Goal: Transaction & Acquisition: Book appointment/travel/reservation

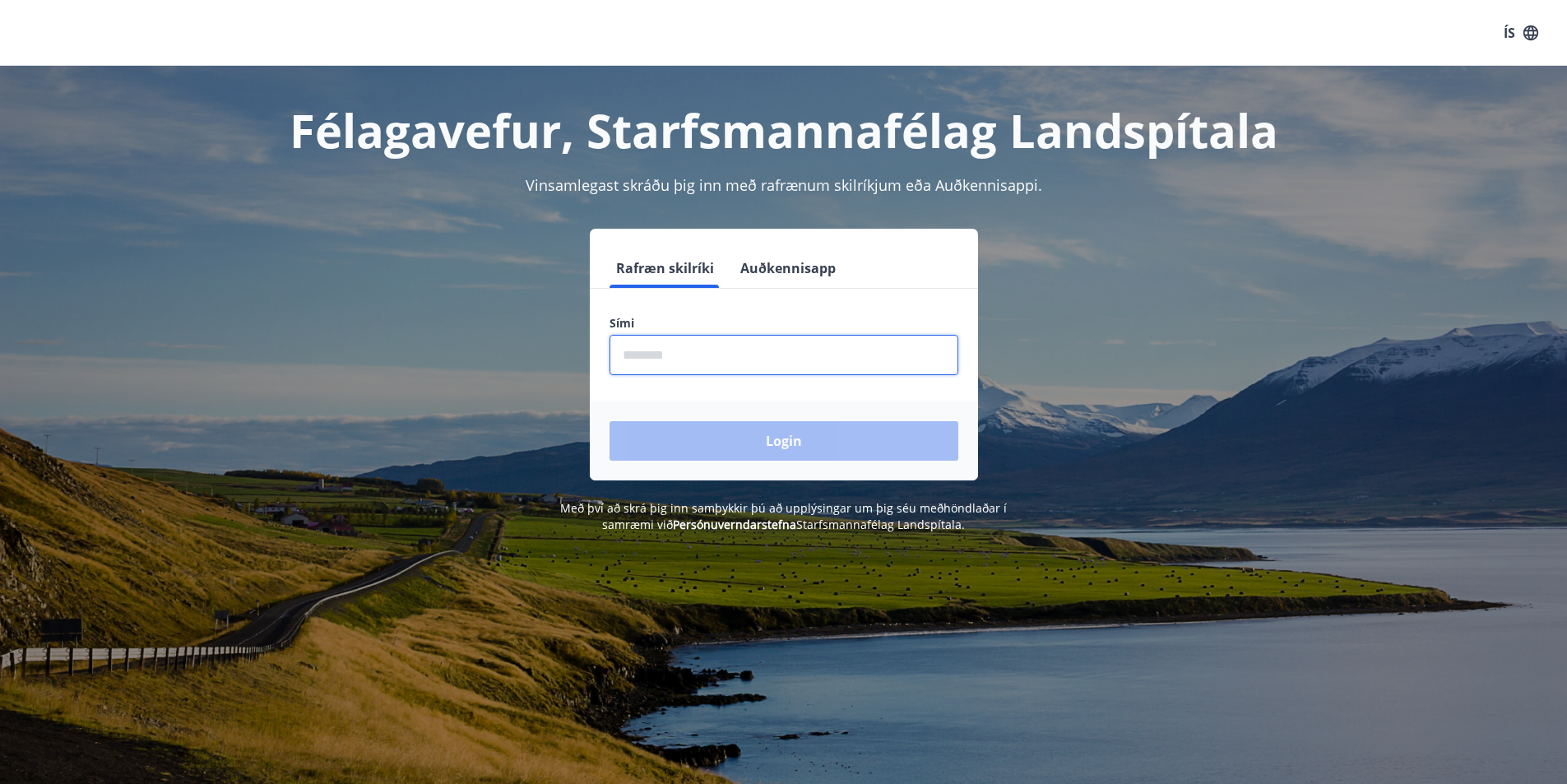
click at [633, 357] on input "phone" at bounding box center [784, 355] width 349 height 40
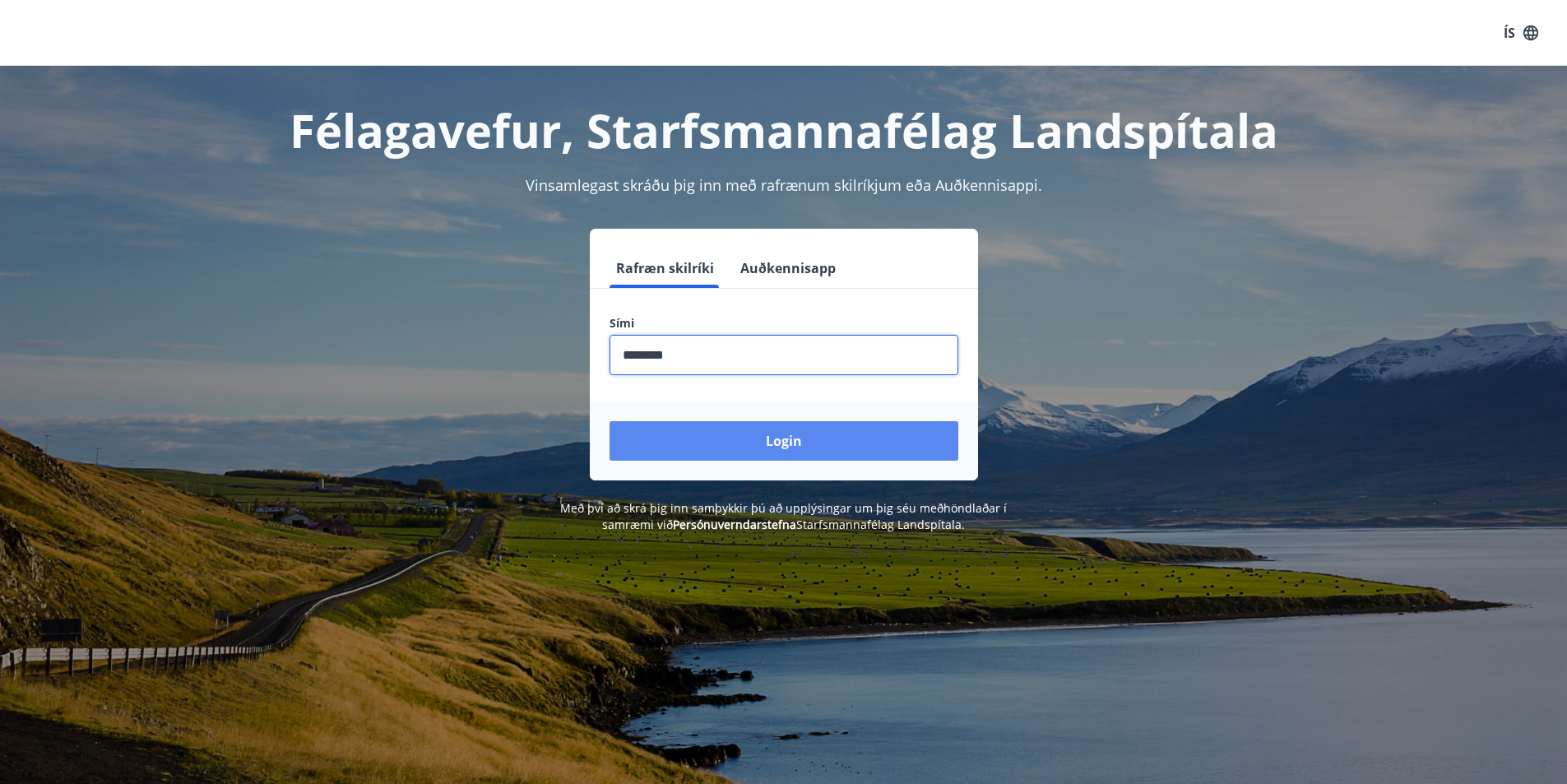
type input "********"
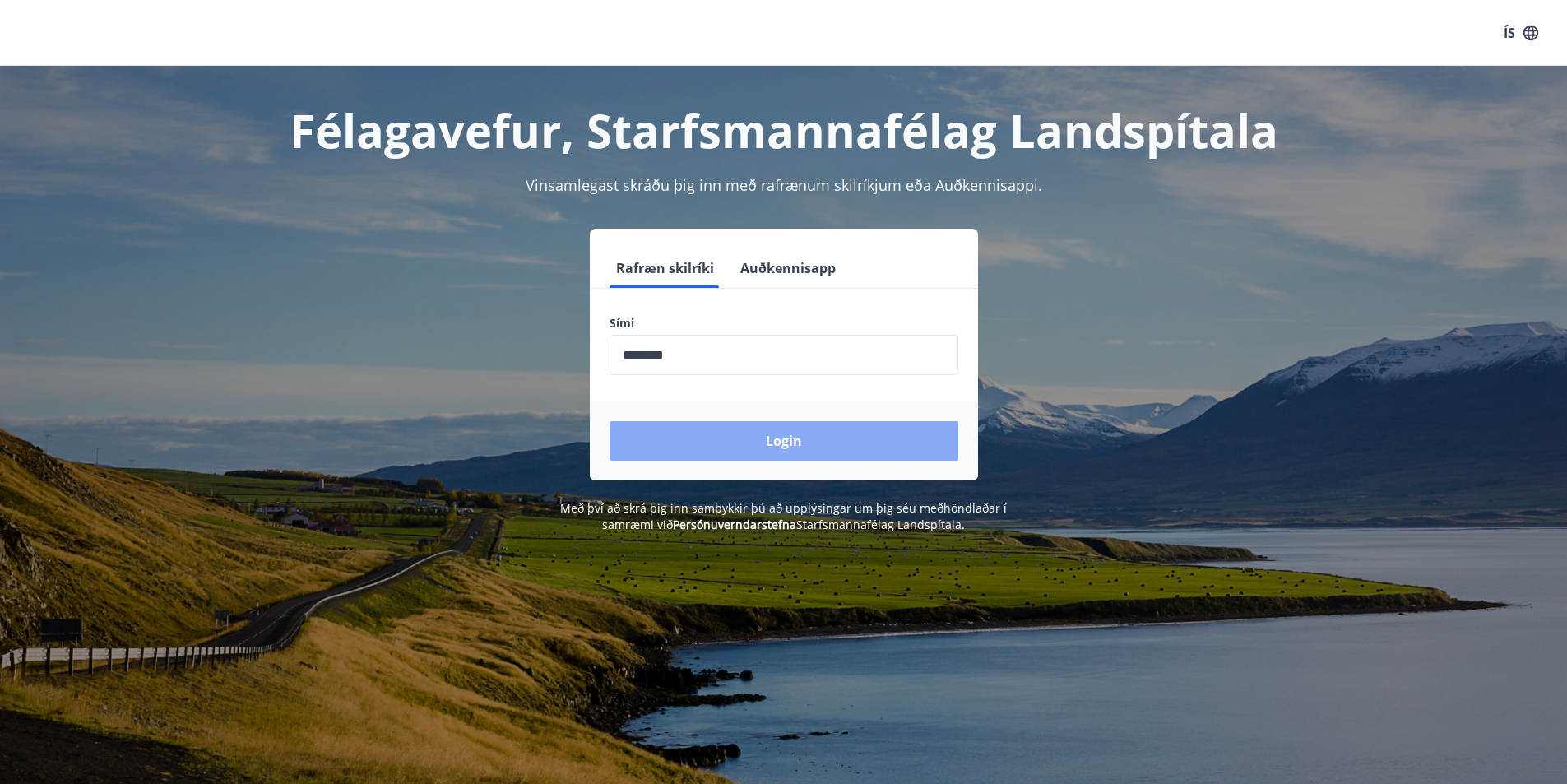
click at [798, 447] on button "Login" at bounding box center [784, 441] width 349 height 40
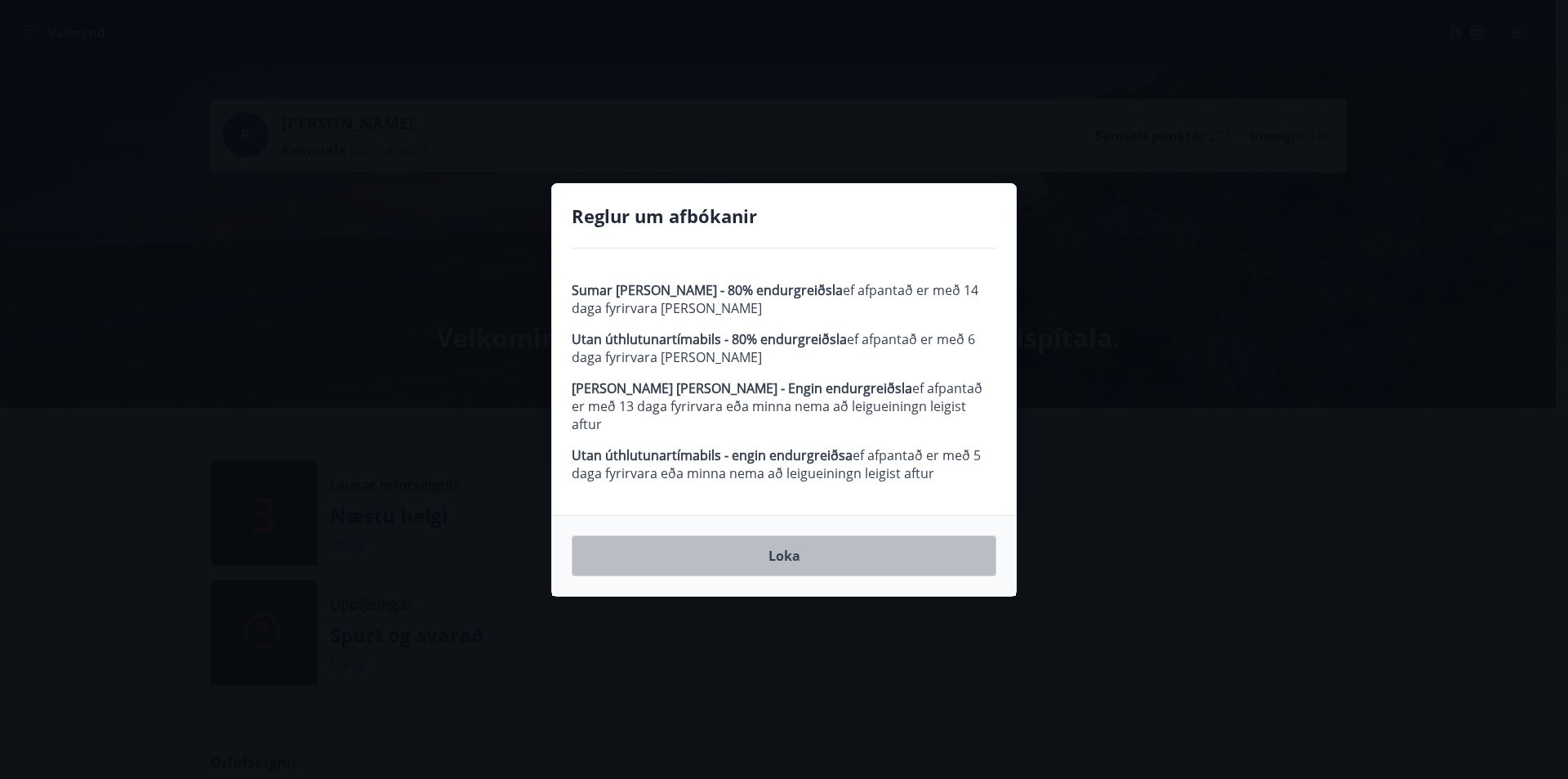
click at [774, 547] on button "Loka" at bounding box center [784, 556] width 425 height 41
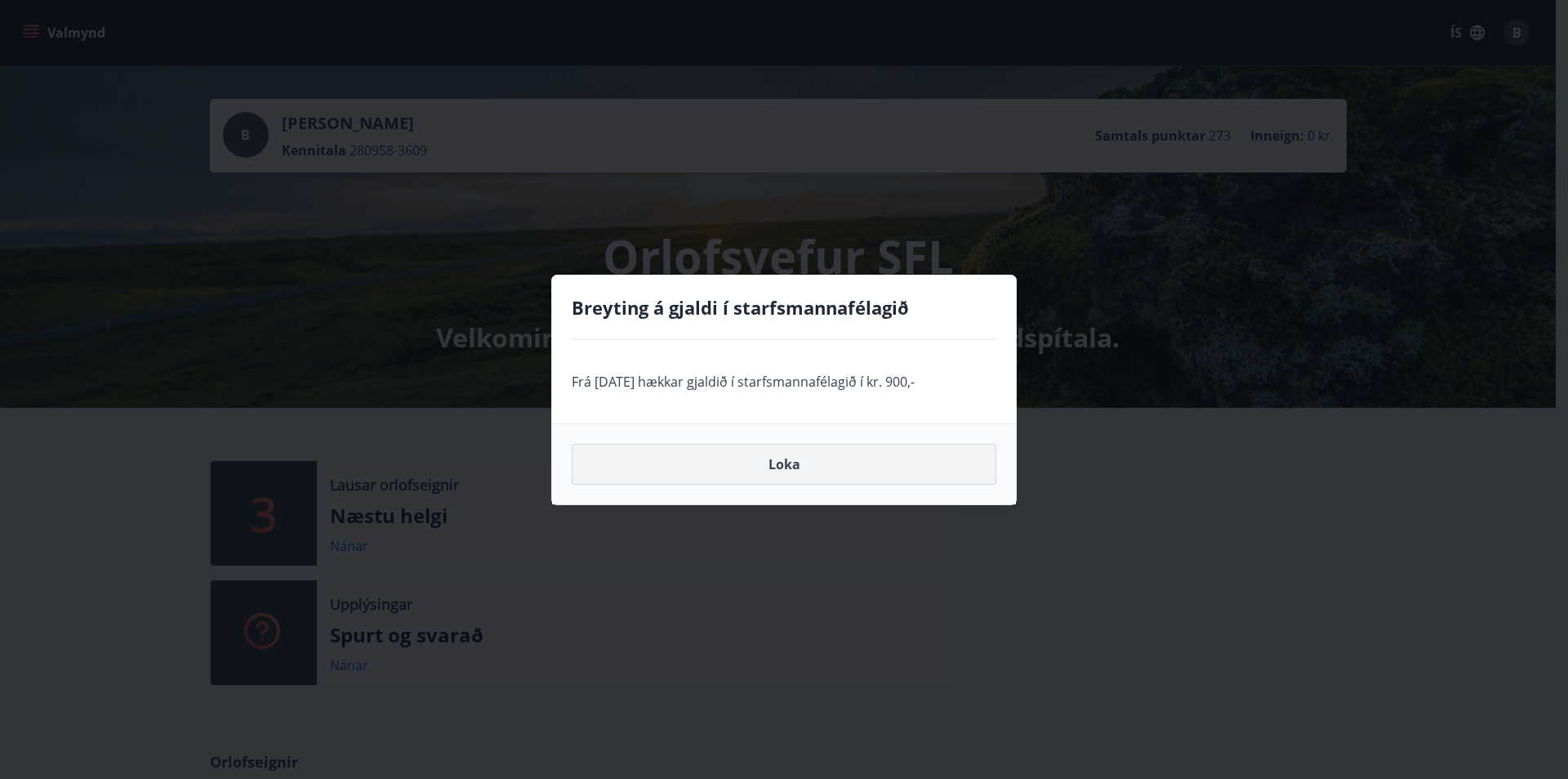
click at [777, 466] on button "Loka" at bounding box center [784, 464] width 425 height 41
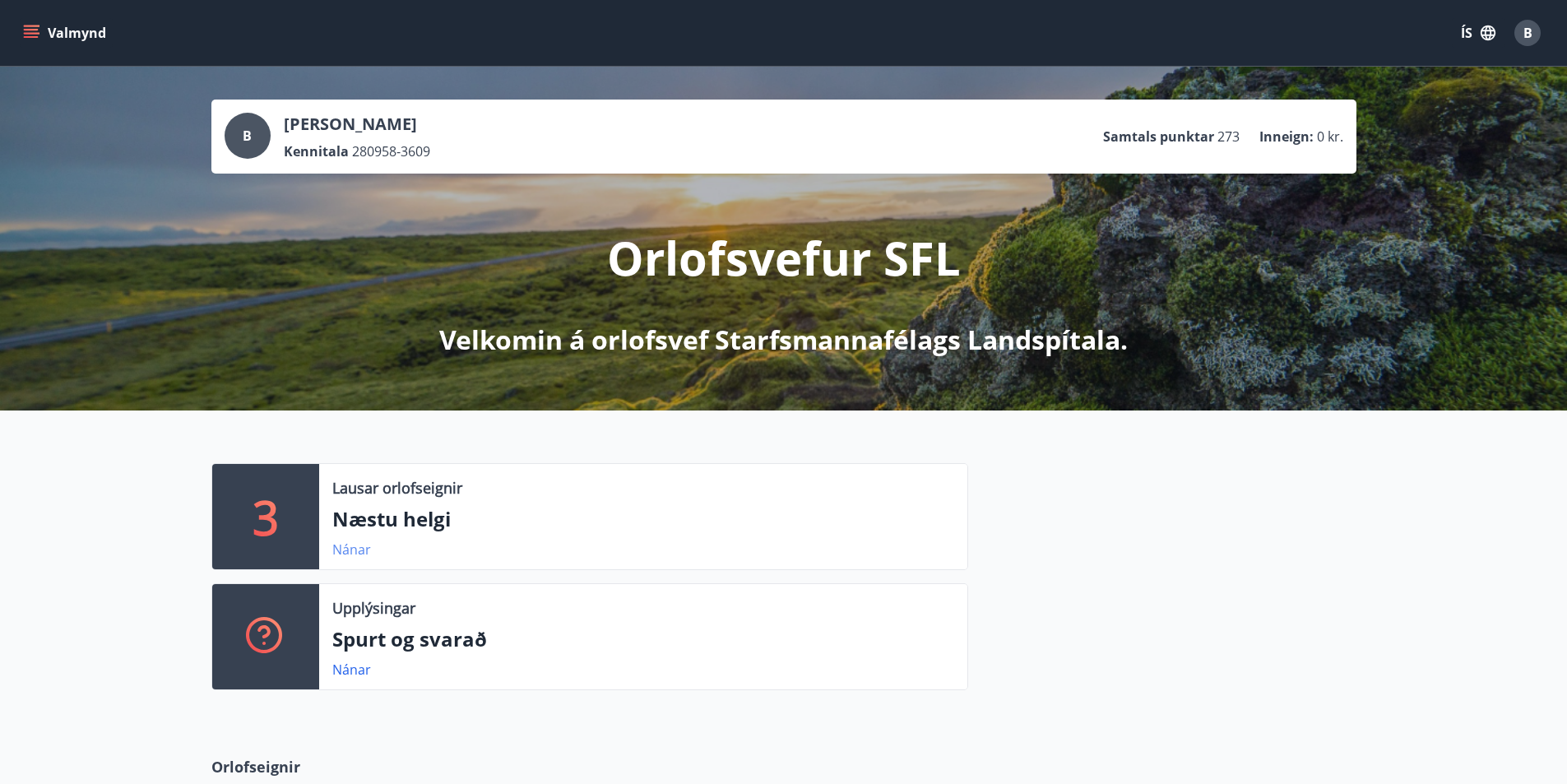
click at [356, 551] on link "Nánar" at bounding box center [351, 550] width 39 height 18
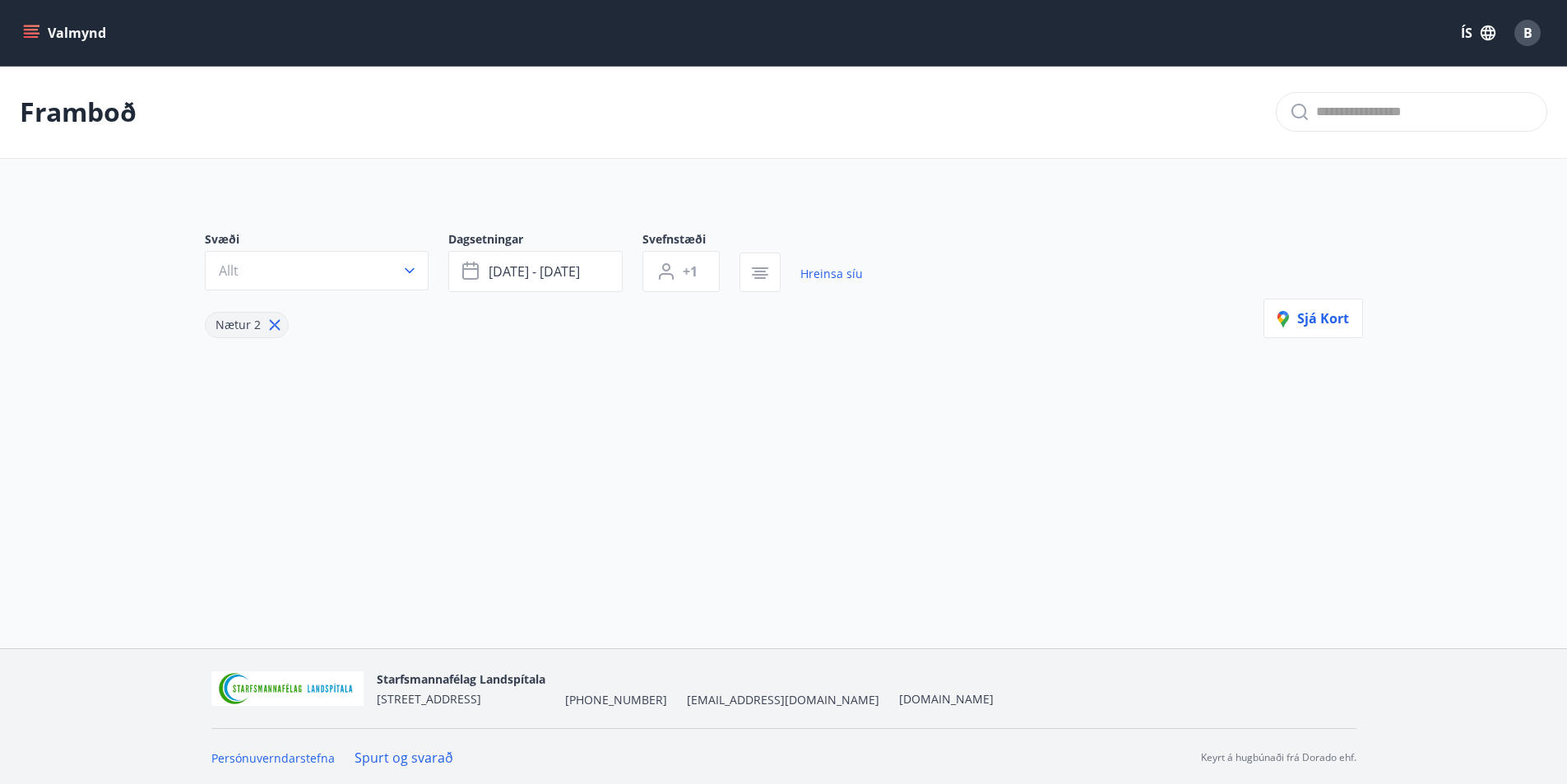
type input "*"
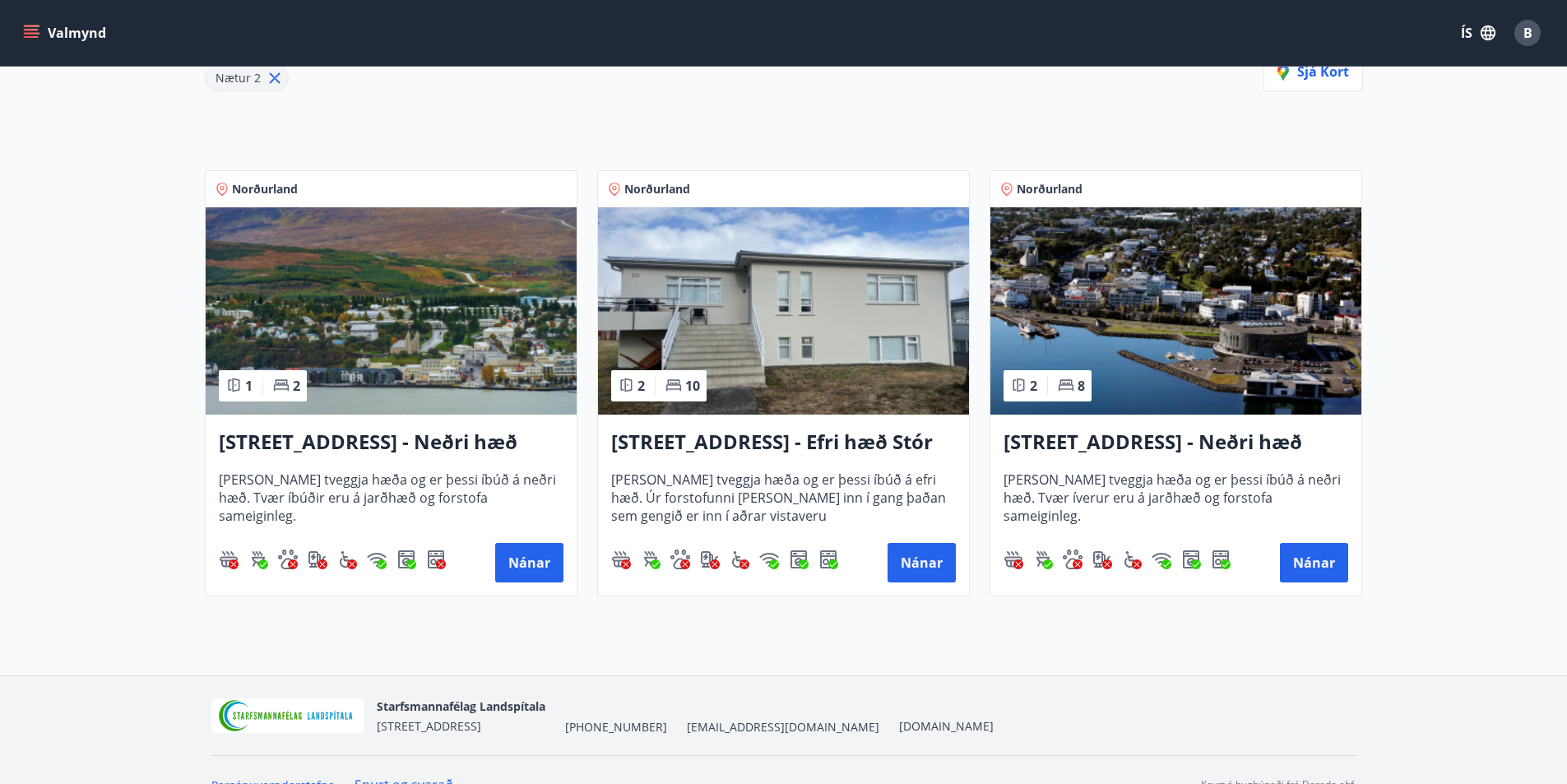
scroll to position [277, 0]
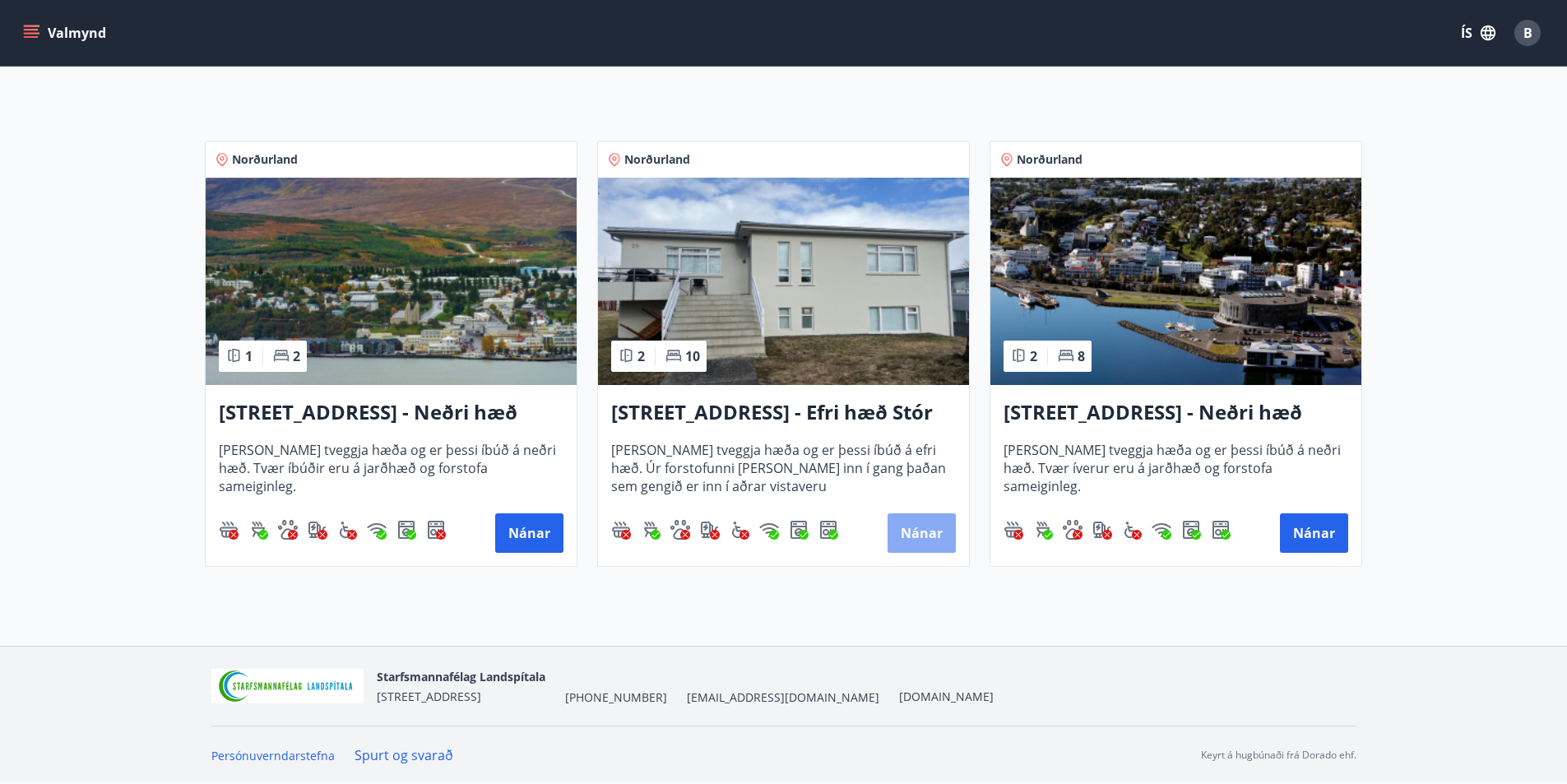
click at [930, 526] on button "Nánar" at bounding box center [922, 533] width 68 height 40
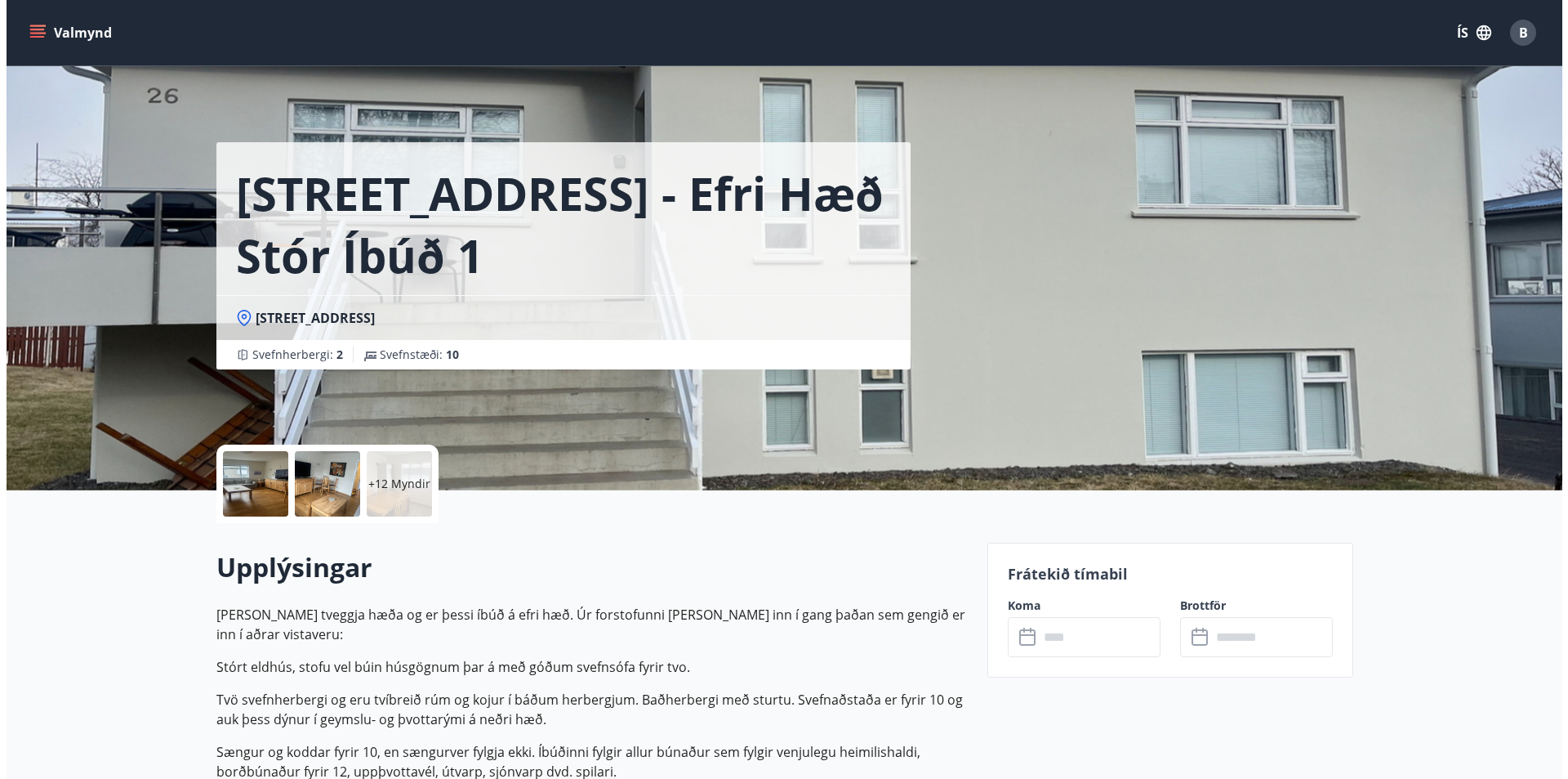
scroll to position [82, 0]
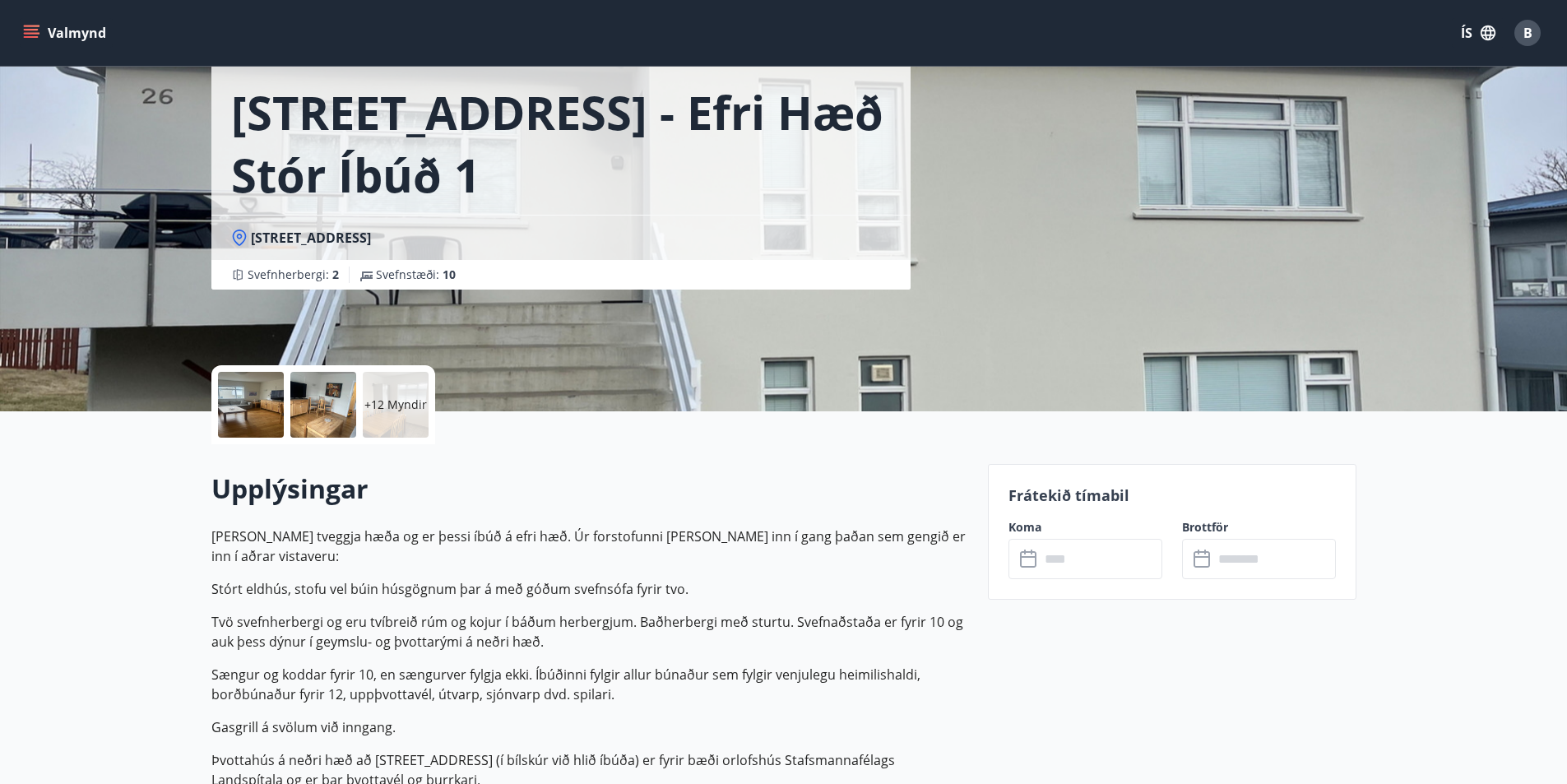
click at [373, 393] on div "+12 Myndir" at bounding box center [395, 404] width 66 height 66
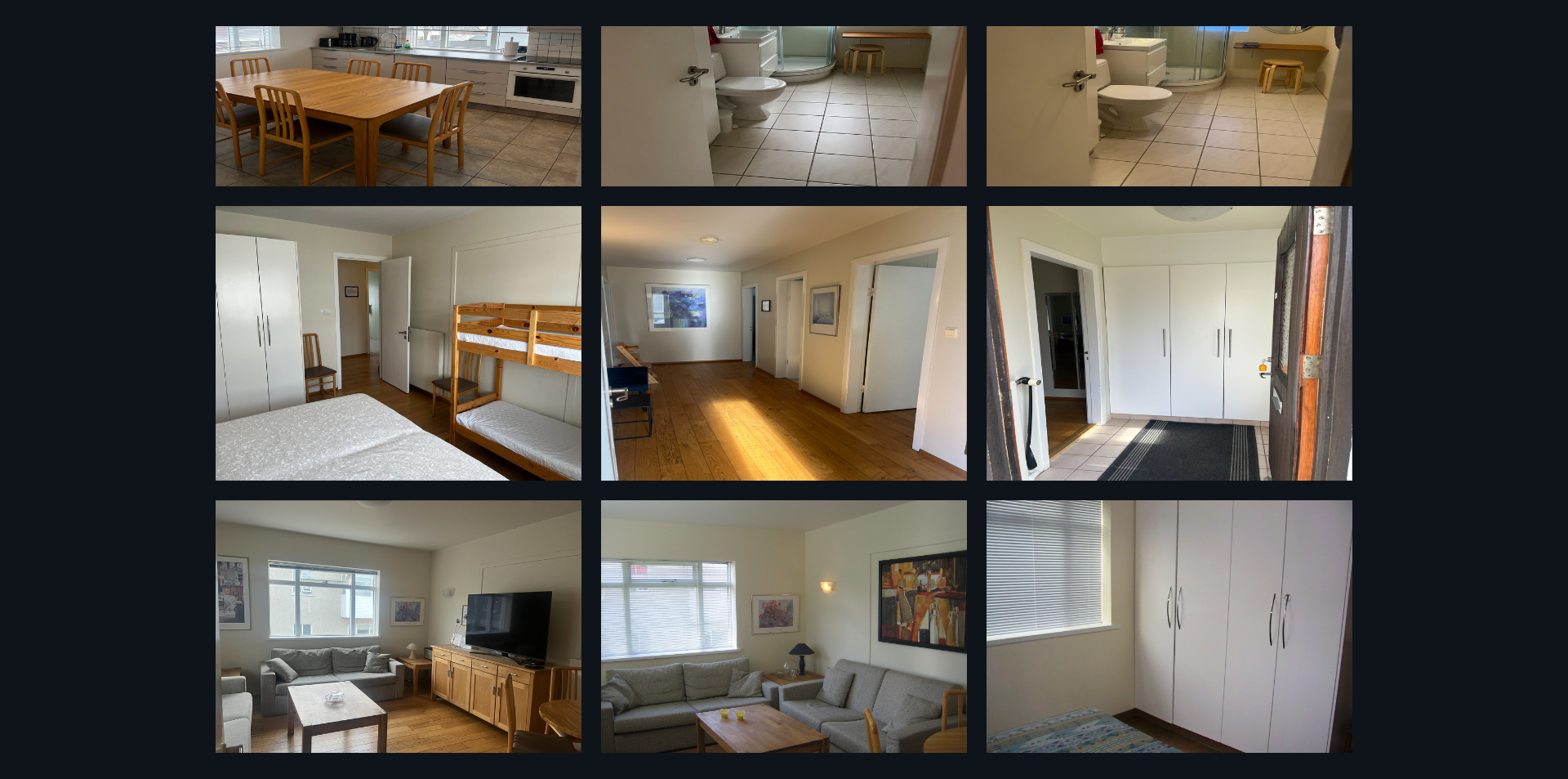
scroll to position [1090, 0]
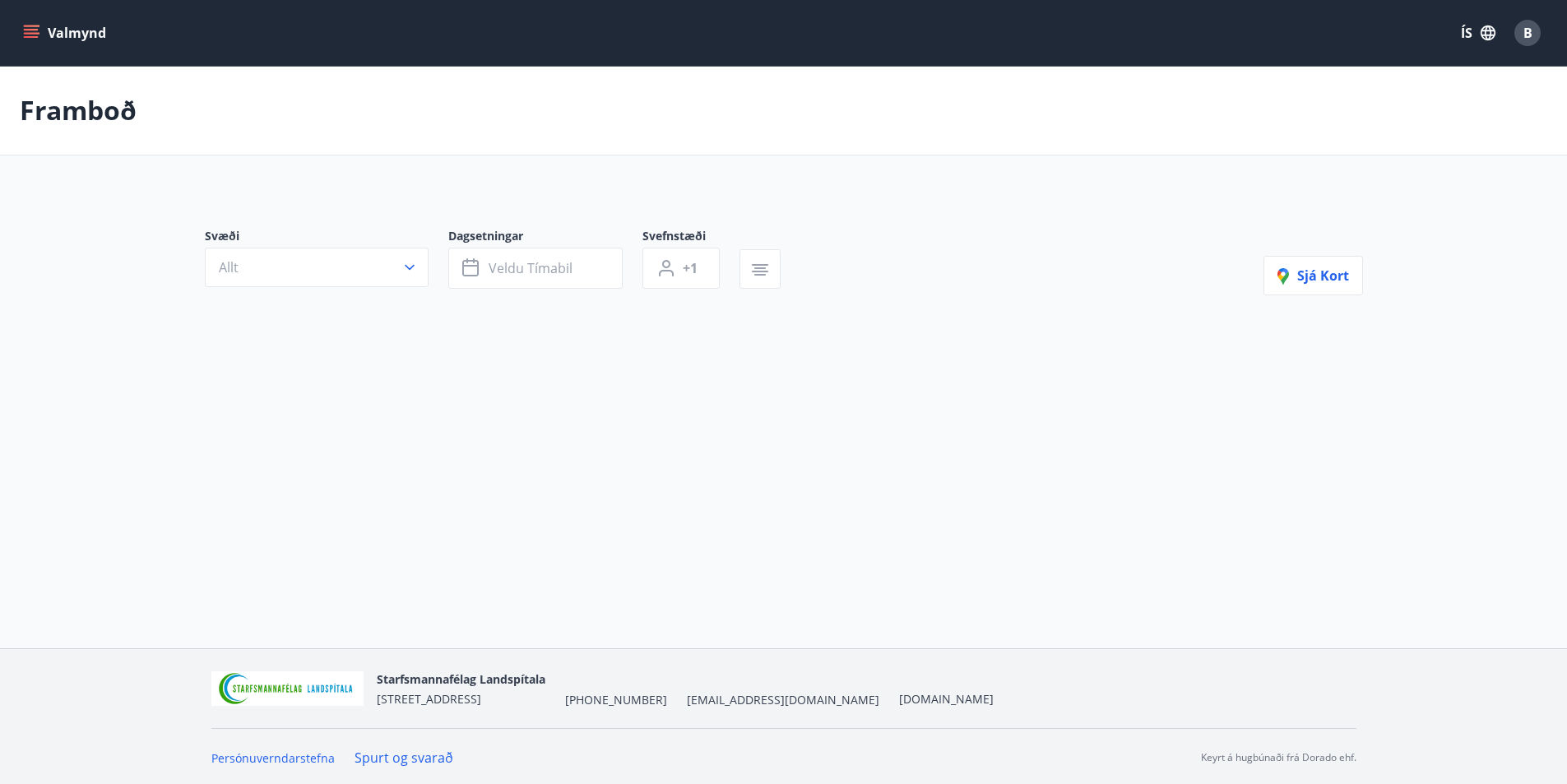
type input "*"
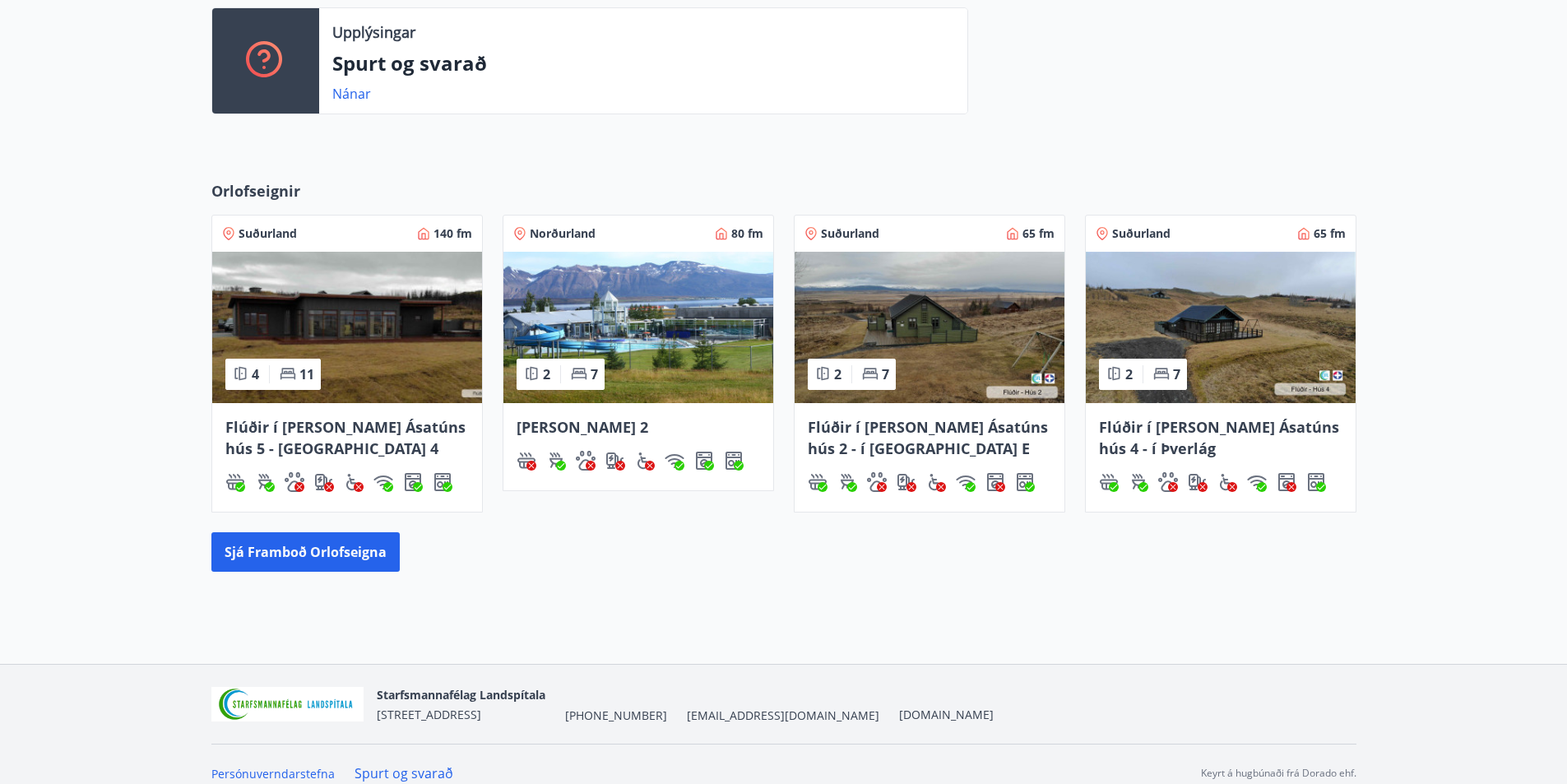
scroll to position [493, 0]
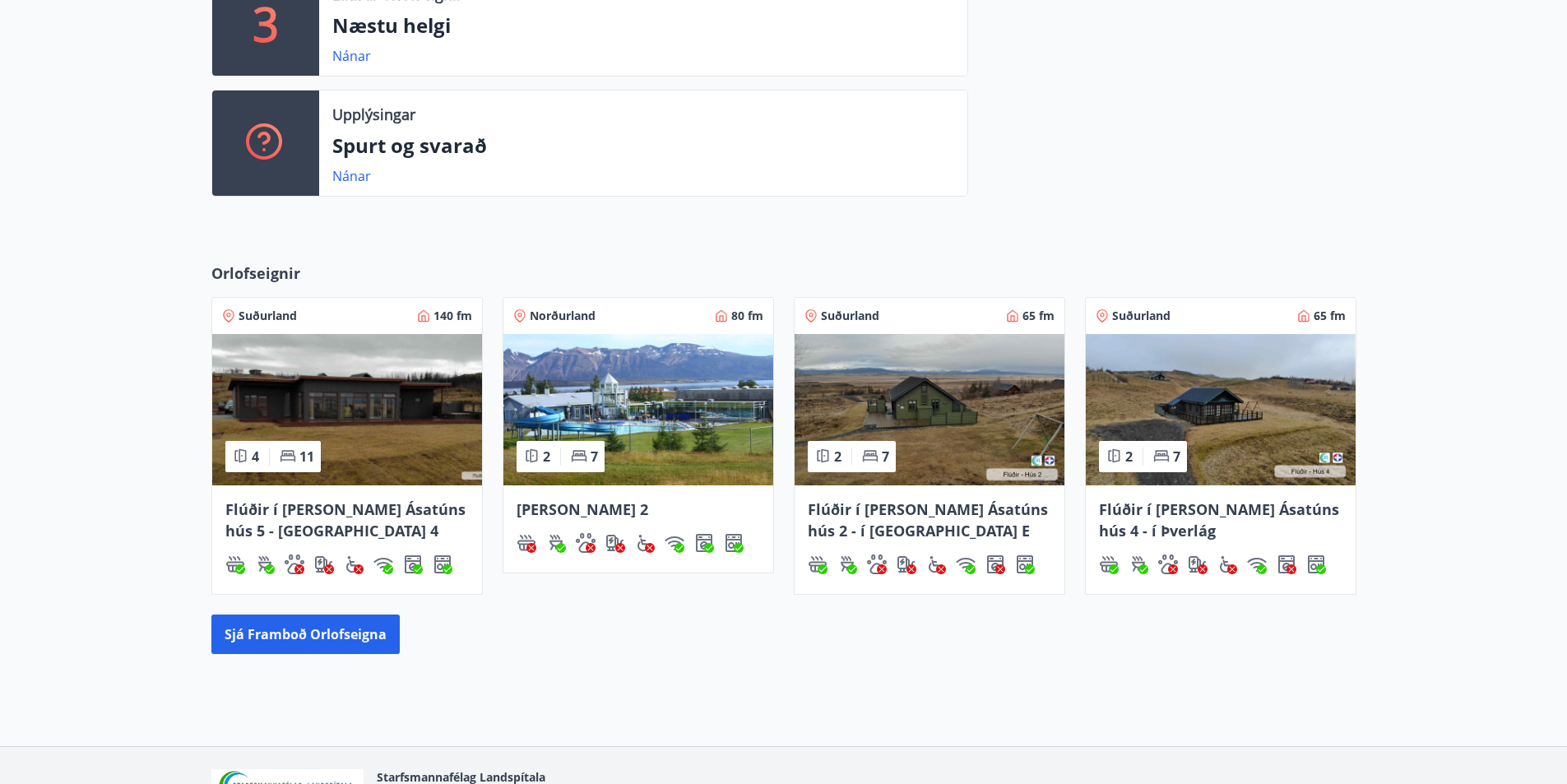
click at [295, 513] on span "Flúðir í [PERSON_NAME] Ásatúns hús 5 - [GEOGRAPHIC_DATA] 4" at bounding box center [345, 520] width 240 height 41
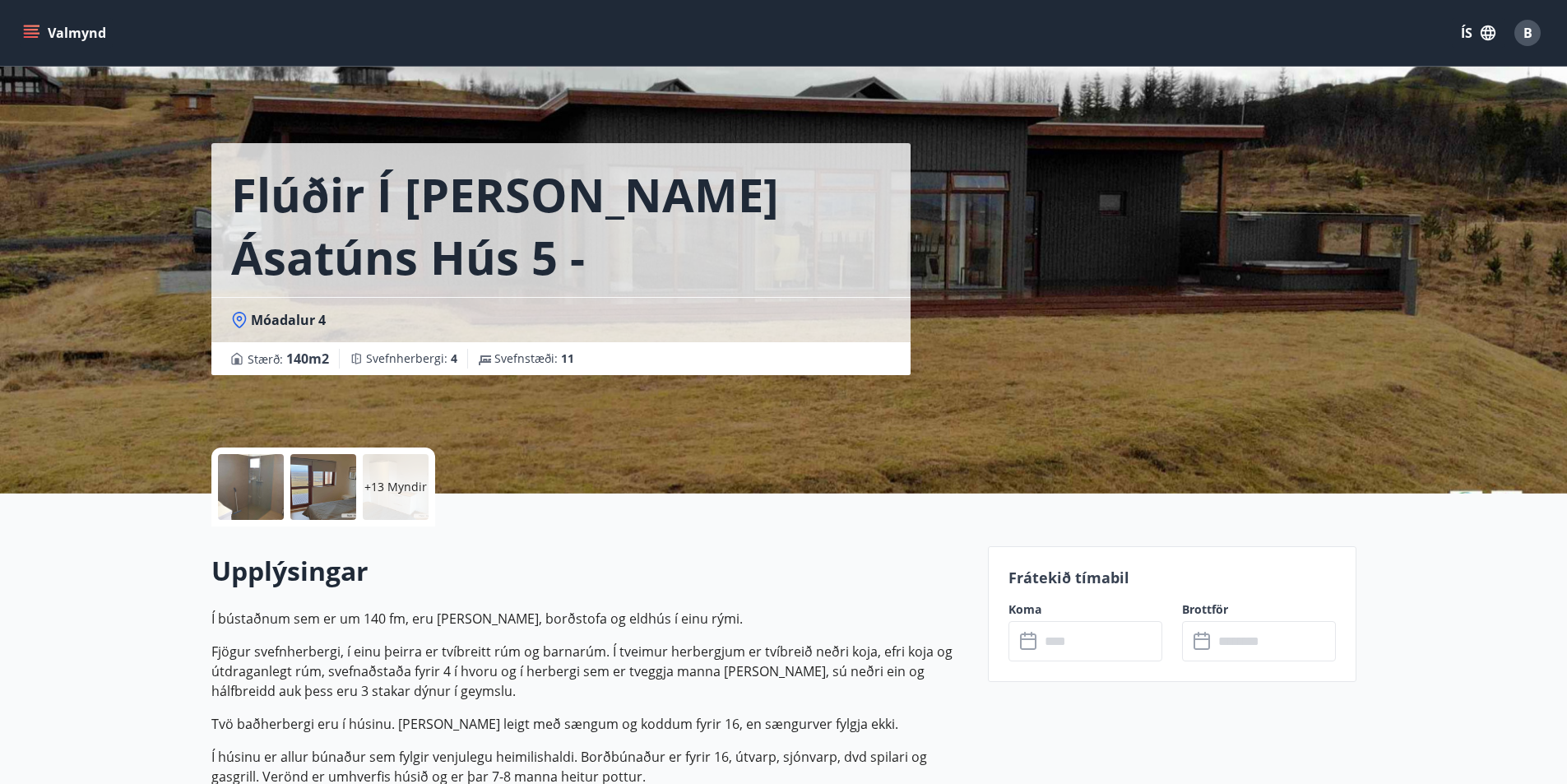
scroll to position [411, 0]
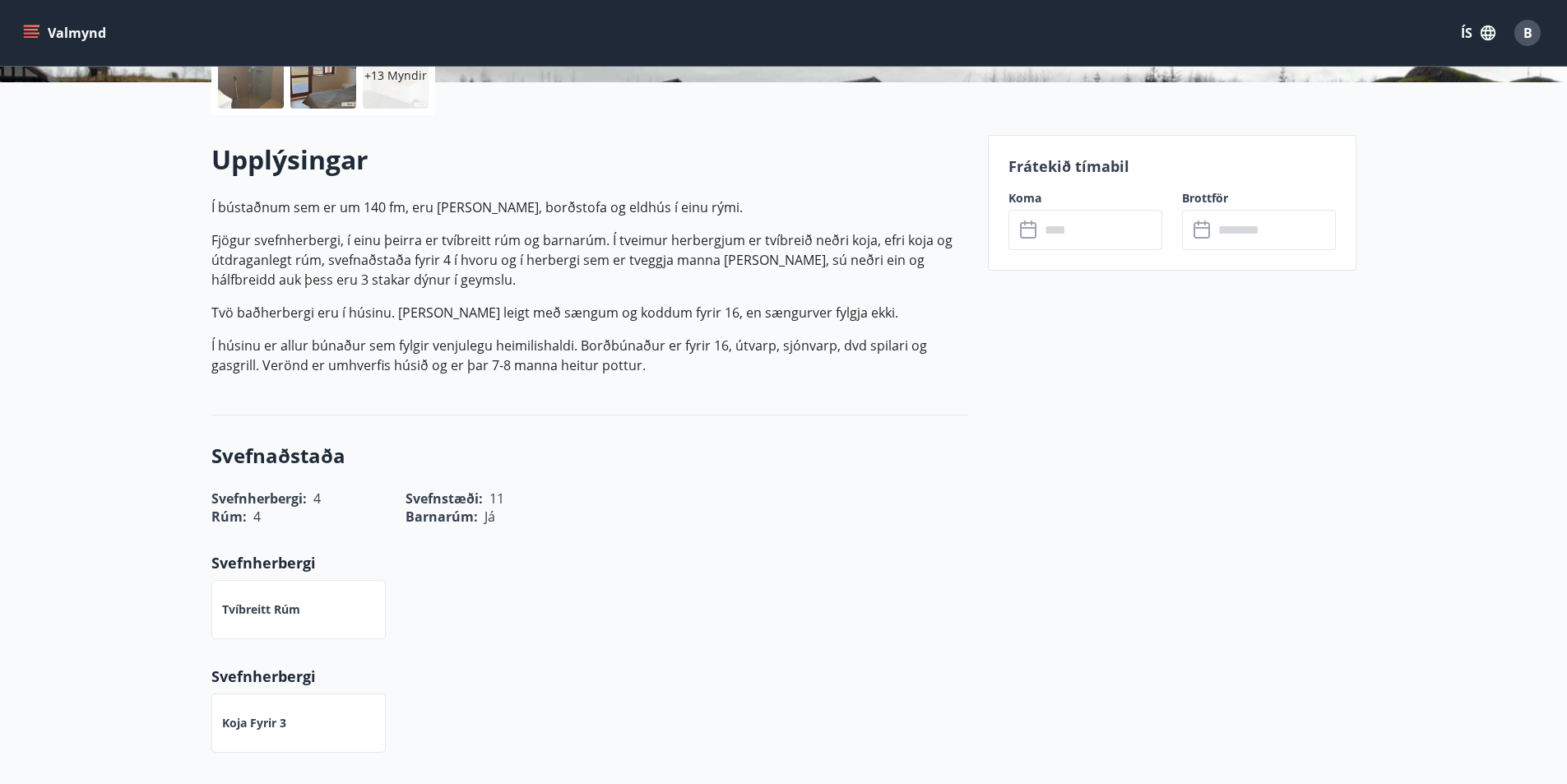
click at [1058, 225] on input "text" at bounding box center [1101, 230] width 122 height 40
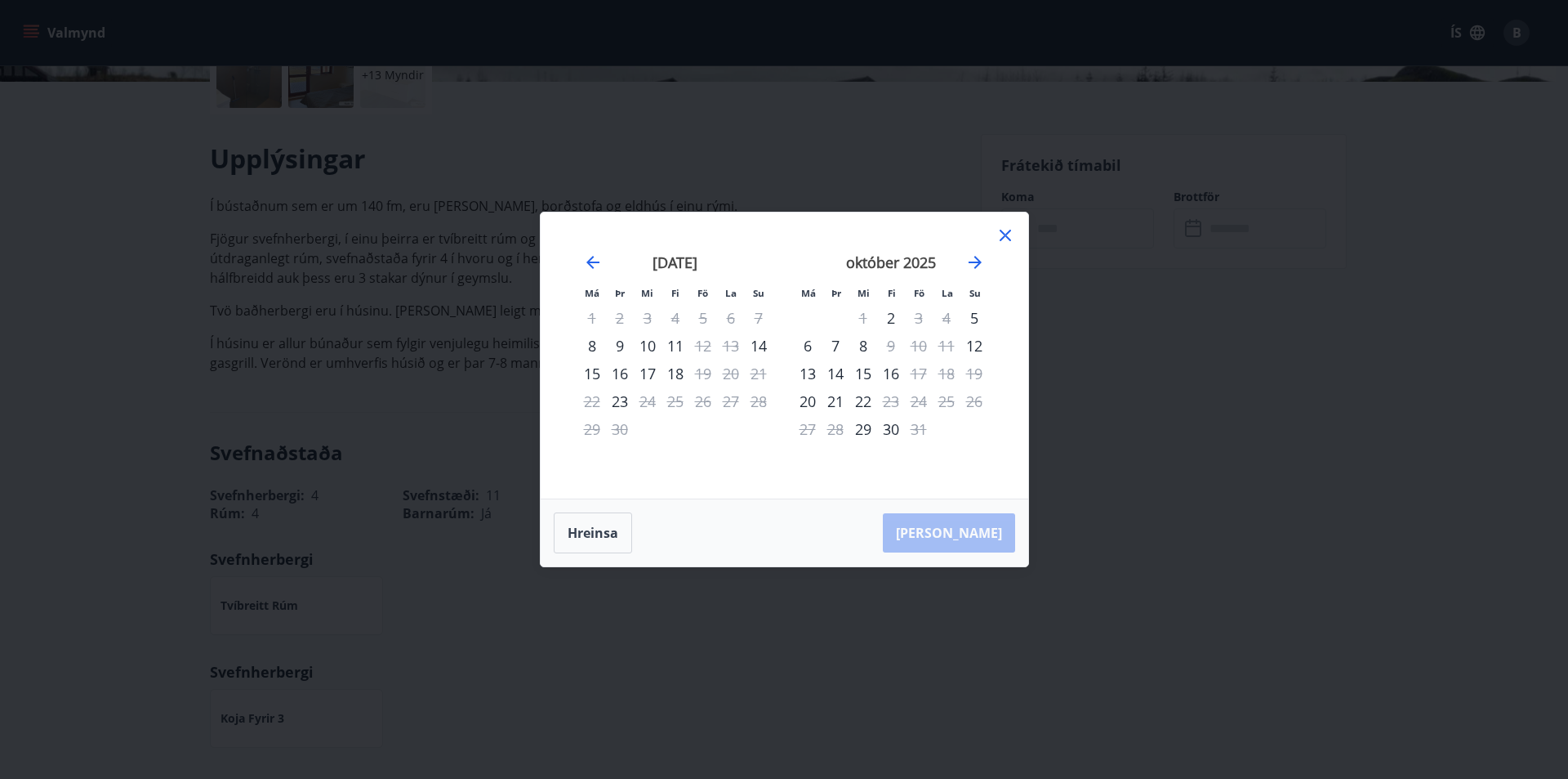
click at [620, 373] on div "16" at bounding box center [619, 373] width 28 height 28
click at [728, 373] on div "20" at bounding box center [730, 373] width 28 height 28
click at [700, 371] on div "19" at bounding box center [703, 373] width 28 height 28
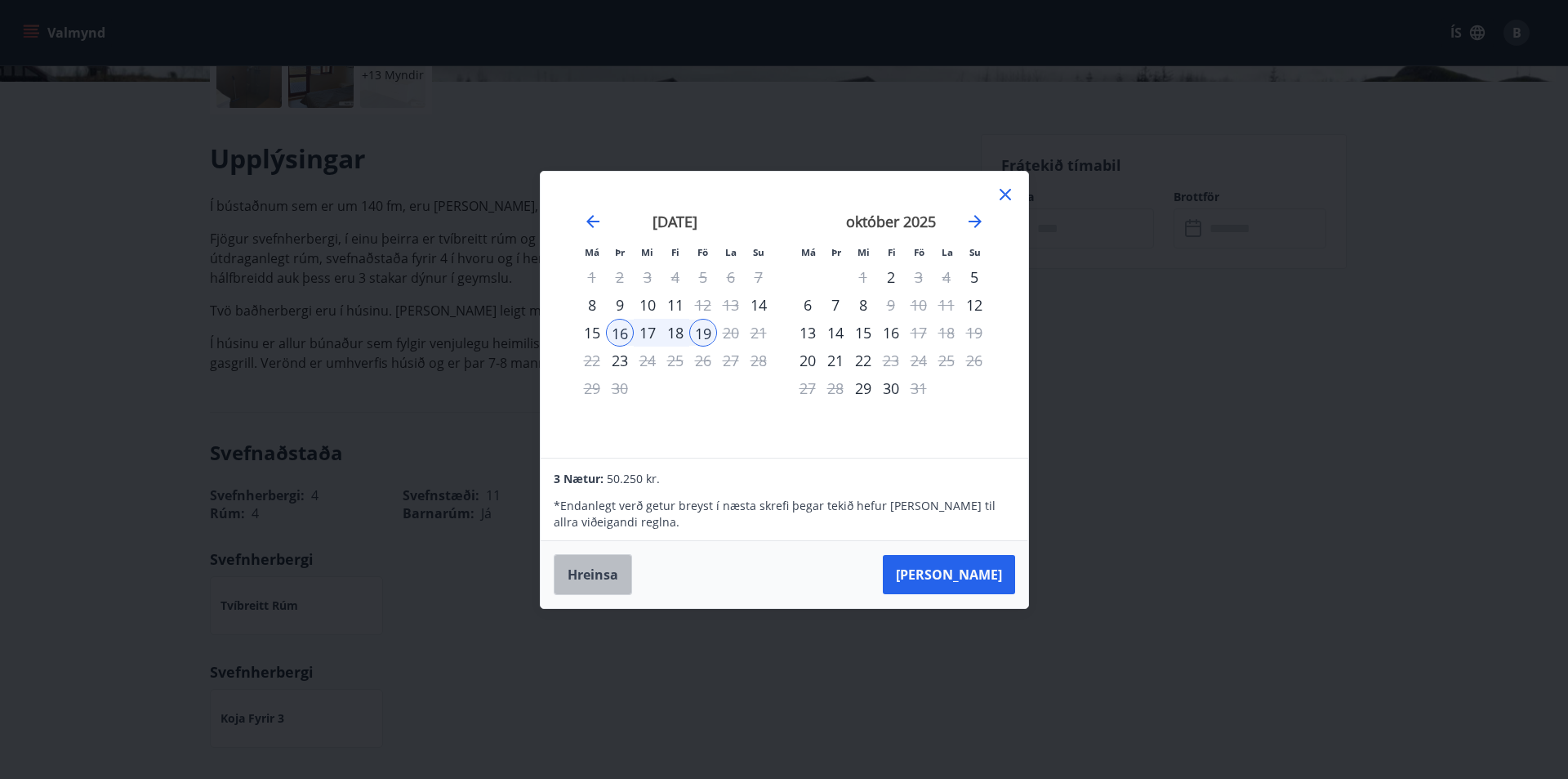
click at [601, 572] on button "Hreinsa" at bounding box center [593, 575] width 78 height 41
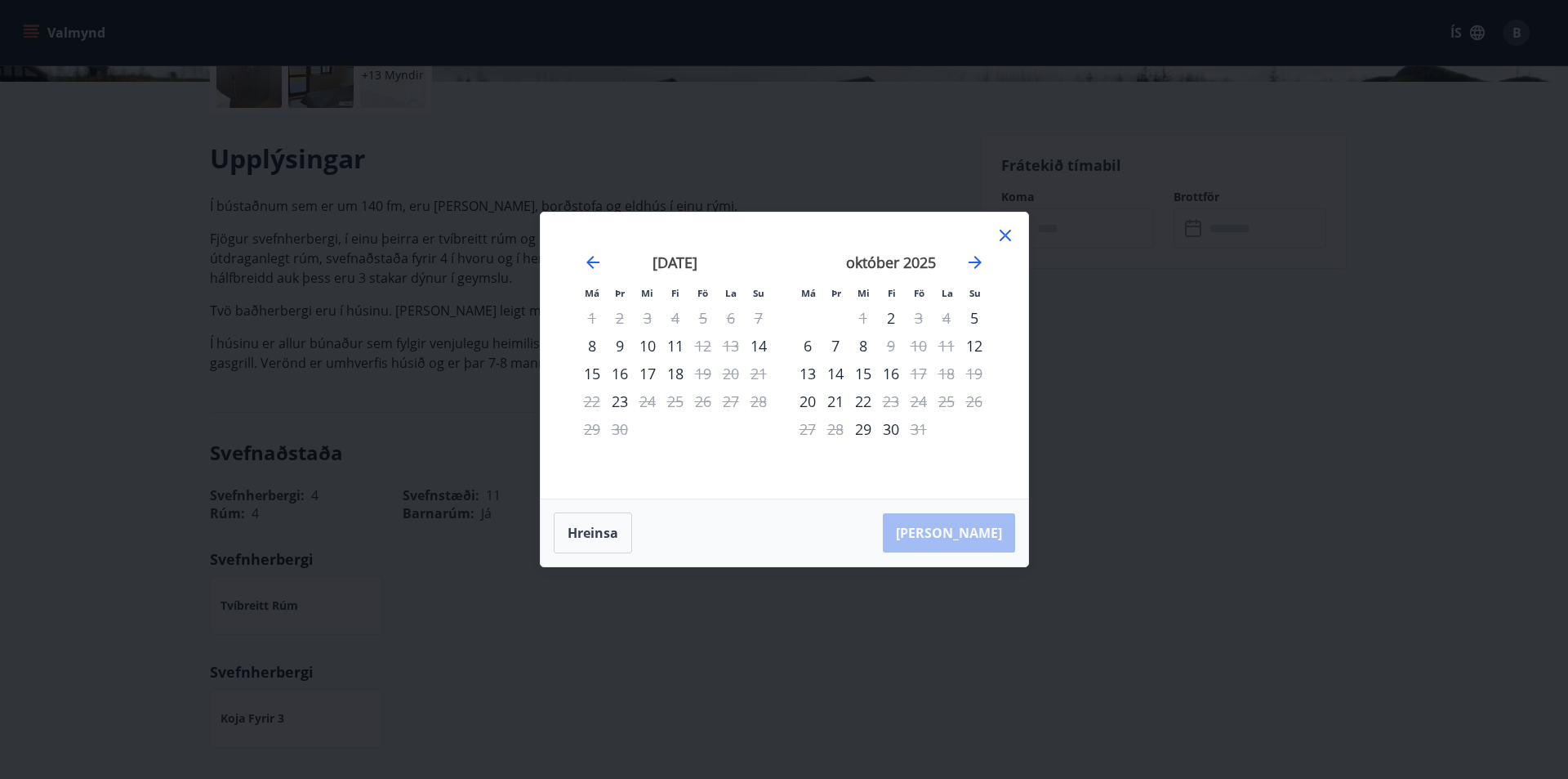
click at [625, 378] on div "16" at bounding box center [619, 373] width 28 height 28
click at [700, 373] on div "19" at bounding box center [703, 373] width 28 height 28
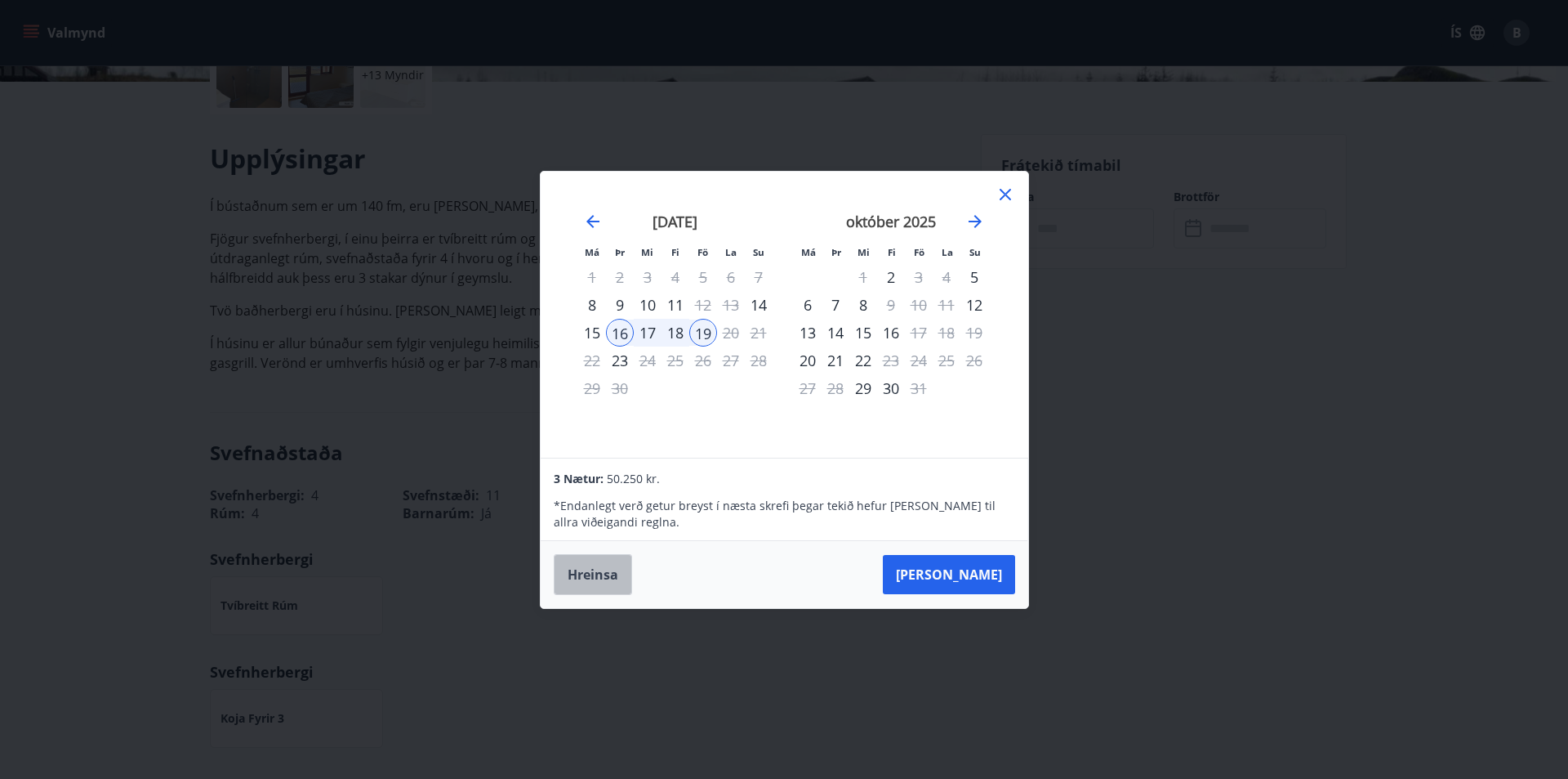
click at [599, 579] on button "Hreinsa" at bounding box center [593, 575] width 78 height 41
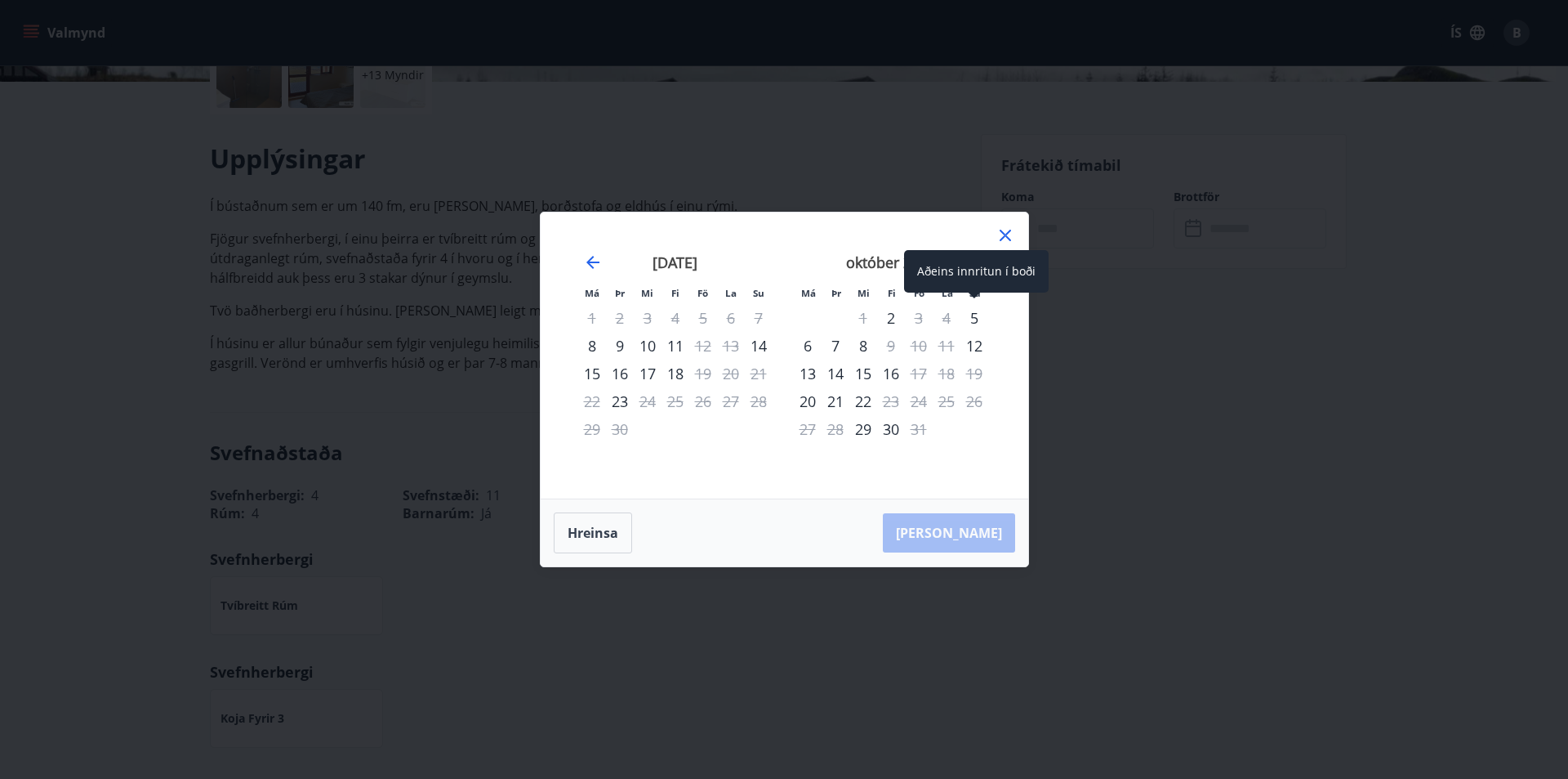
click at [973, 323] on div "5" at bounding box center [974, 318] width 28 height 28
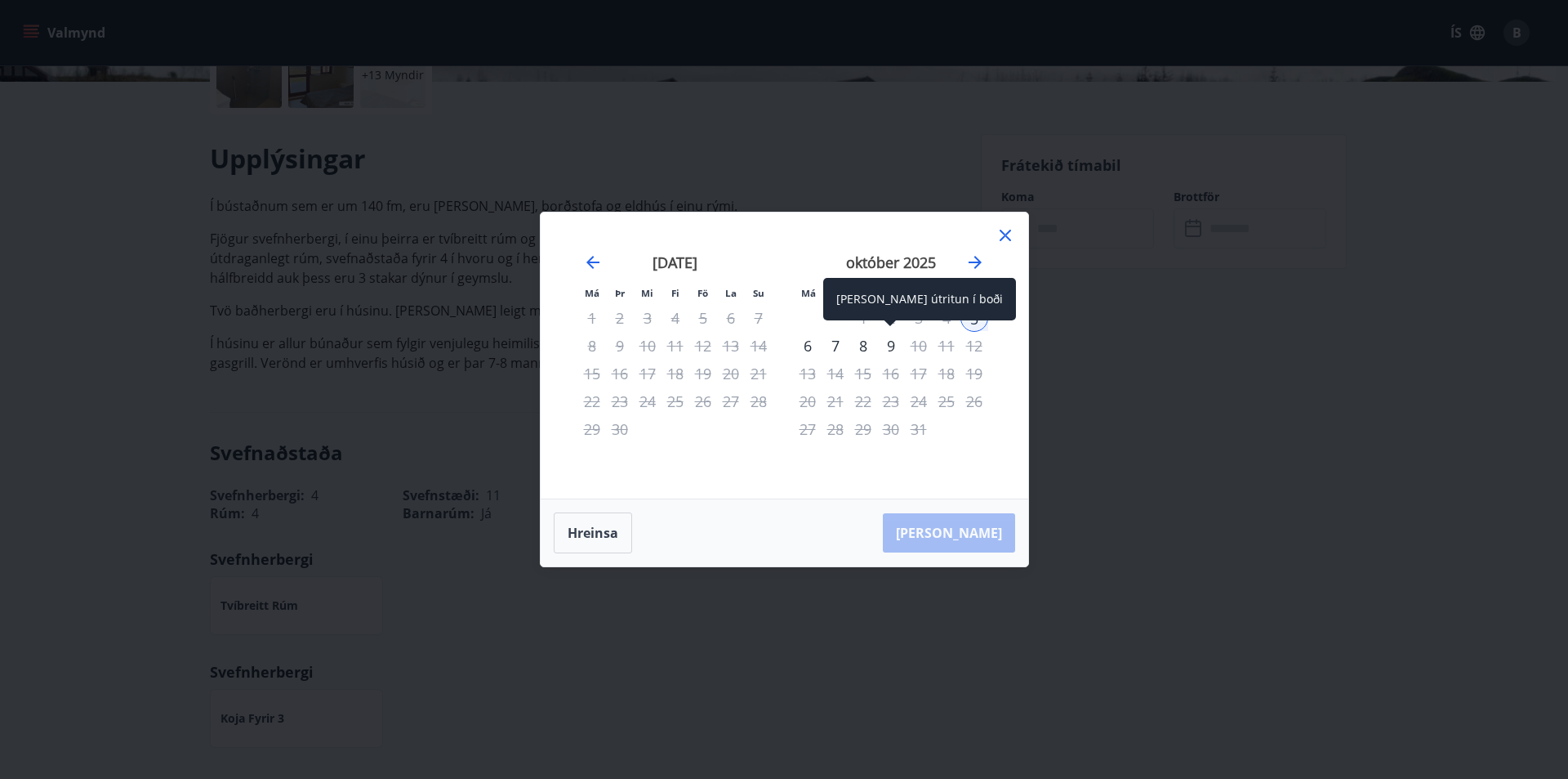
click at [890, 343] on div "9" at bounding box center [891, 345] width 28 height 28
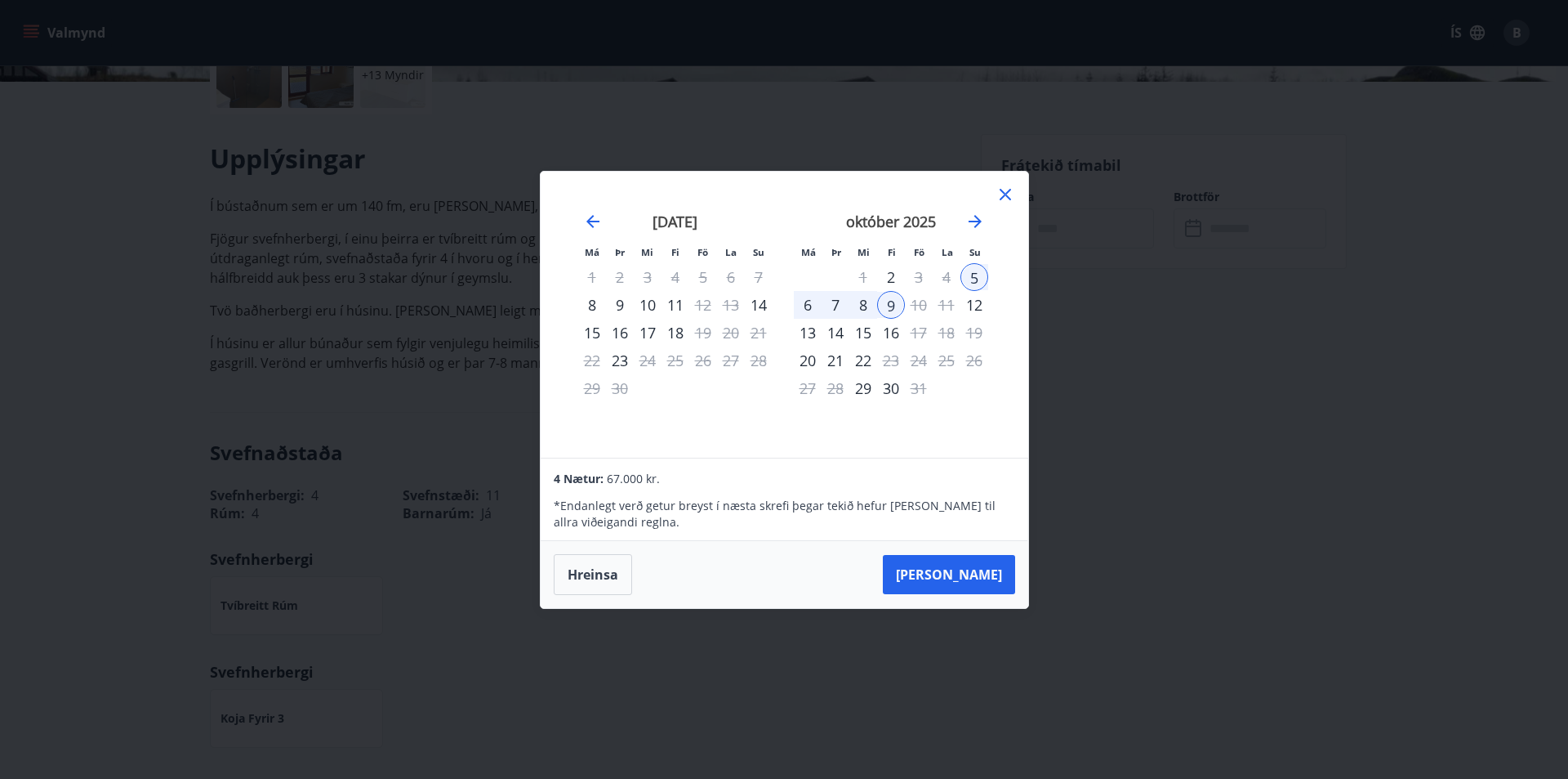
click at [1012, 190] on icon at bounding box center [1005, 195] width 20 height 20
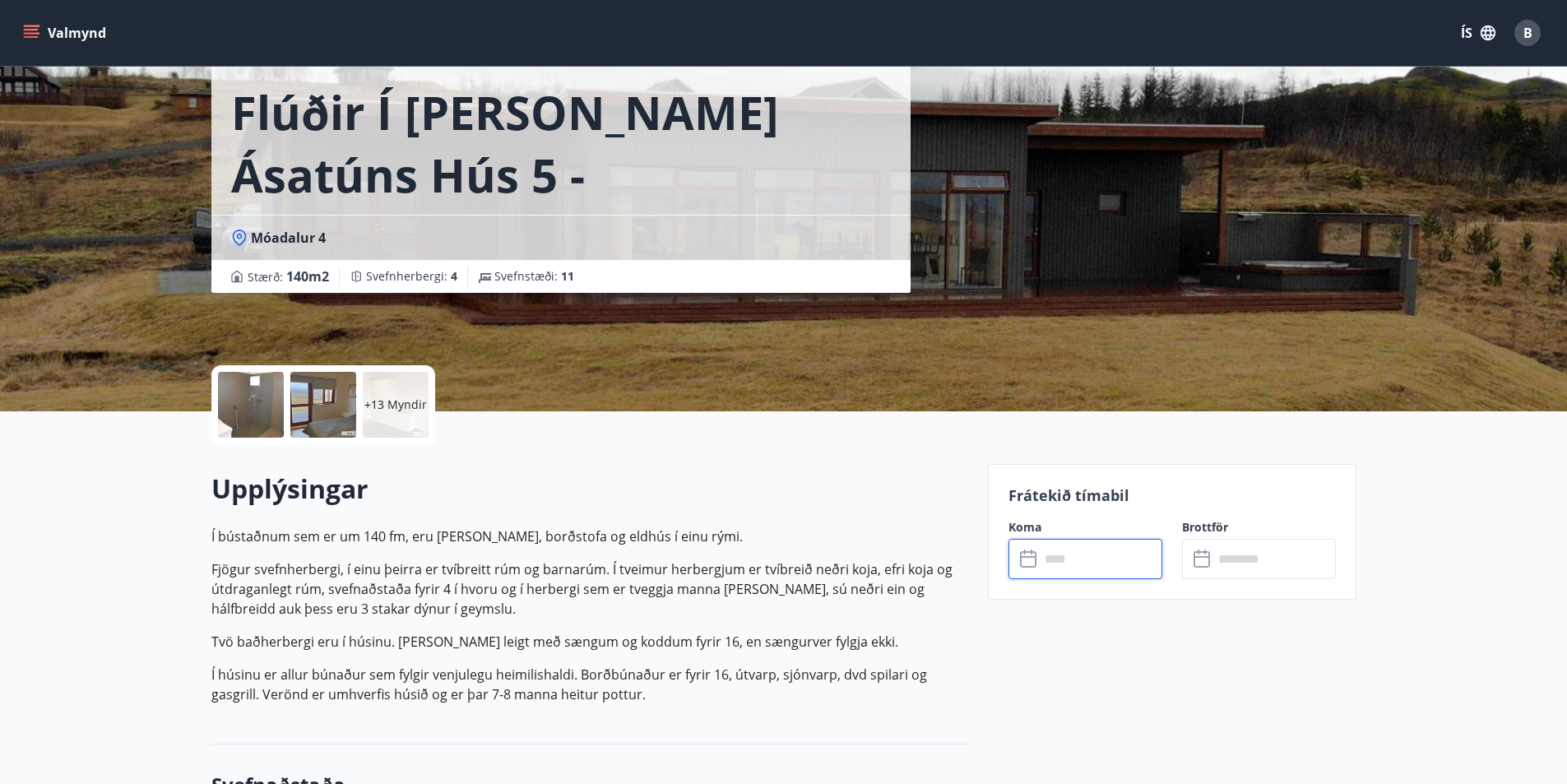
scroll to position [0, 0]
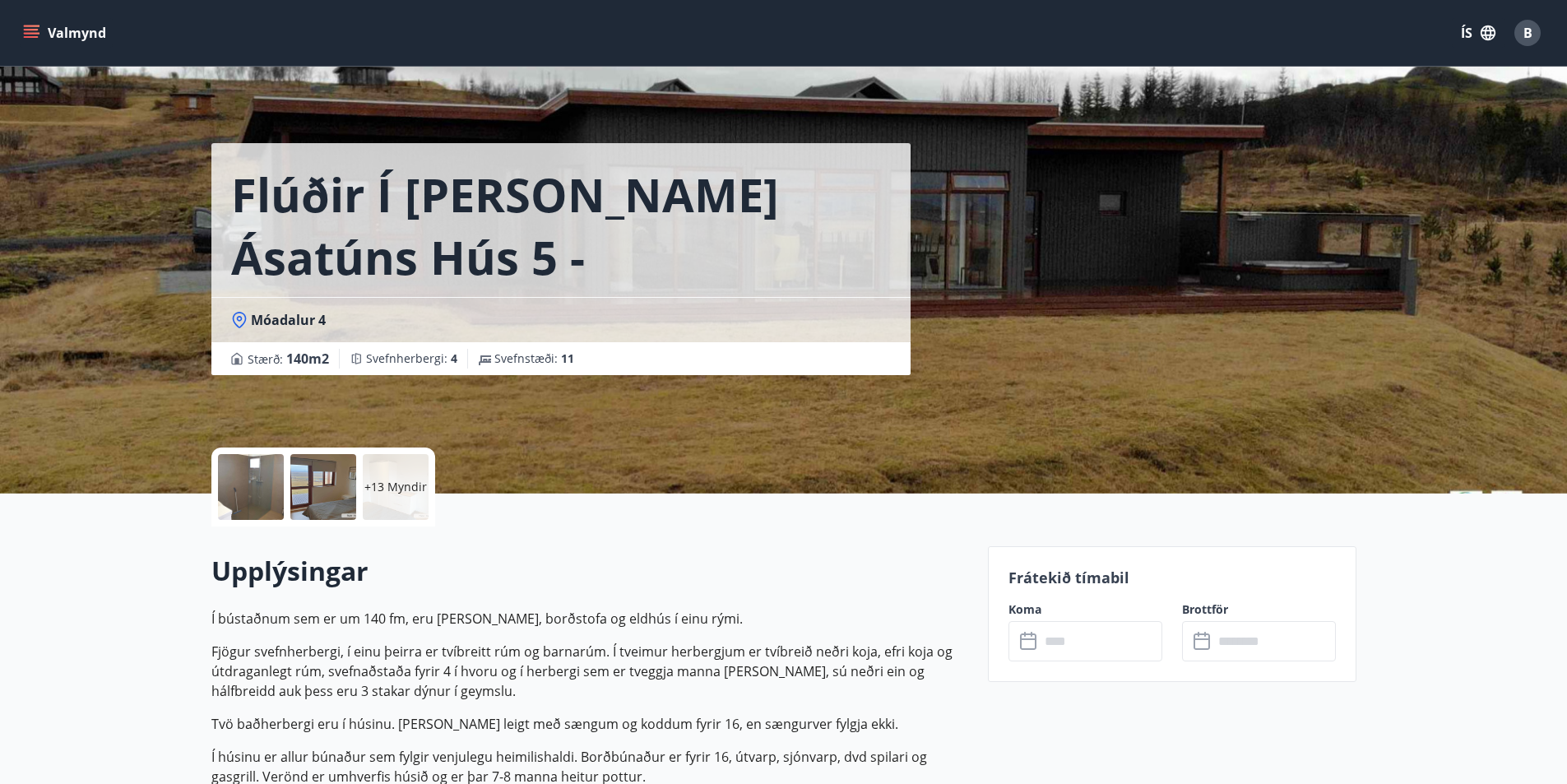
click at [28, 30] on icon "menu" at bounding box center [31, 30] width 14 height 2
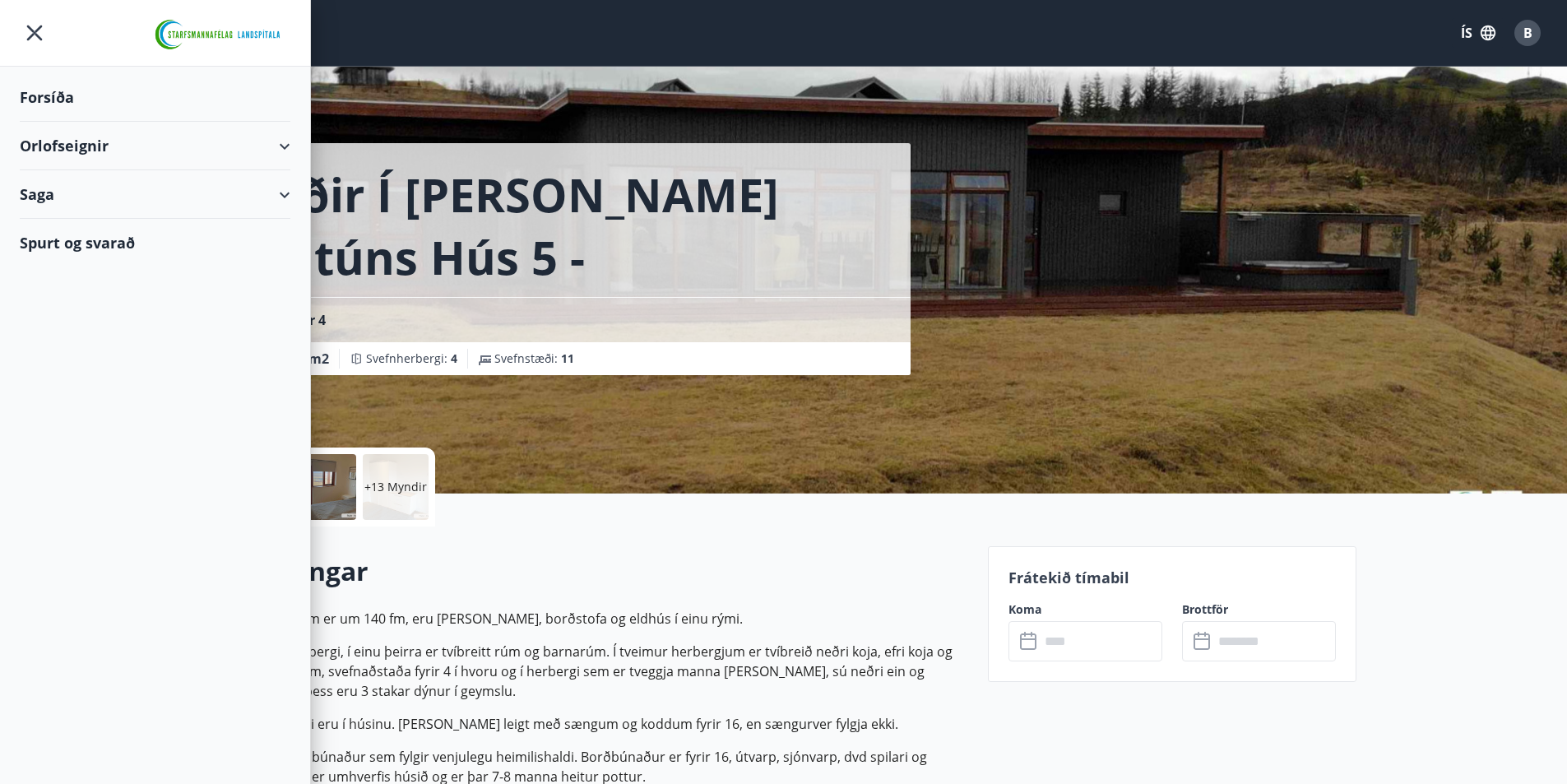
click at [282, 146] on div "Orlofseignir" at bounding box center [155, 146] width 270 height 48
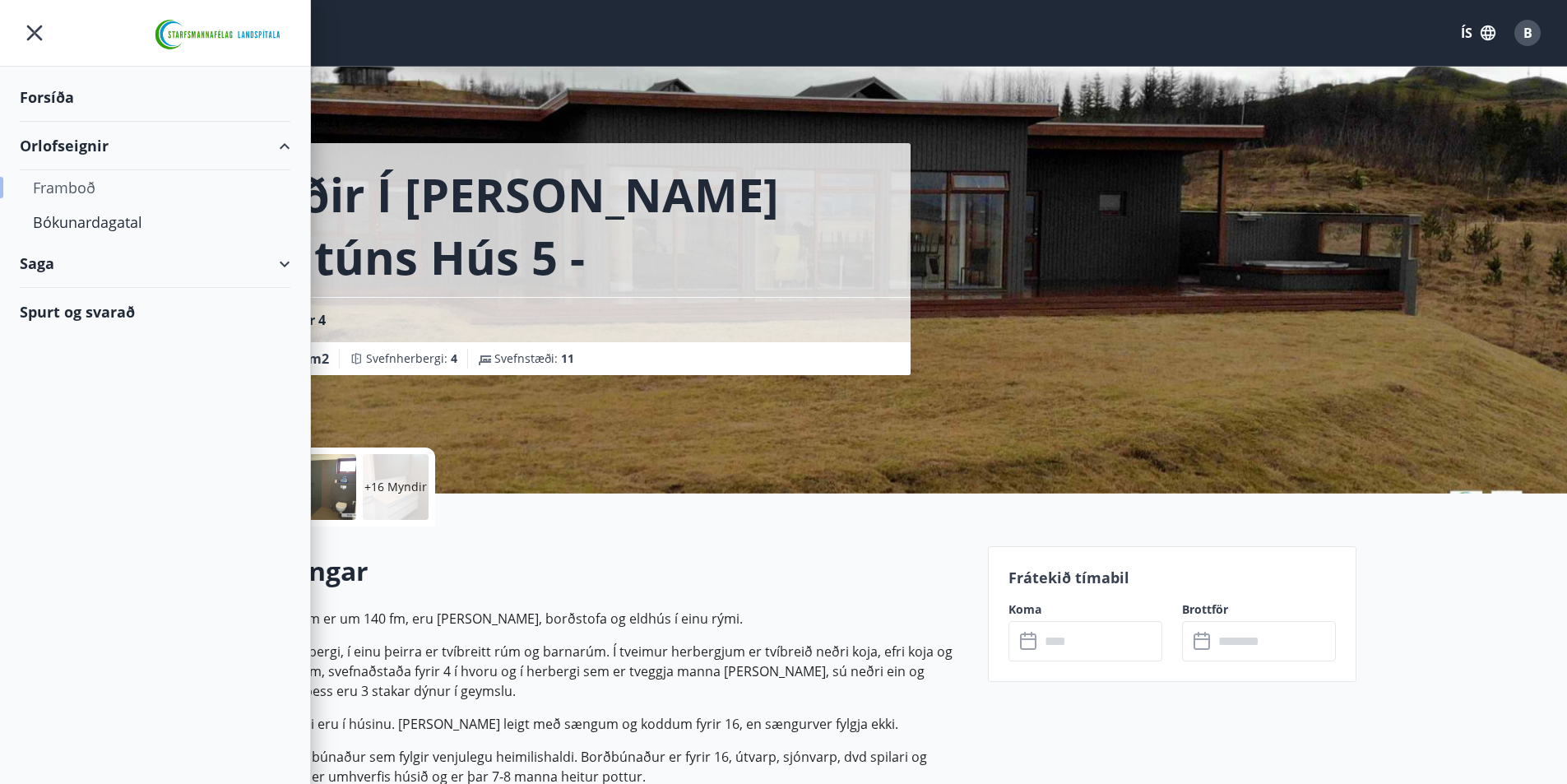
click at [86, 189] on div "Framboð" at bounding box center [155, 188] width 244 height 34
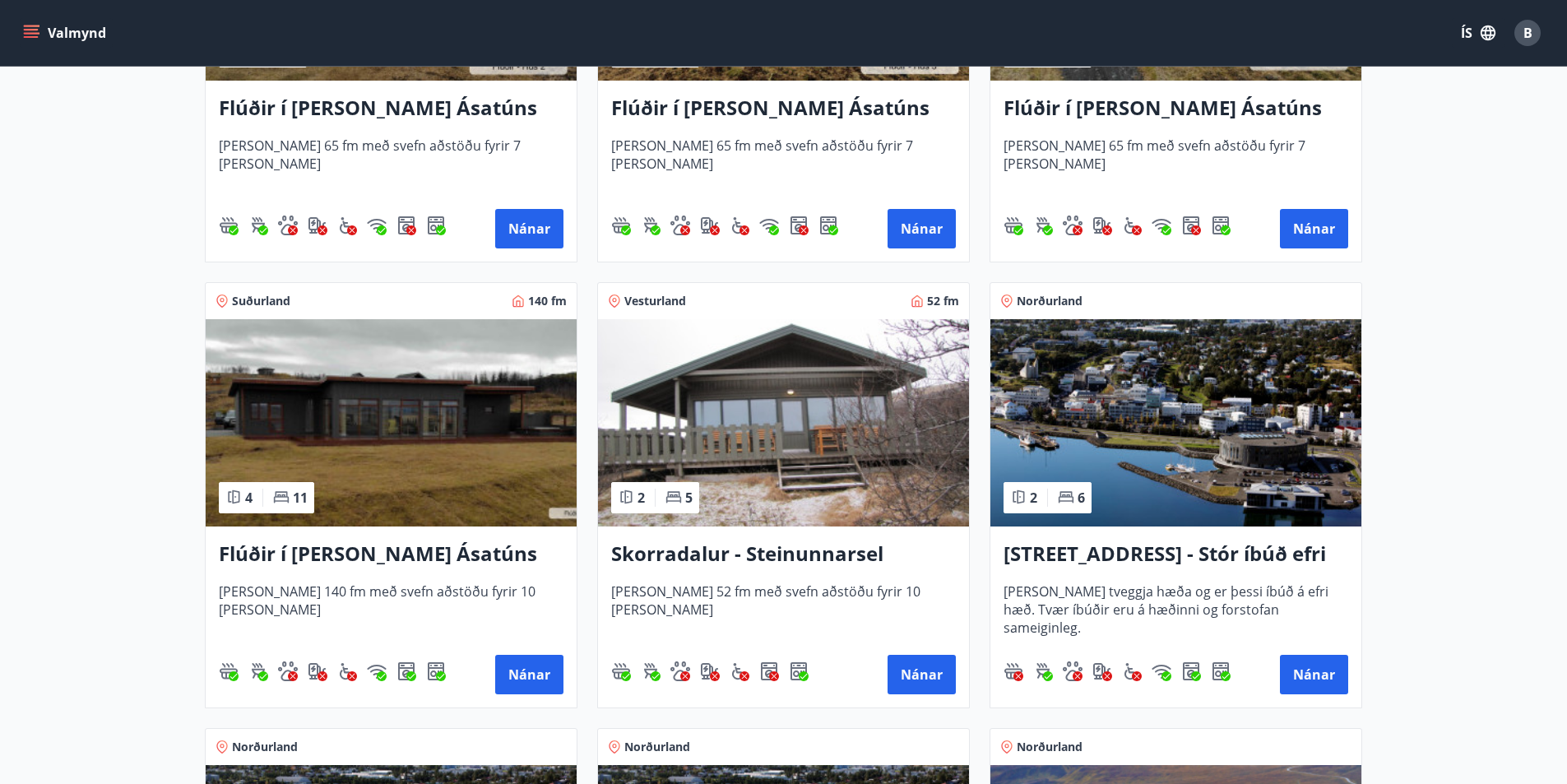
scroll to position [1151, 0]
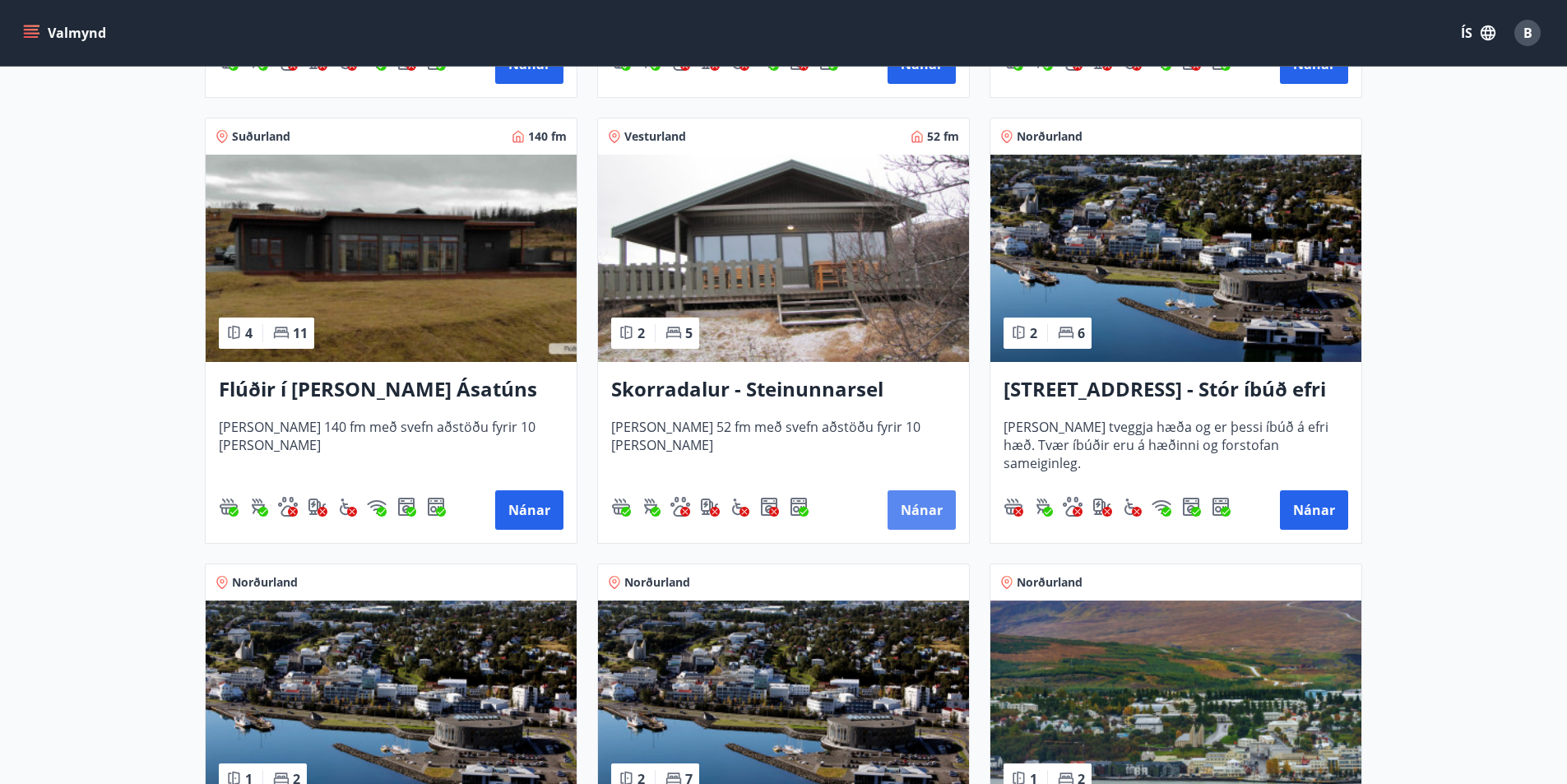
click at [927, 510] on button "Nánar" at bounding box center [922, 510] width 68 height 40
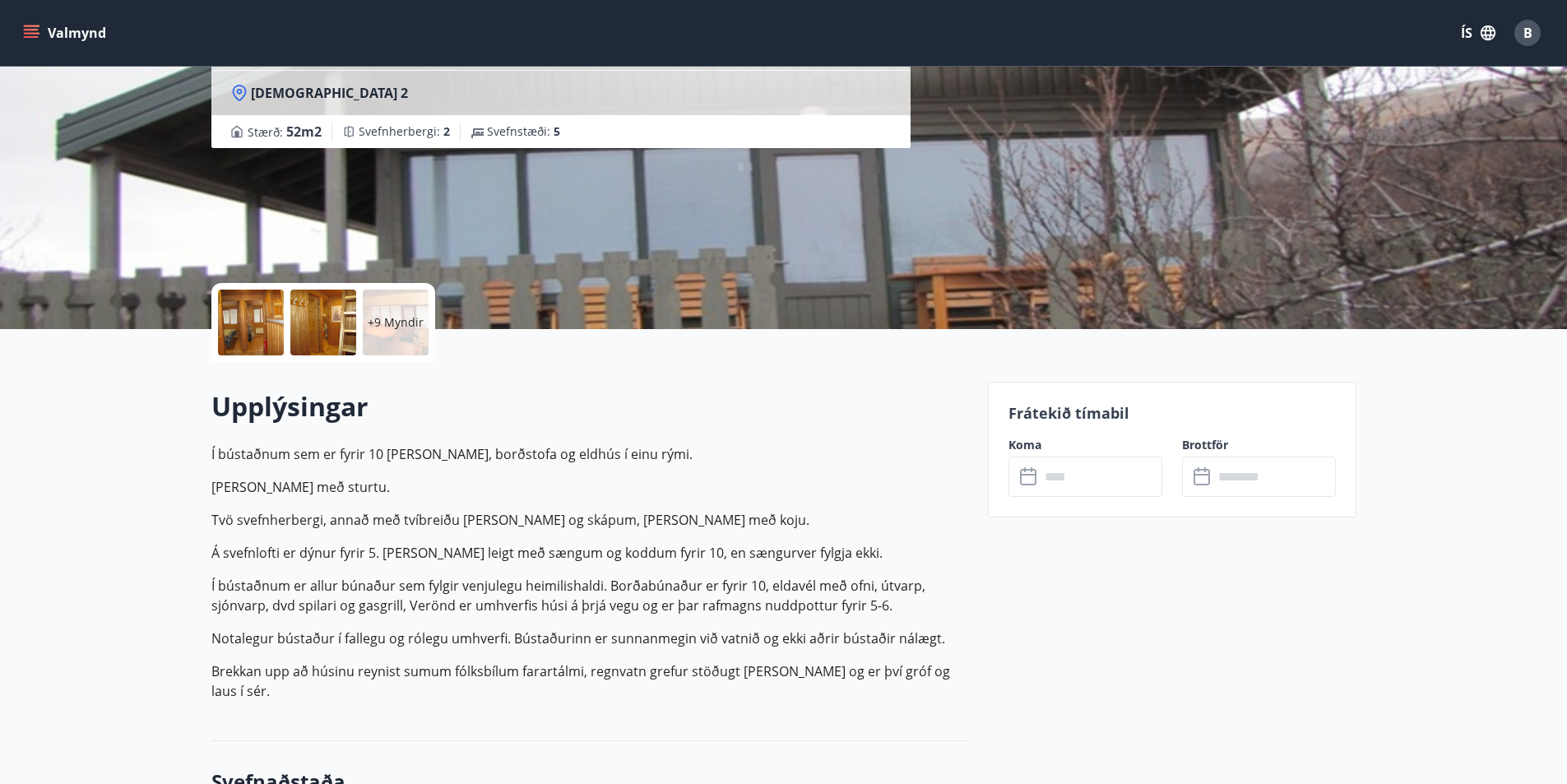
scroll to position [329, 0]
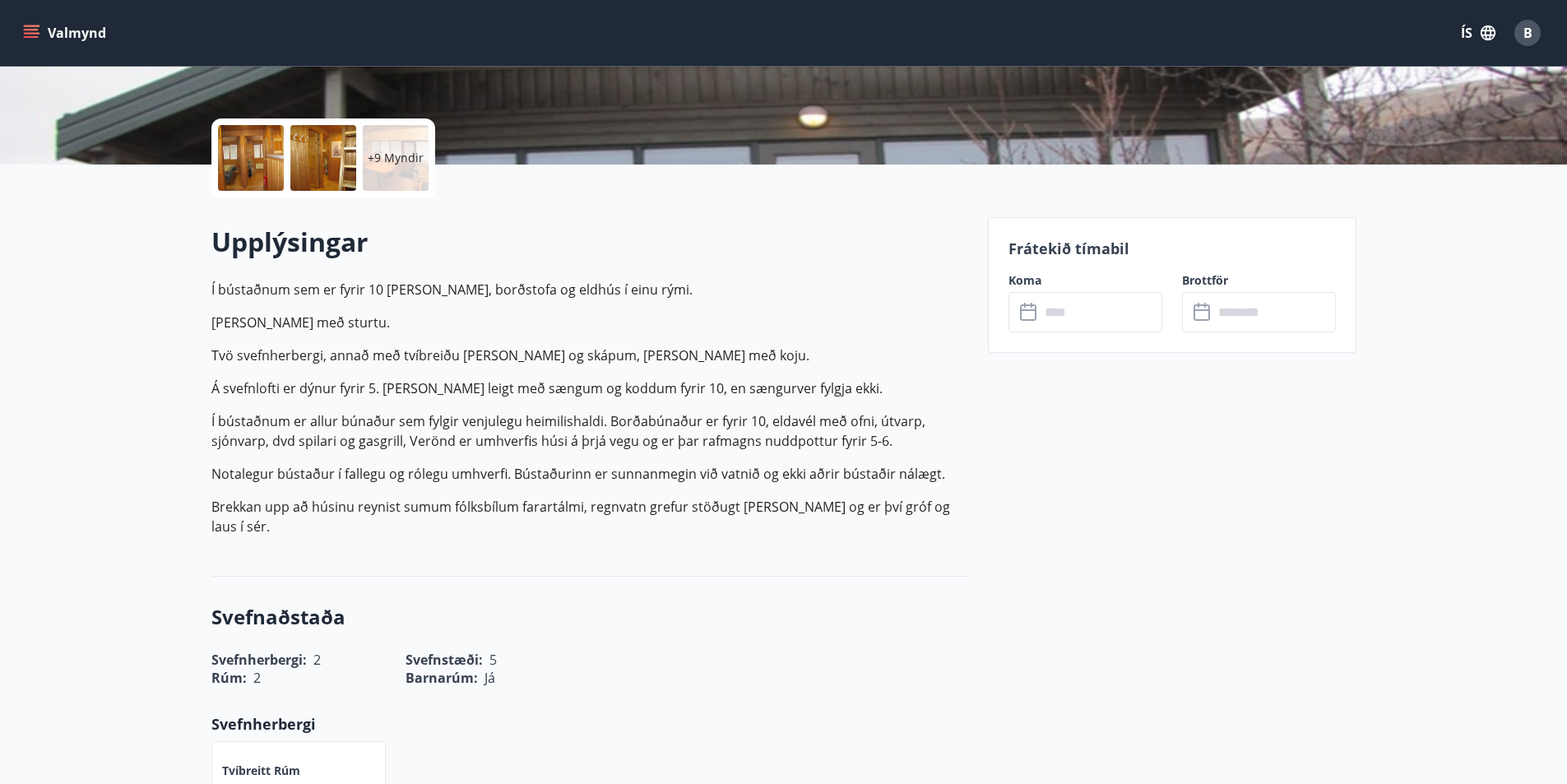
click at [1056, 304] on input "text" at bounding box center [1101, 312] width 122 height 40
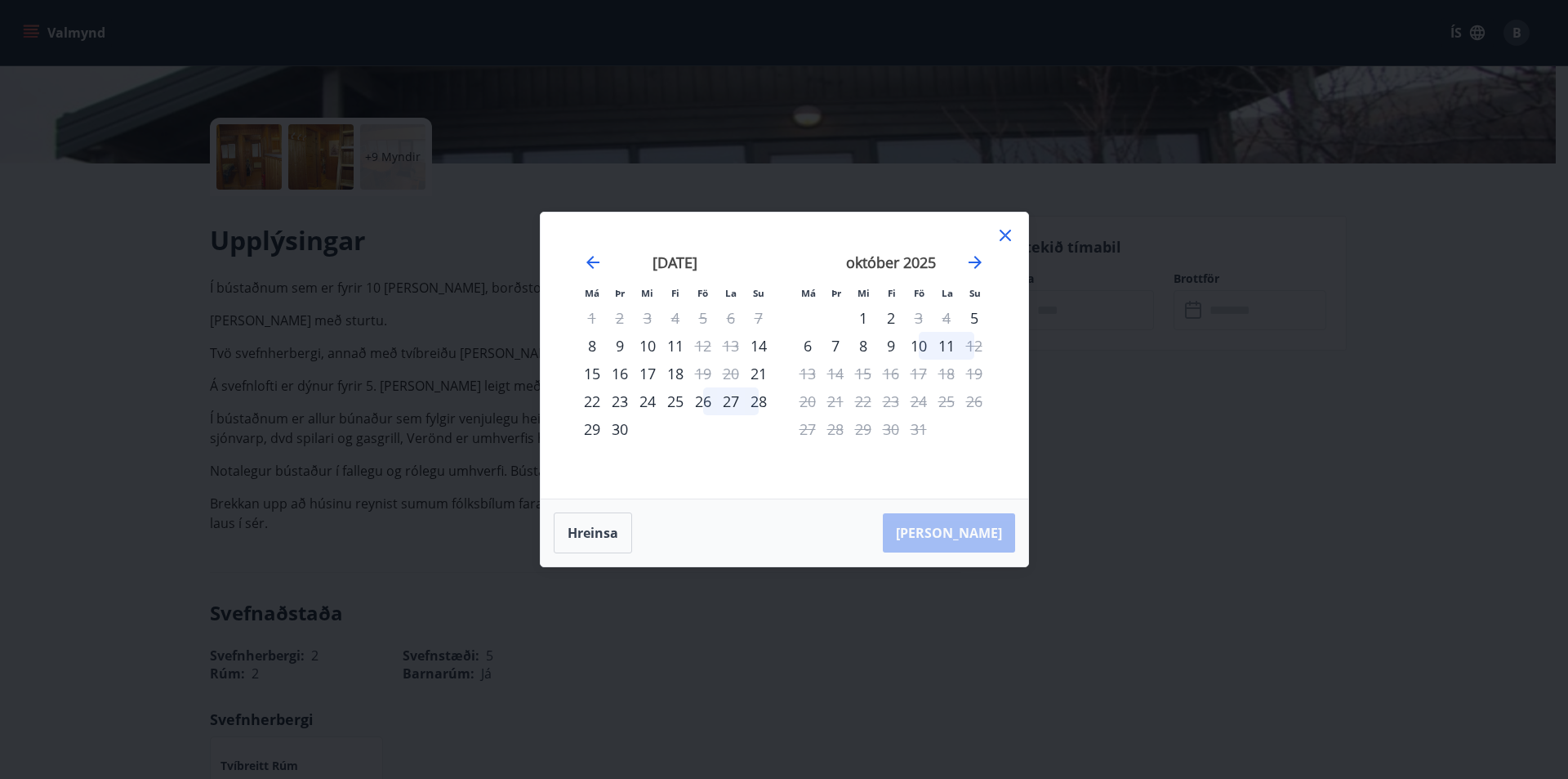
click at [623, 341] on div "9" at bounding box center [619, 345] width 28 height 28
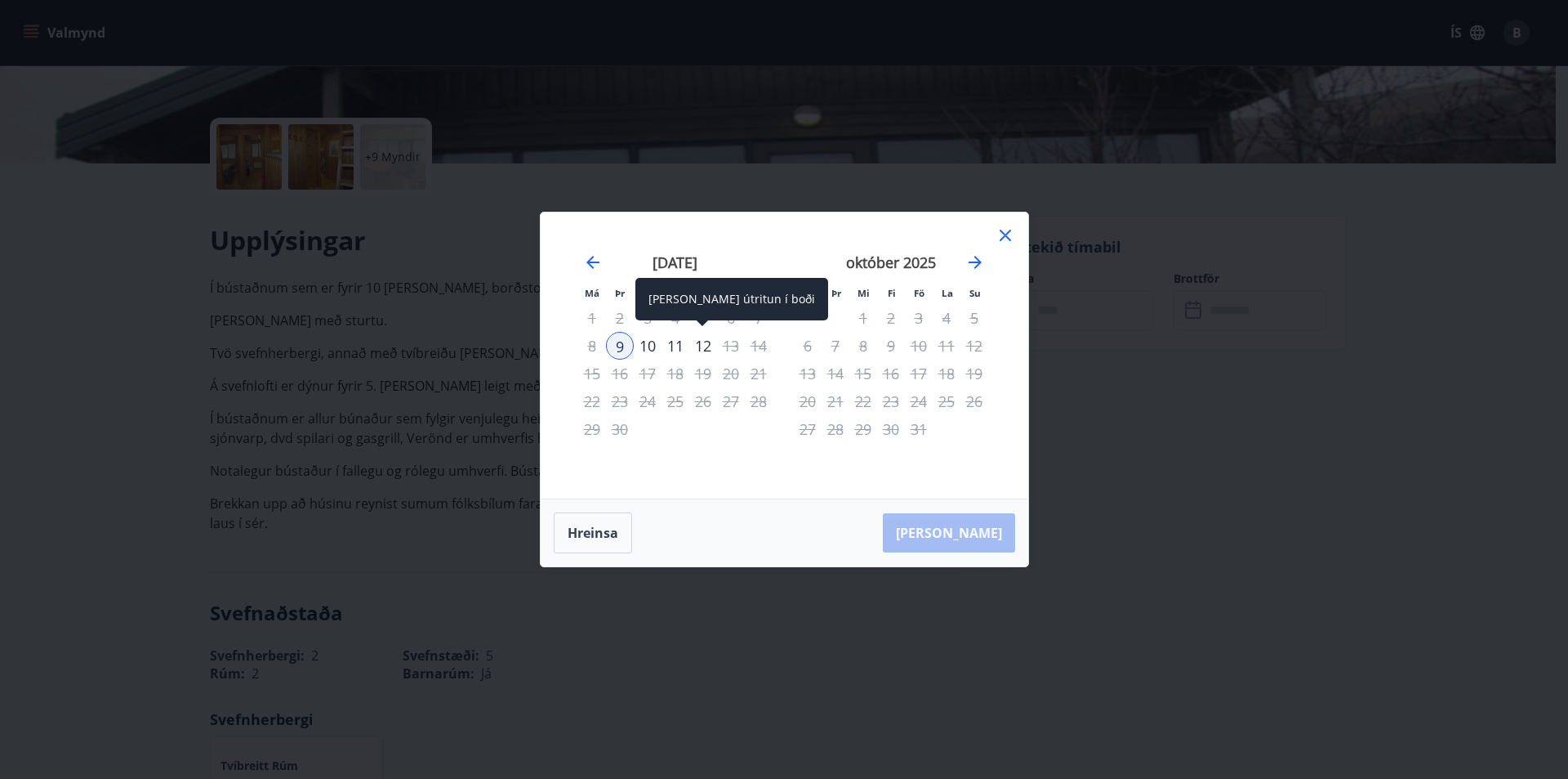
click at [705, 342] on div "12" at bounding box center [703, 345] width 28 height 28
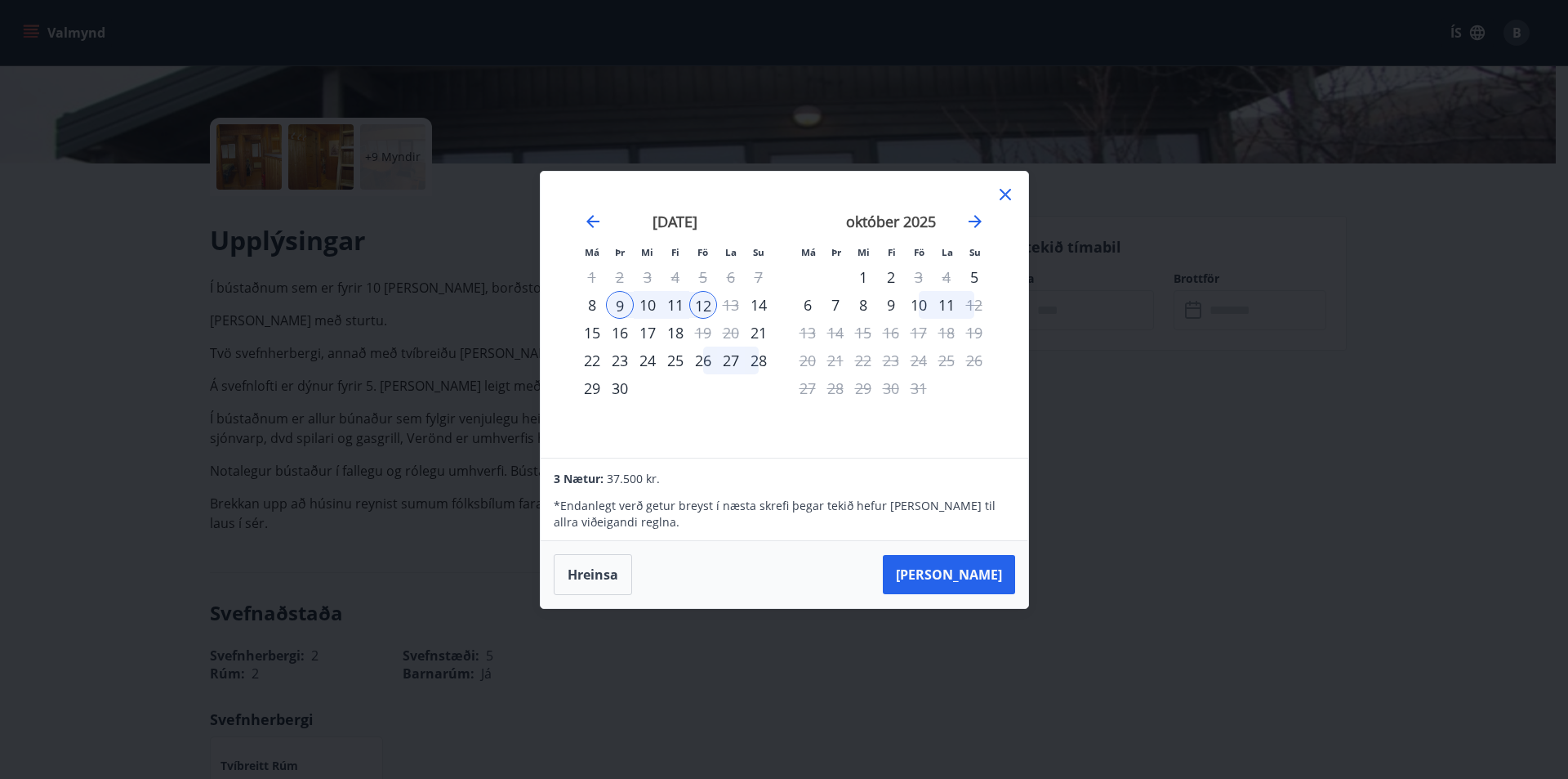
click at [999, 193] on icon at bounding box center [1005, 195] width 20 height 20
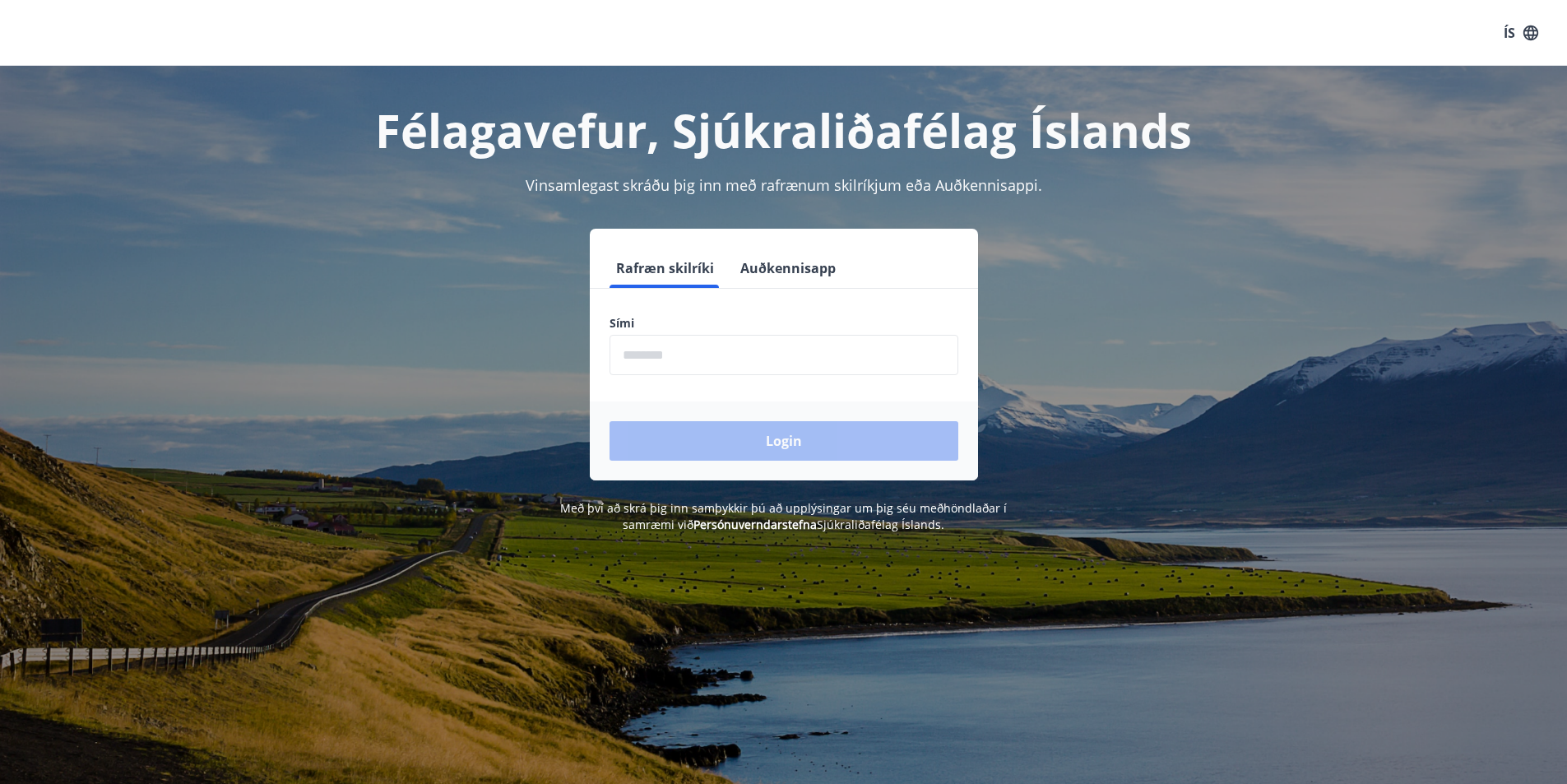
click at [624, 353] on input "phone" at bounding box center [784, 355] width 349 height 40
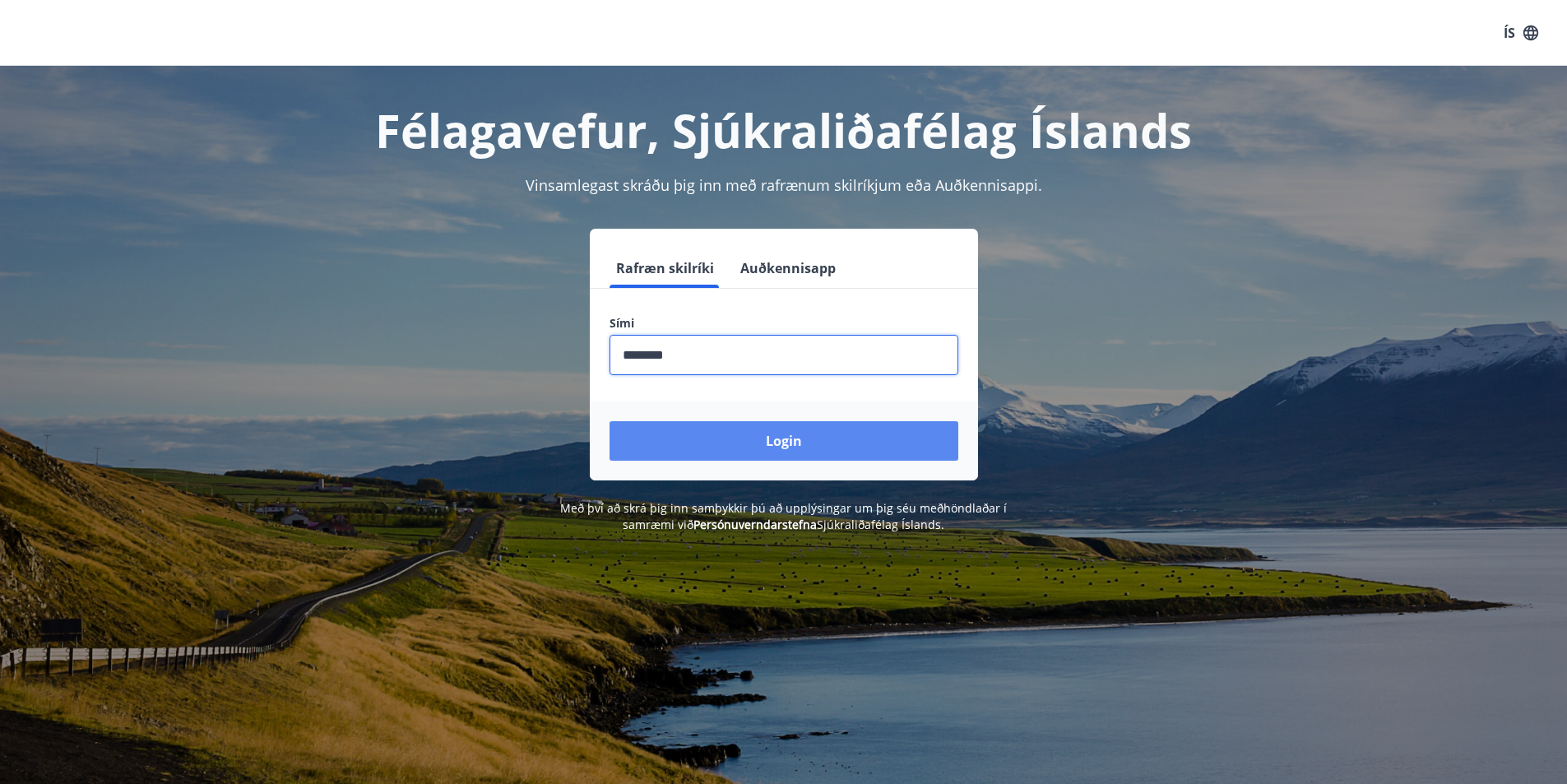
type input "********"
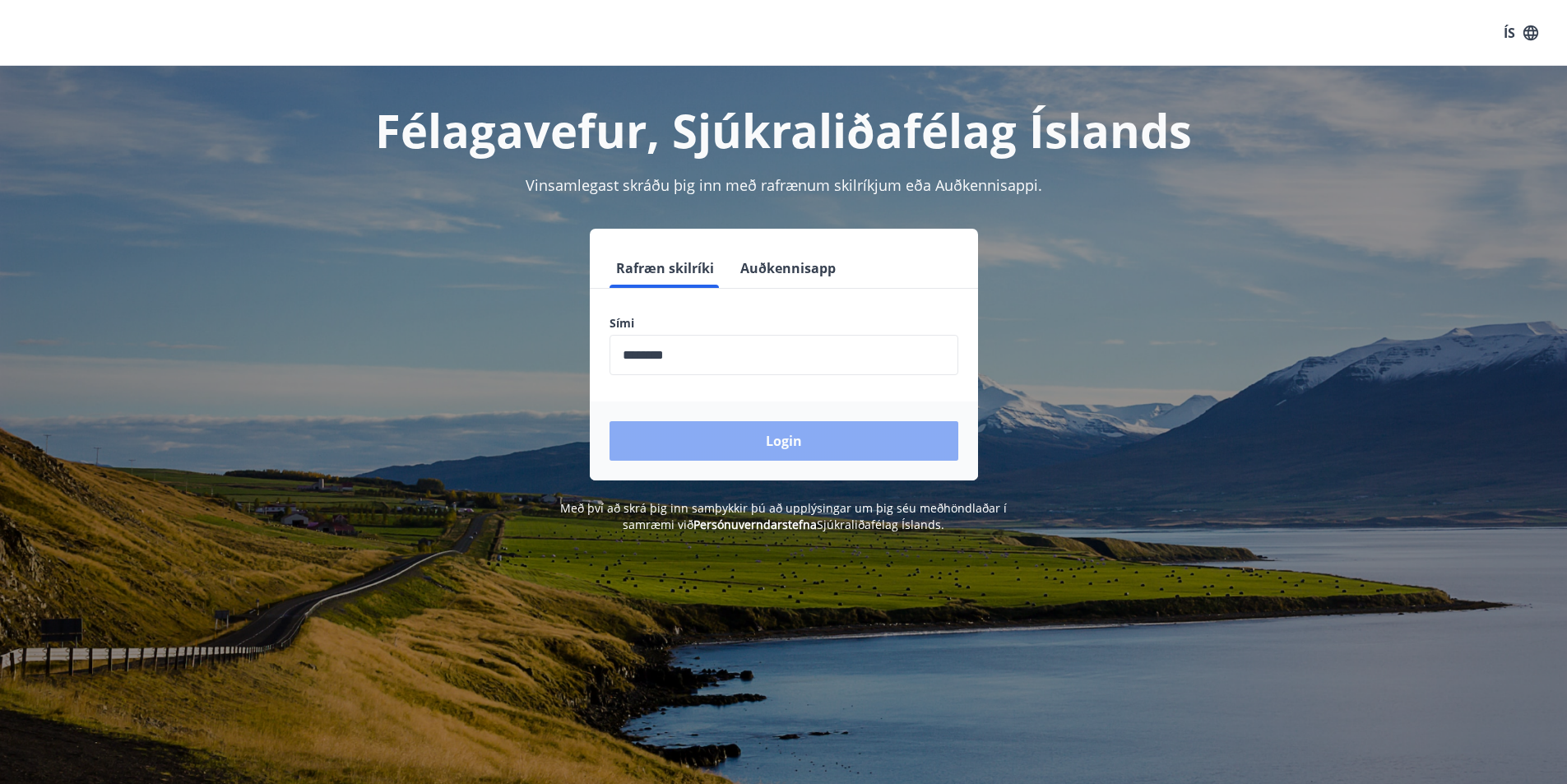
click at [792, 451] on button "Login" at bounding box center [784, 441] width 349 height 40
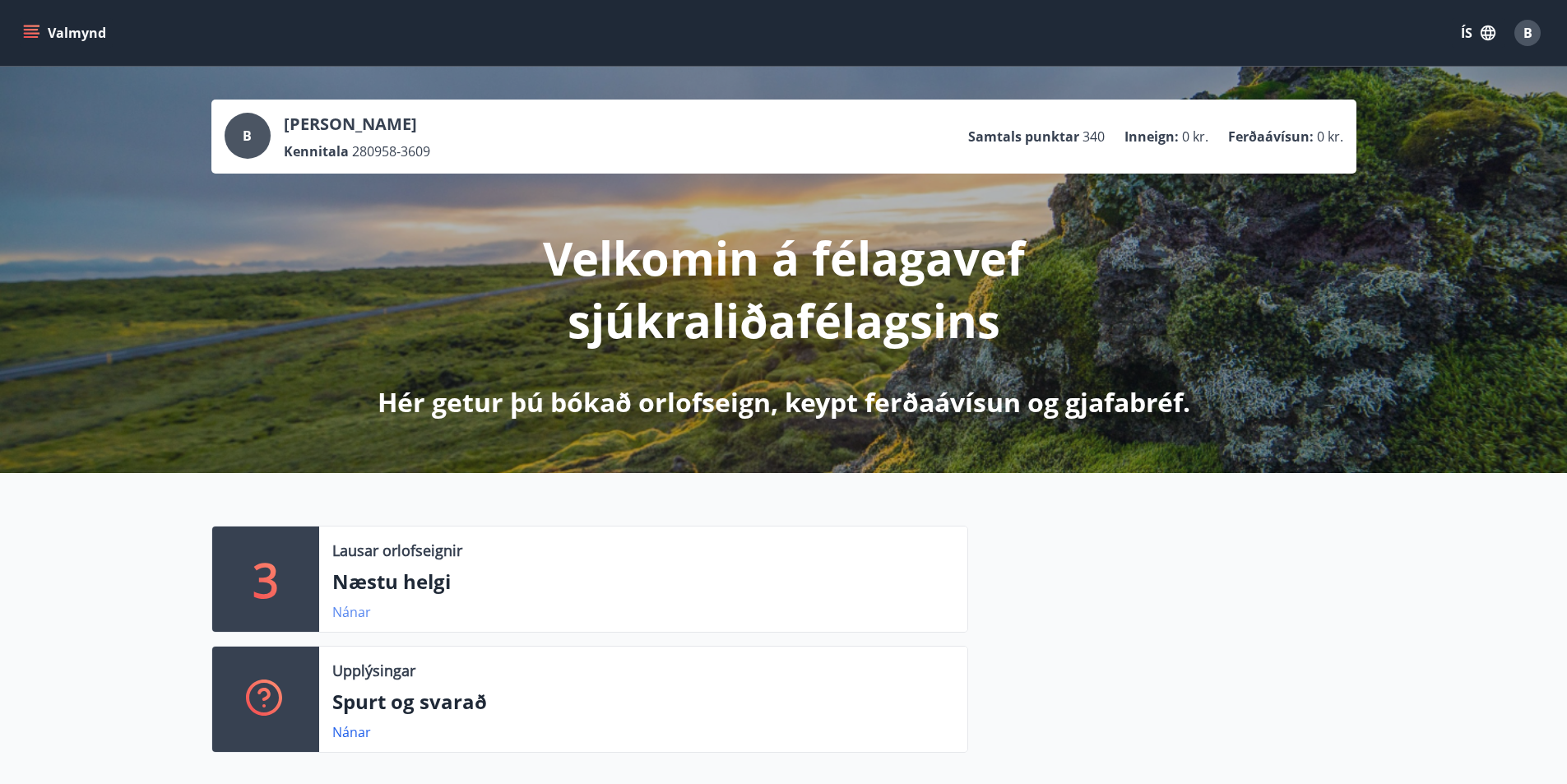
click at [356, 609] on link "Nánar" at bounding box center [351, 612] width 39 height 18
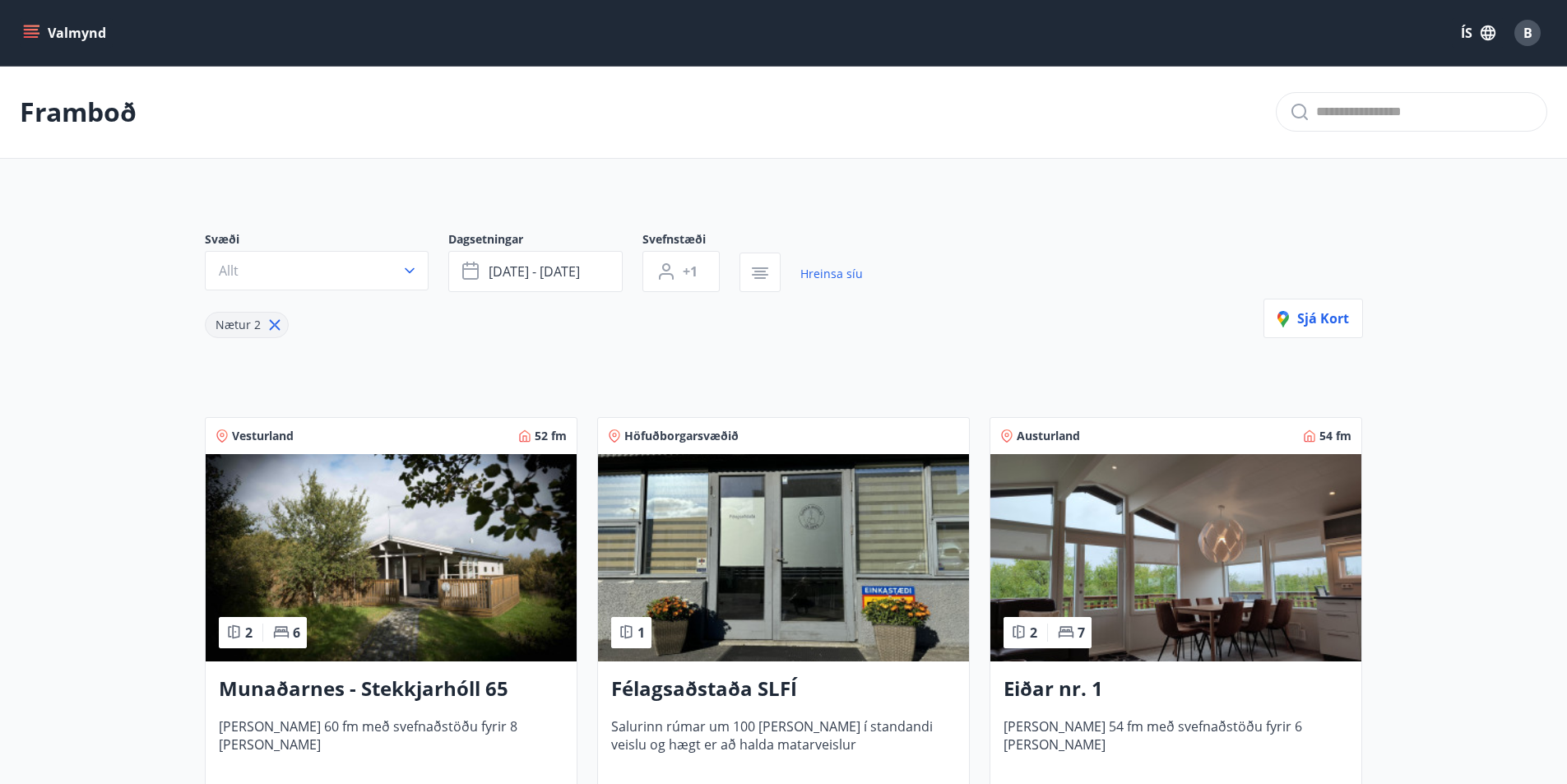
click at [407, 267] on icon "button" at bounding box center [410, 270] width 16 height 16
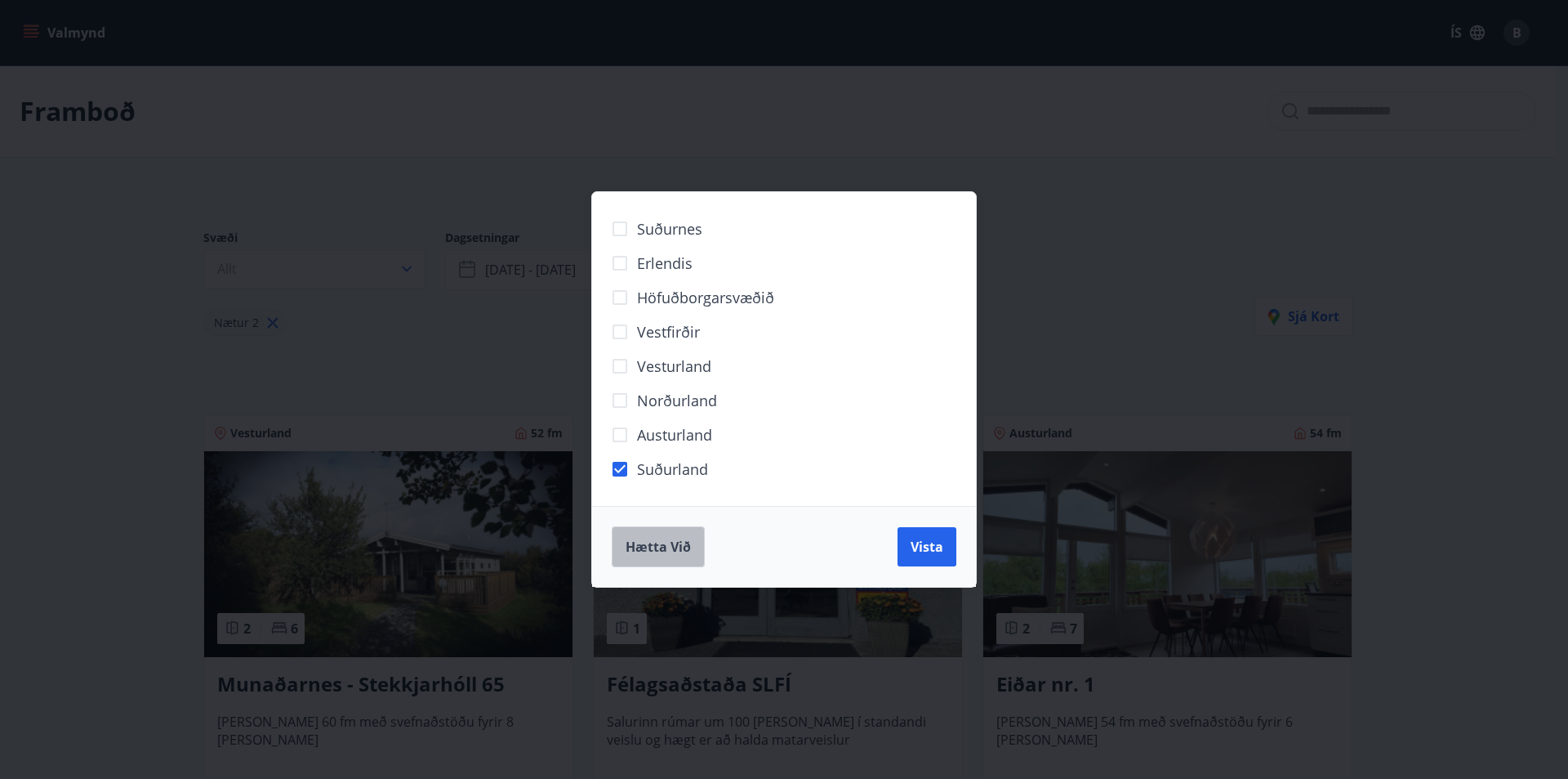
click at [673, 543] on span "Hætta við" at bounding box center [657, 547] width 65 height 18
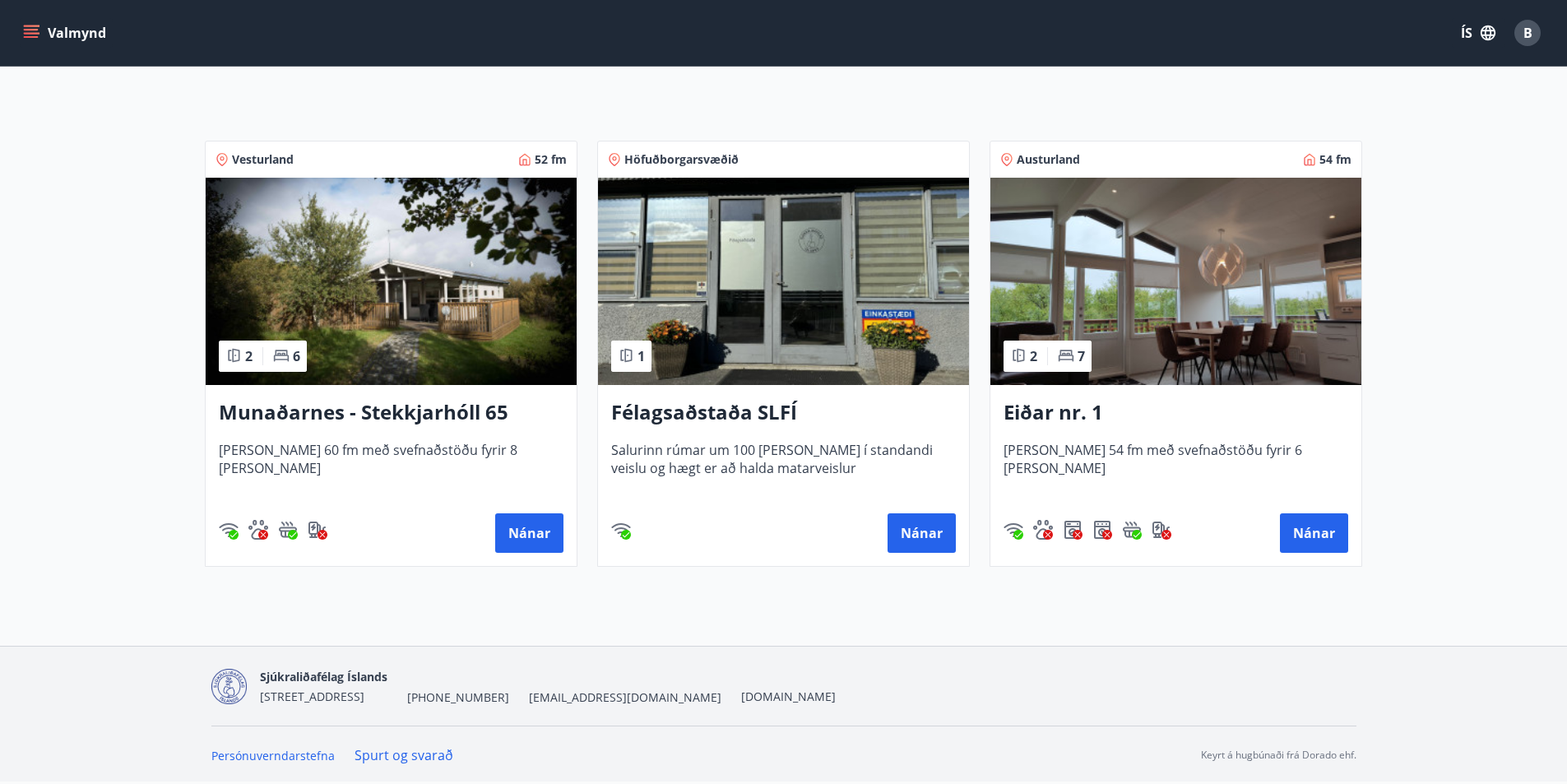
scroll to position [30, 0]
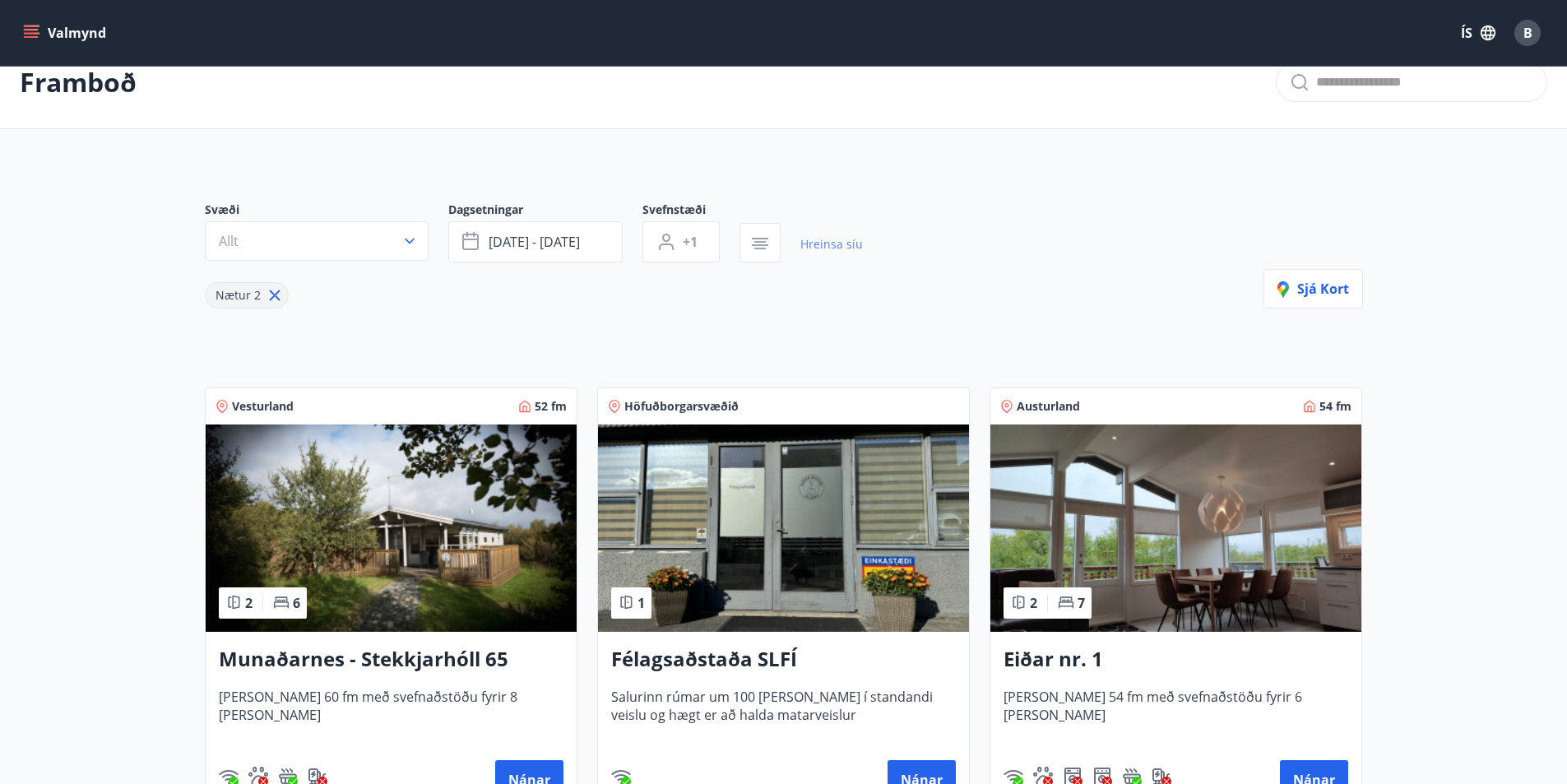
click at [819, 241] on link "Hreinsa síu" at bounding box center [832, 244] width 63 height 36
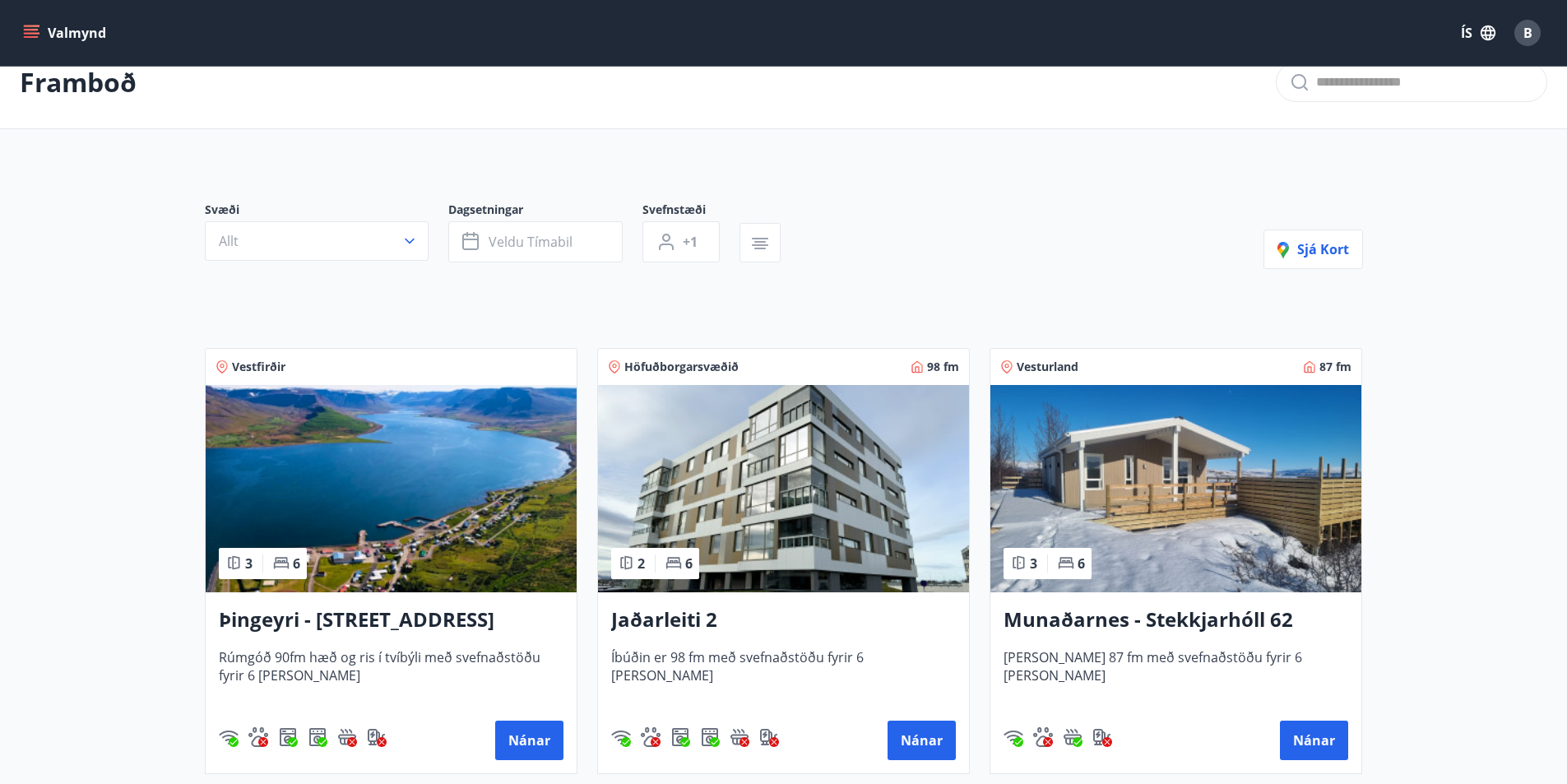
type input "*"
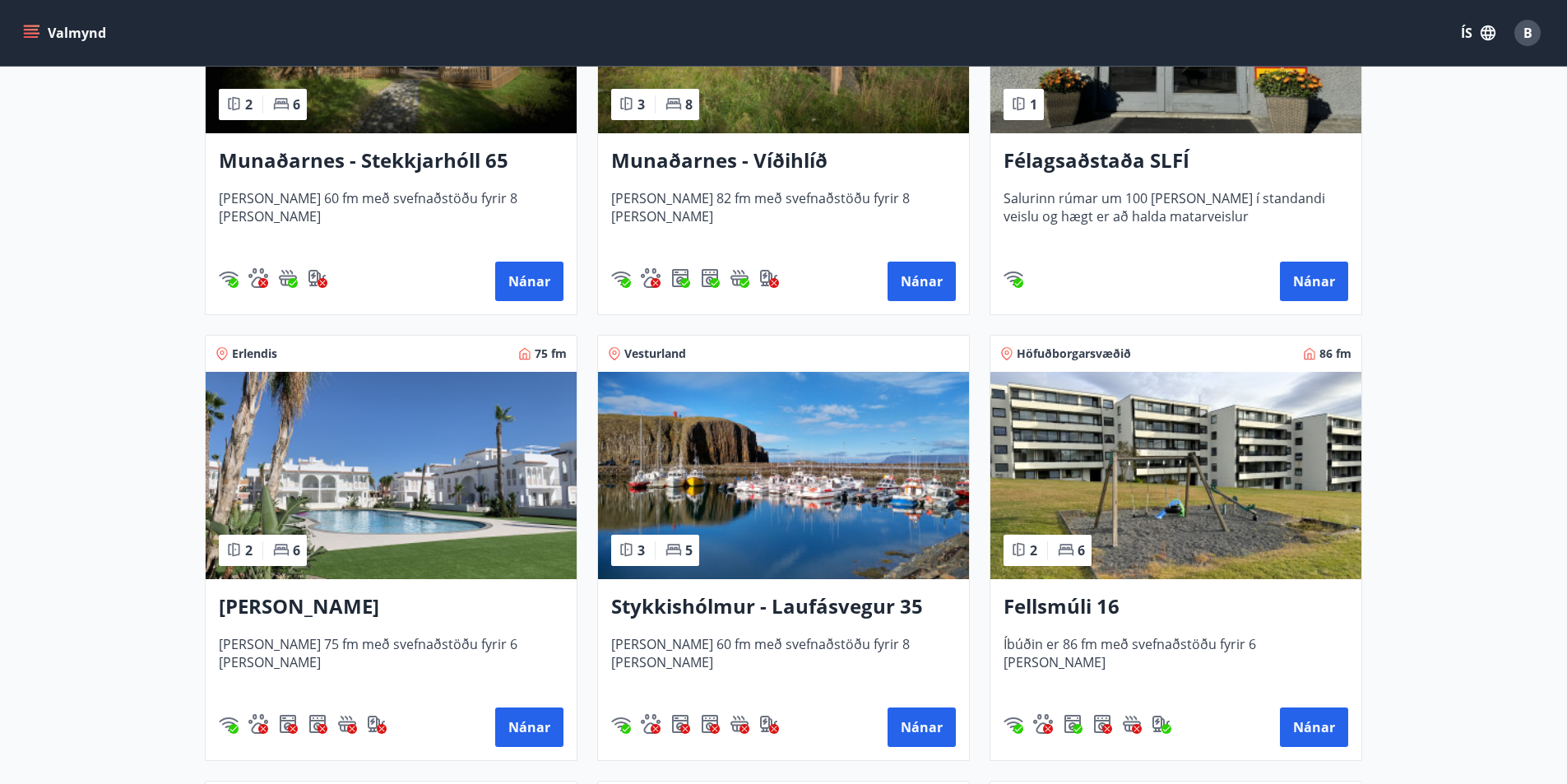
scroll to position [1017, 0]
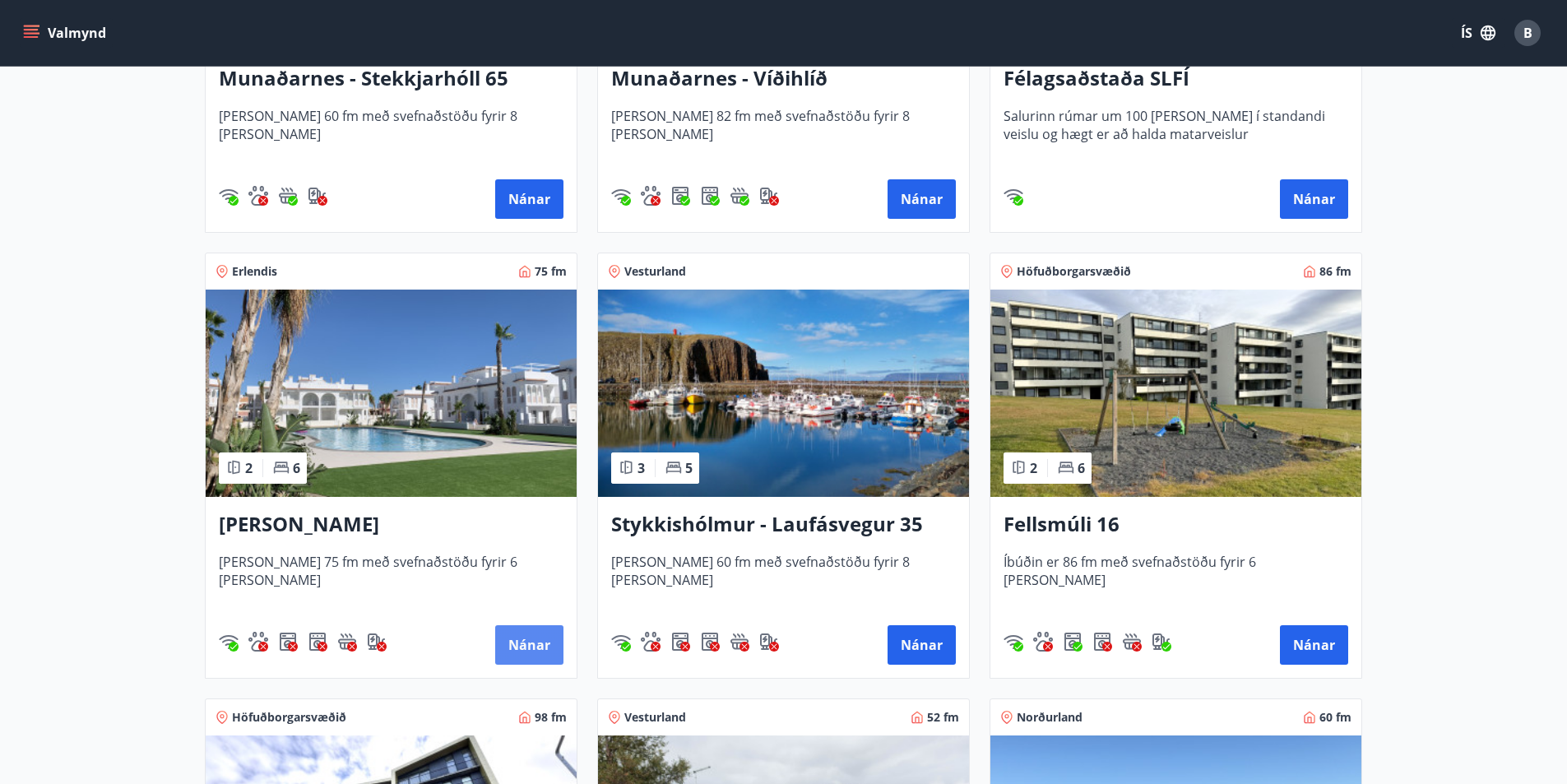
click at [536, 647] on button "Nánar" at bounding box center [529, 645] width 68 height 40
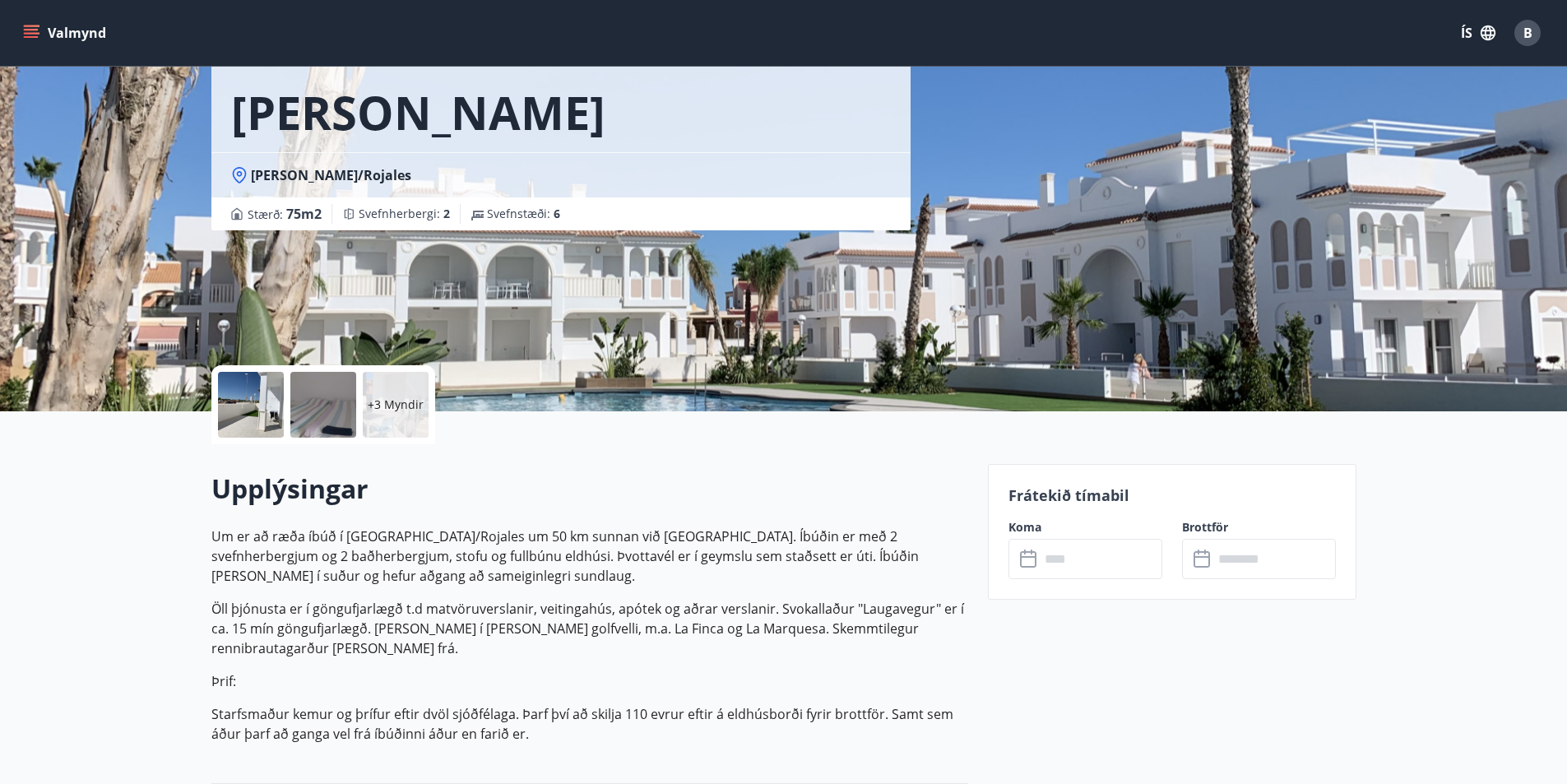
scroll to position [164, 0]
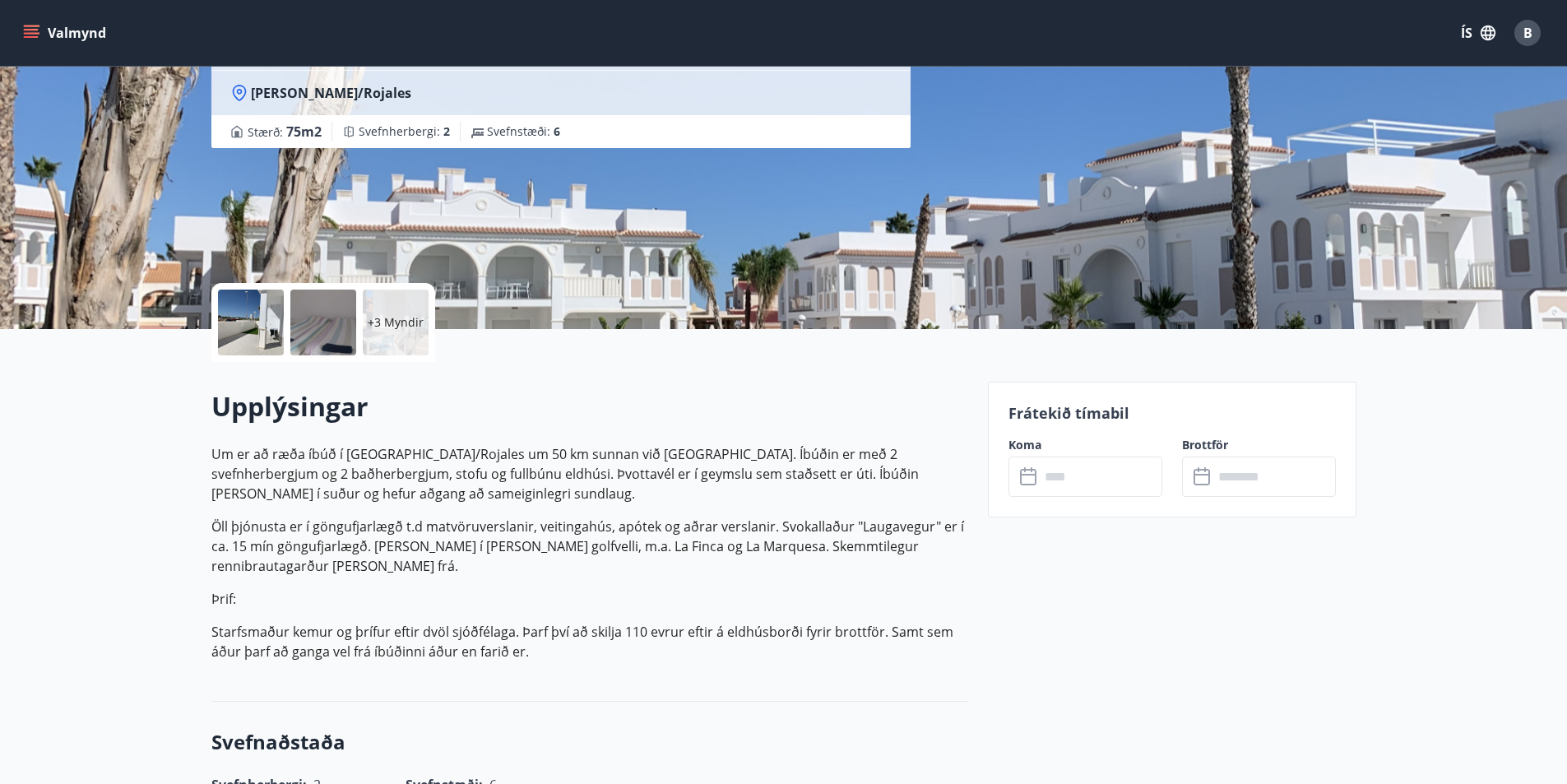
click at [1028, 479] on icon at bounding box center [1031, 477] width 20 height 20
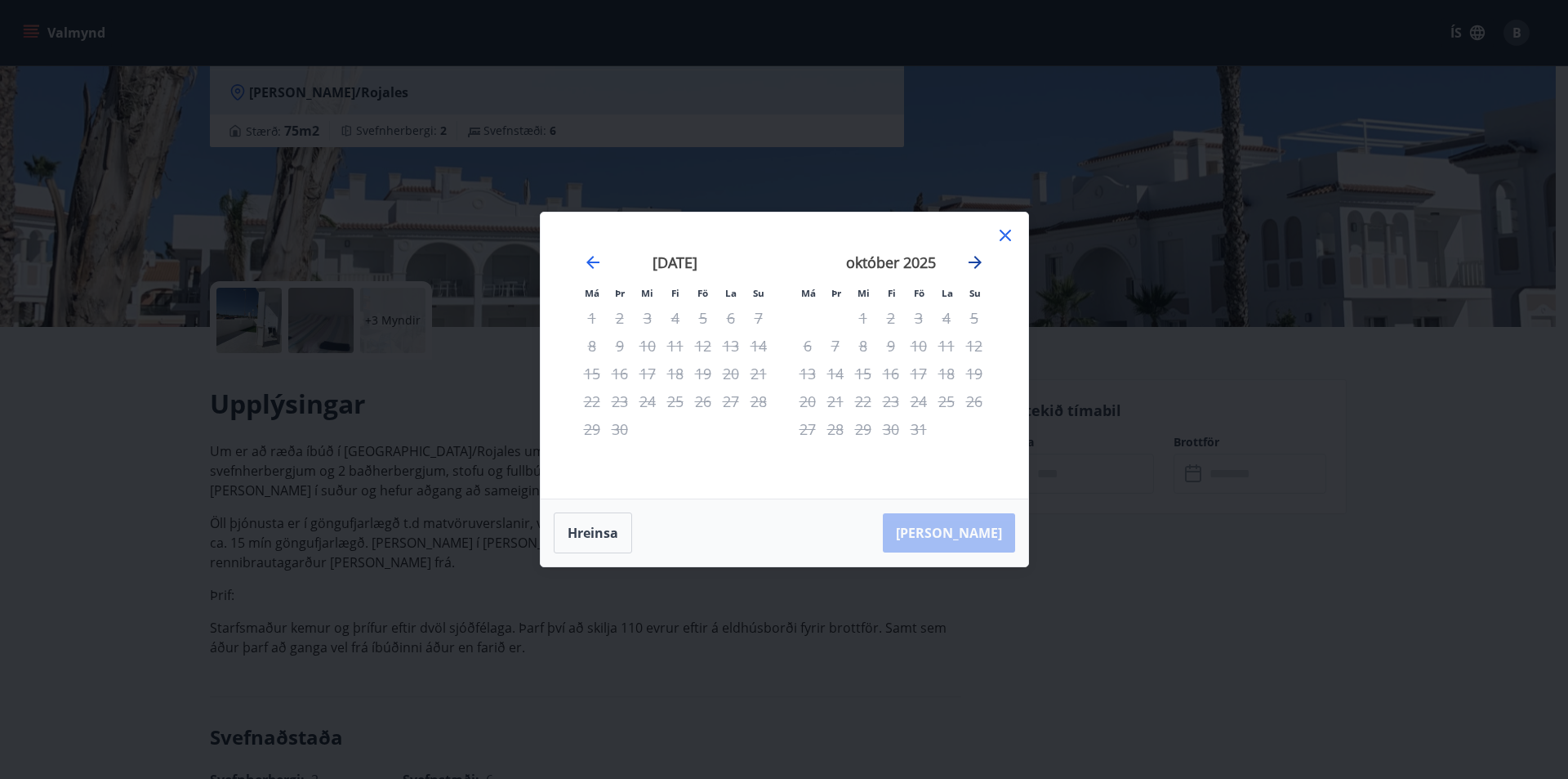
click at [973, 264] on icon "Move forward to switch to the next month." at bounding box center [975, 262] width 20 height 20
click at [971, 264] on icon "Move forward to switch to the next month." at bounding box center [975, 262] width 20 height 20
click at [970, 265] on icon "Move forward to switch to the next month." at bounding box center [975, 262] width 20 height 20
click at [970, 266] on icon "Move forward to switch to the next month." at bounding box center [975, 262] width 20 height 20
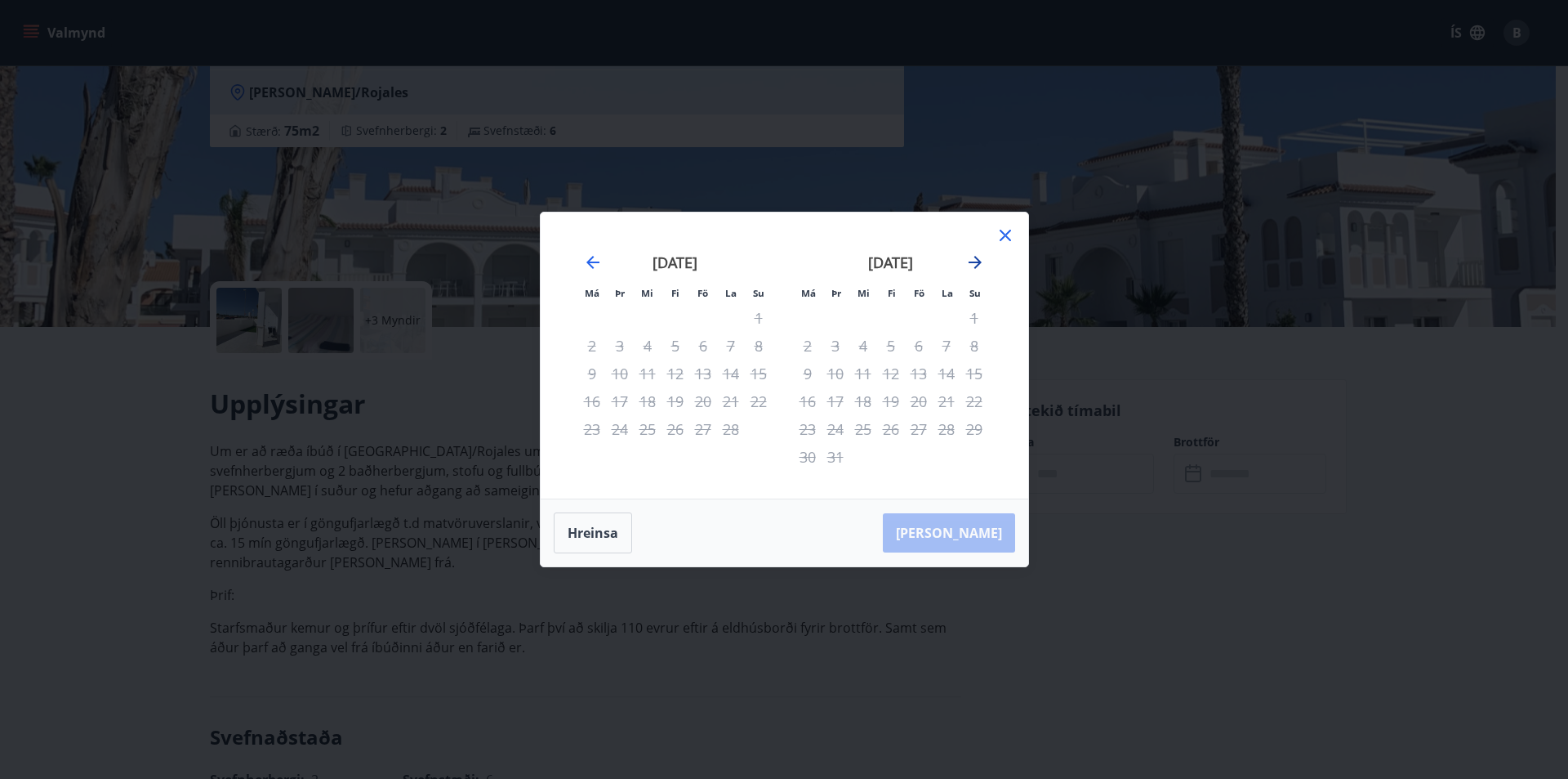
click at [970, 266] on icon "Move forward to switch to the next month." at bounding box center [975, 262] width 20 height 20
click at [967, 267] on icon "Move forward to switch to the next month." at bounding box center [975, 262] width 20 height 20
click at [606, 535] on button "Hreinsa" at bounding box center [593, 533] width 78 height 41
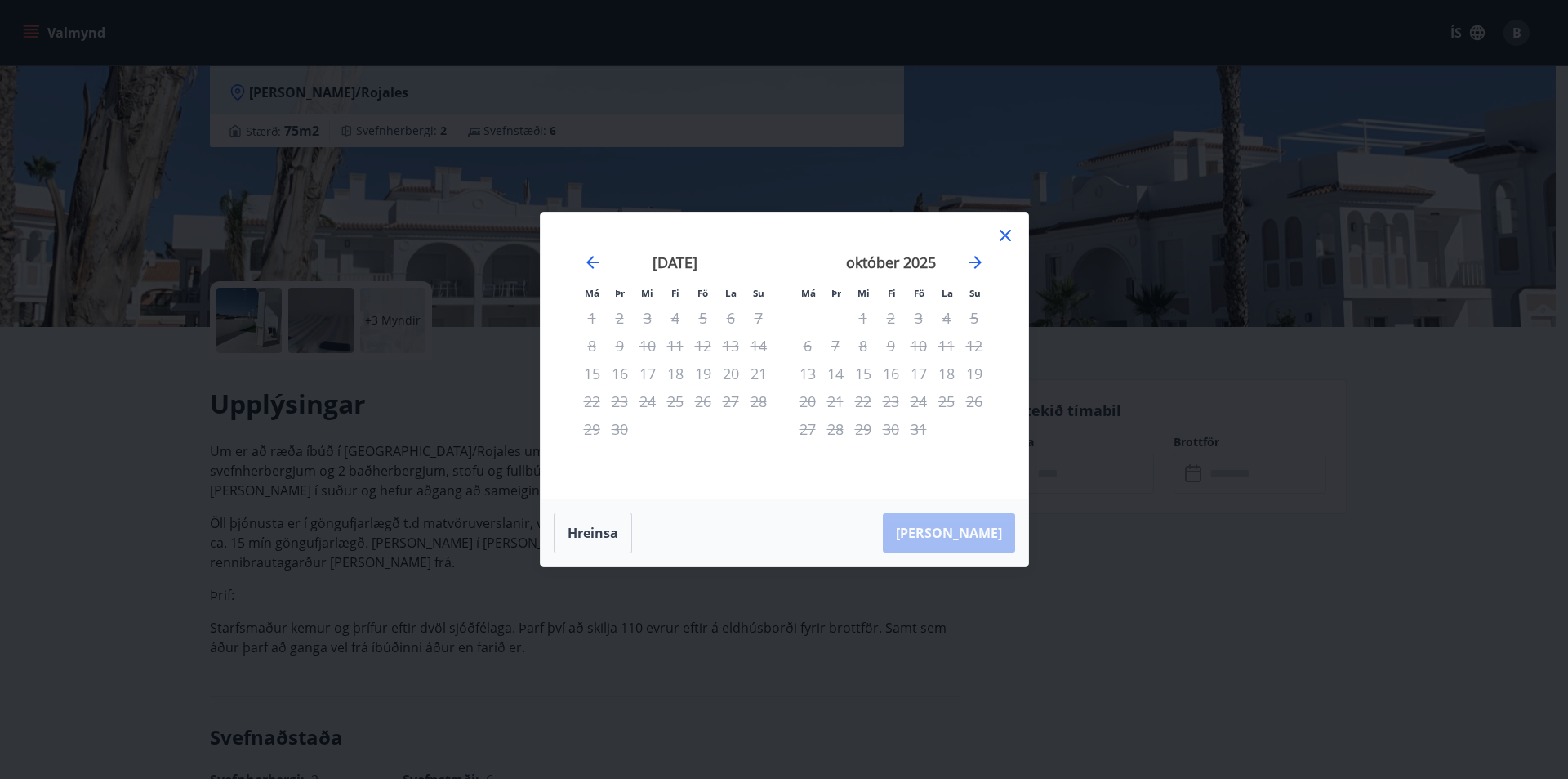
click at [1012, 232] on icon at bounding box center [1005, 236] width 20 height 20
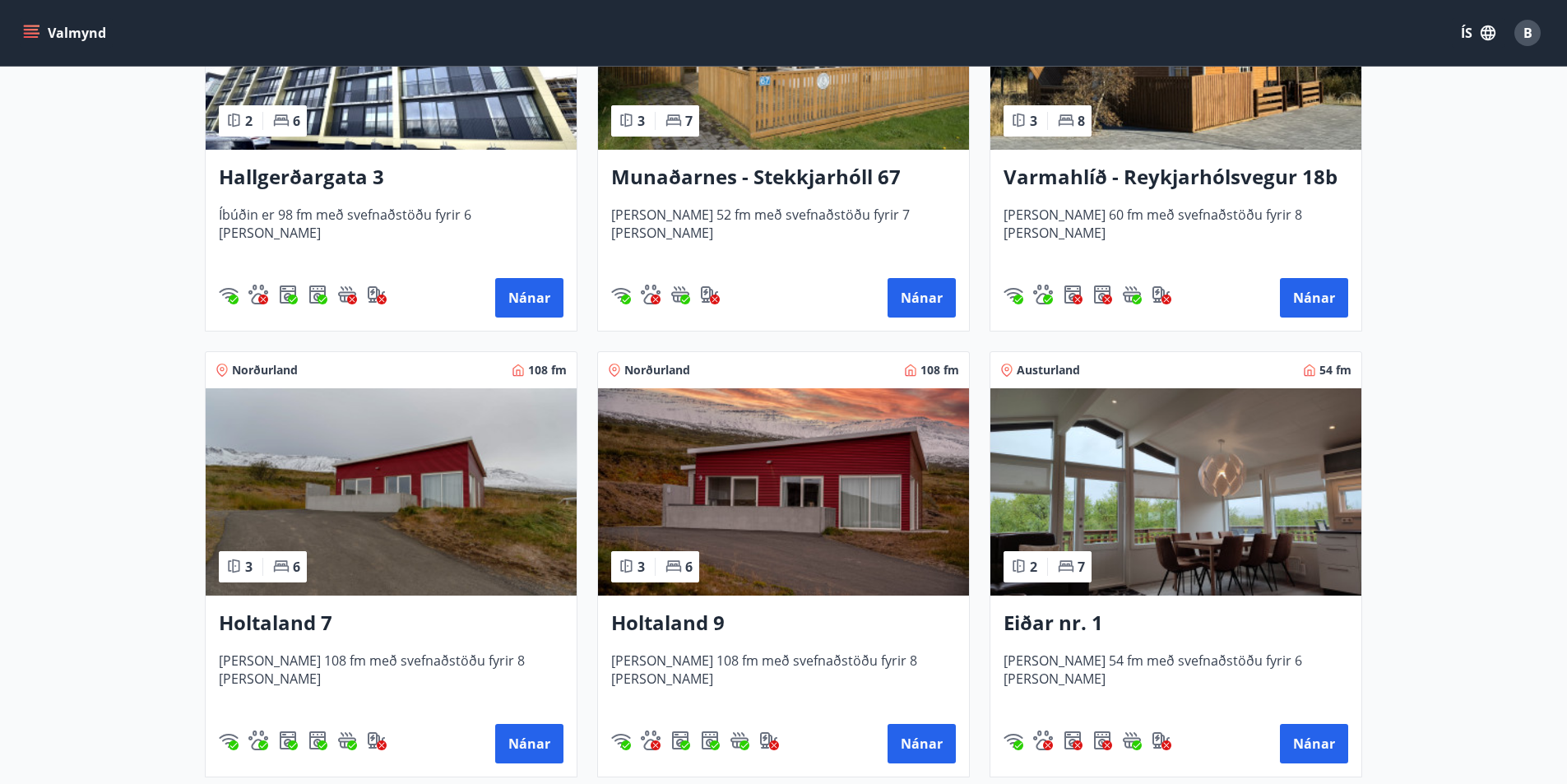
scroll to position [1891, 0]
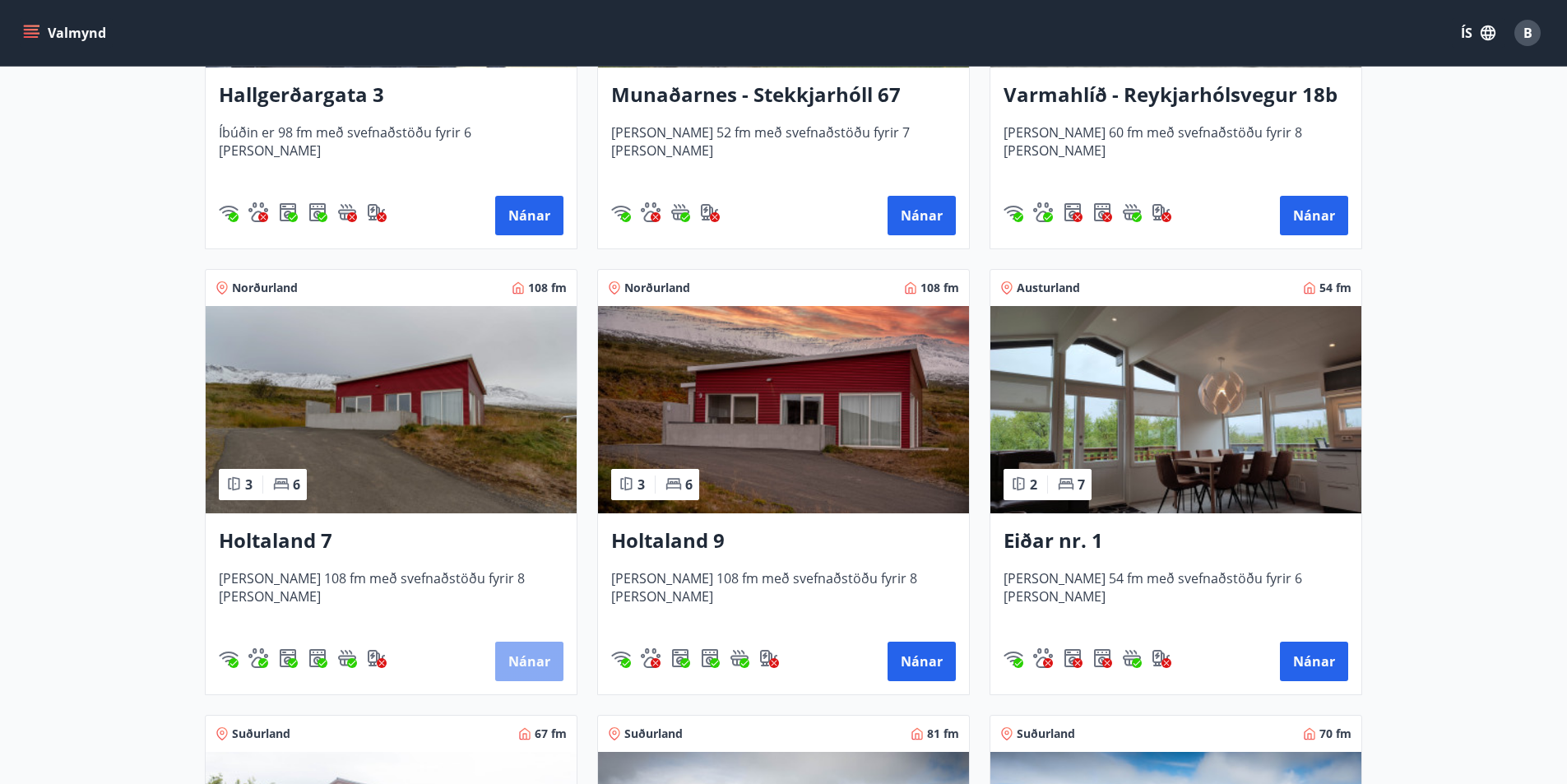
click at [540, 652] on button "Nánar" at bounding box center [529, 661] width 68 height 40
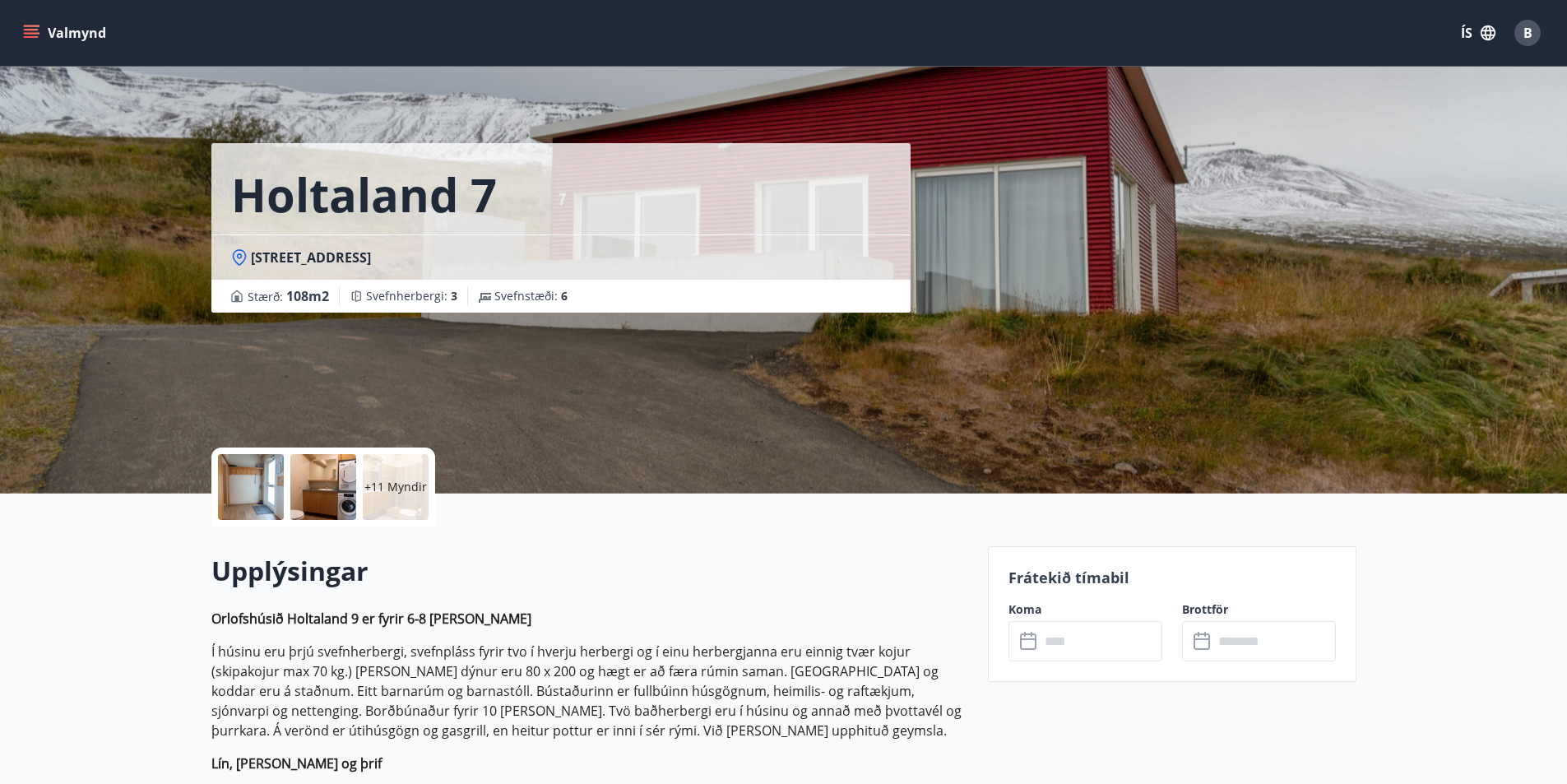
click at [1027, 640] on icon at bounding box center [1031, 641] width 20 height 20
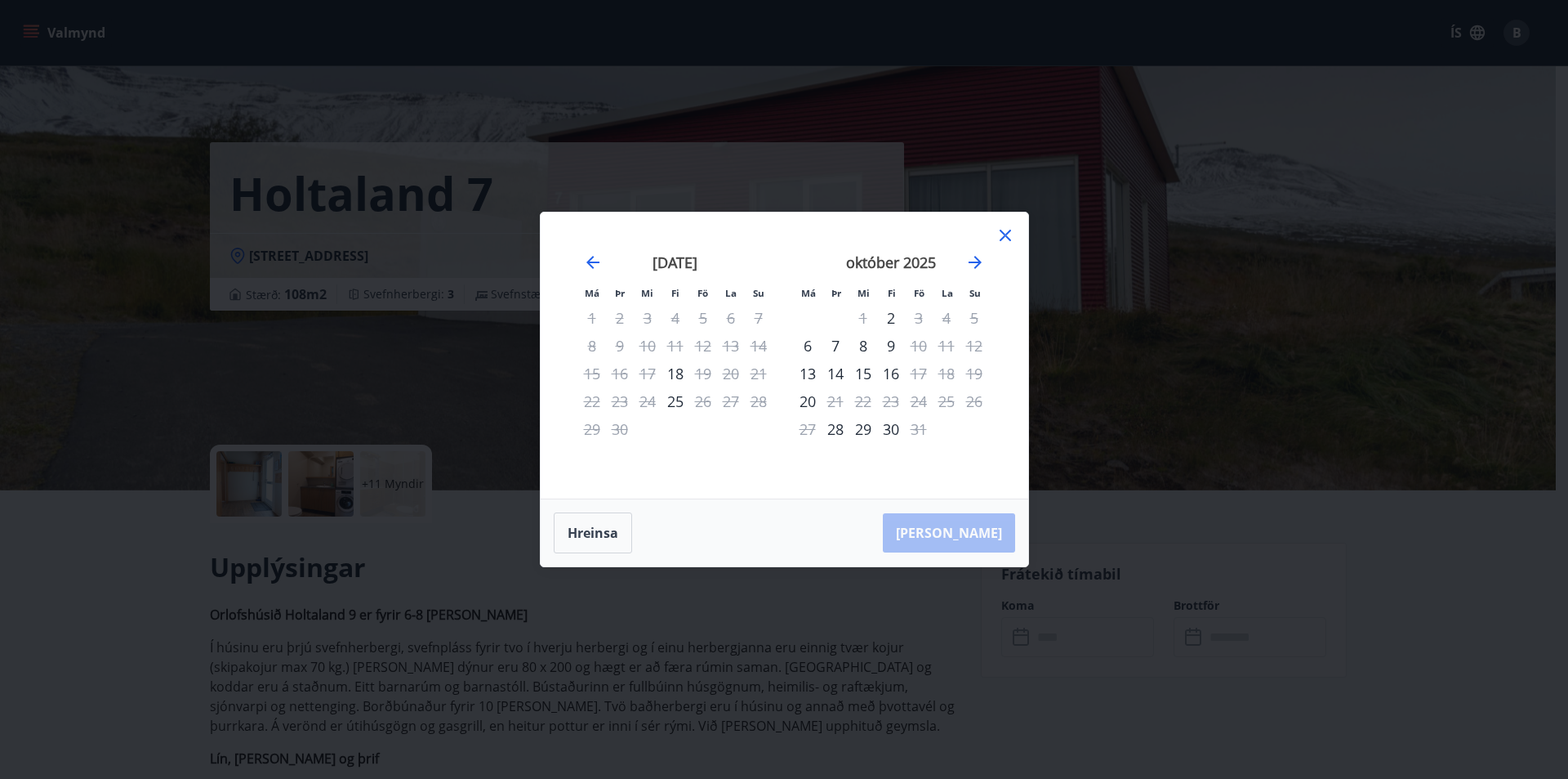
click at [1004, 233] on icon at bounding box center [1005, 236] width 20 height 20
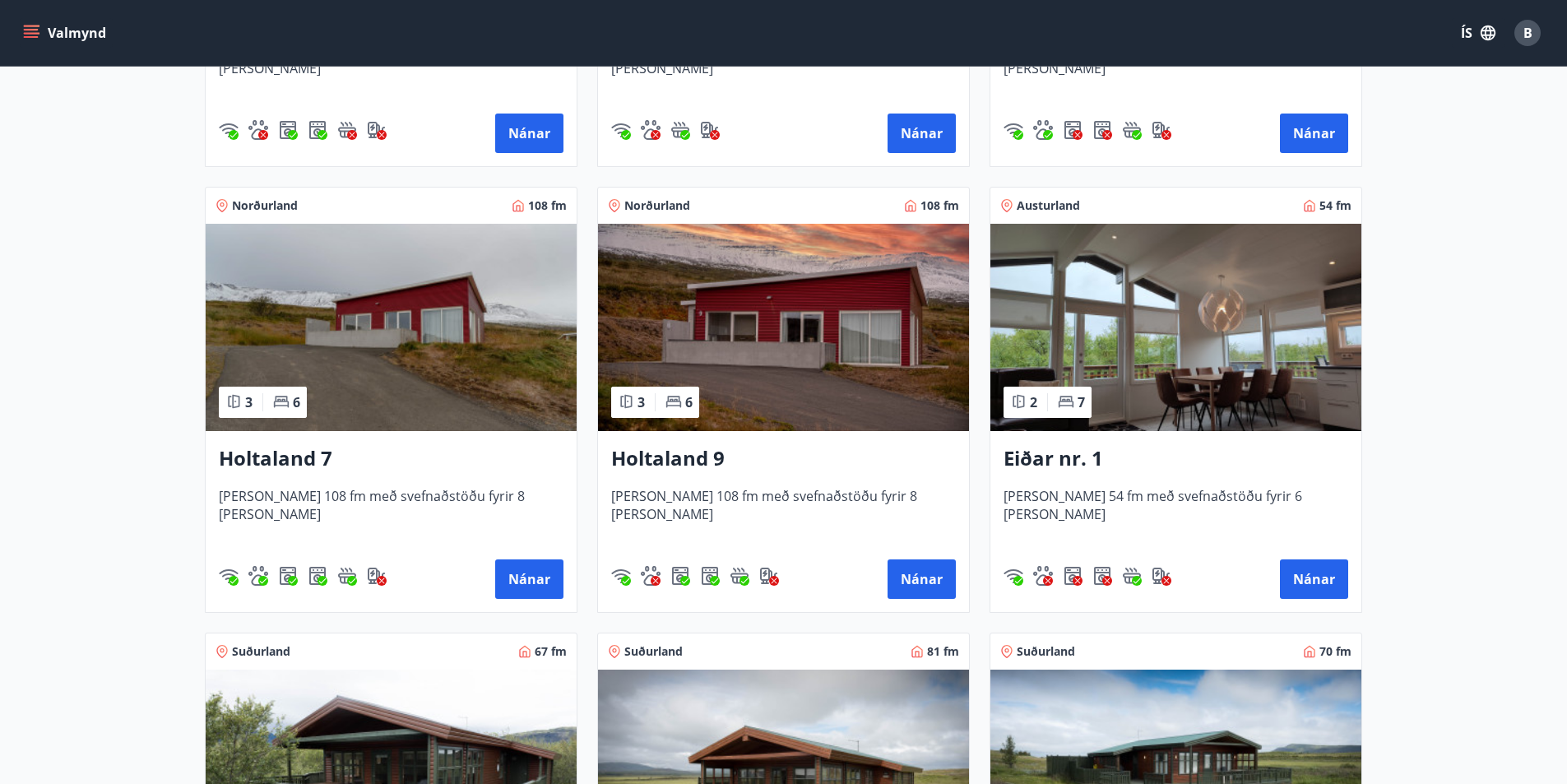
scroll to position [2056, 0]
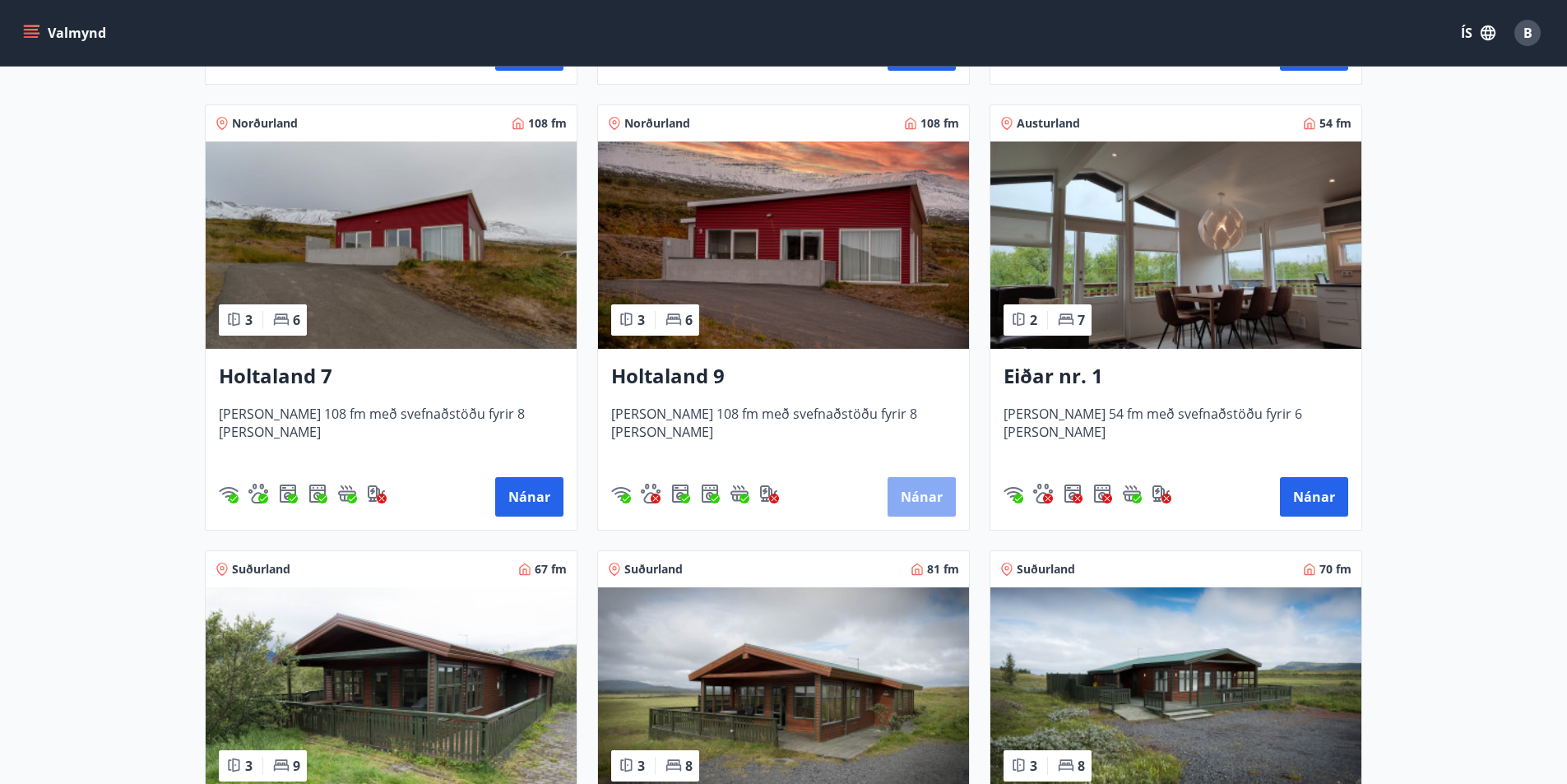
click at [921, 501] on button "Nánar" at bounding box center [922, 497] width 68 height 40
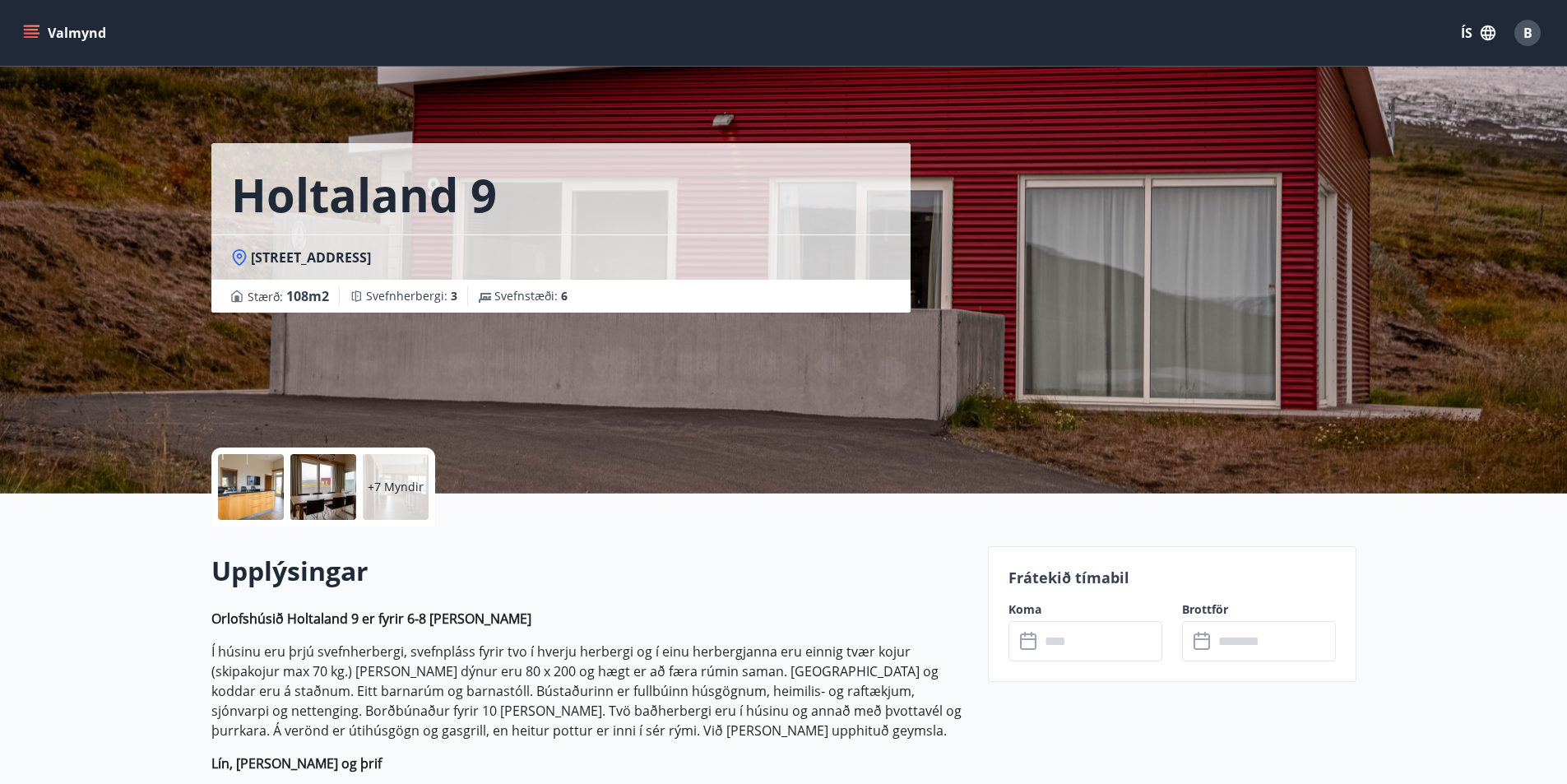
click at [1037, 641] on icon at bounding box center [1031, 641] width 20 height 20
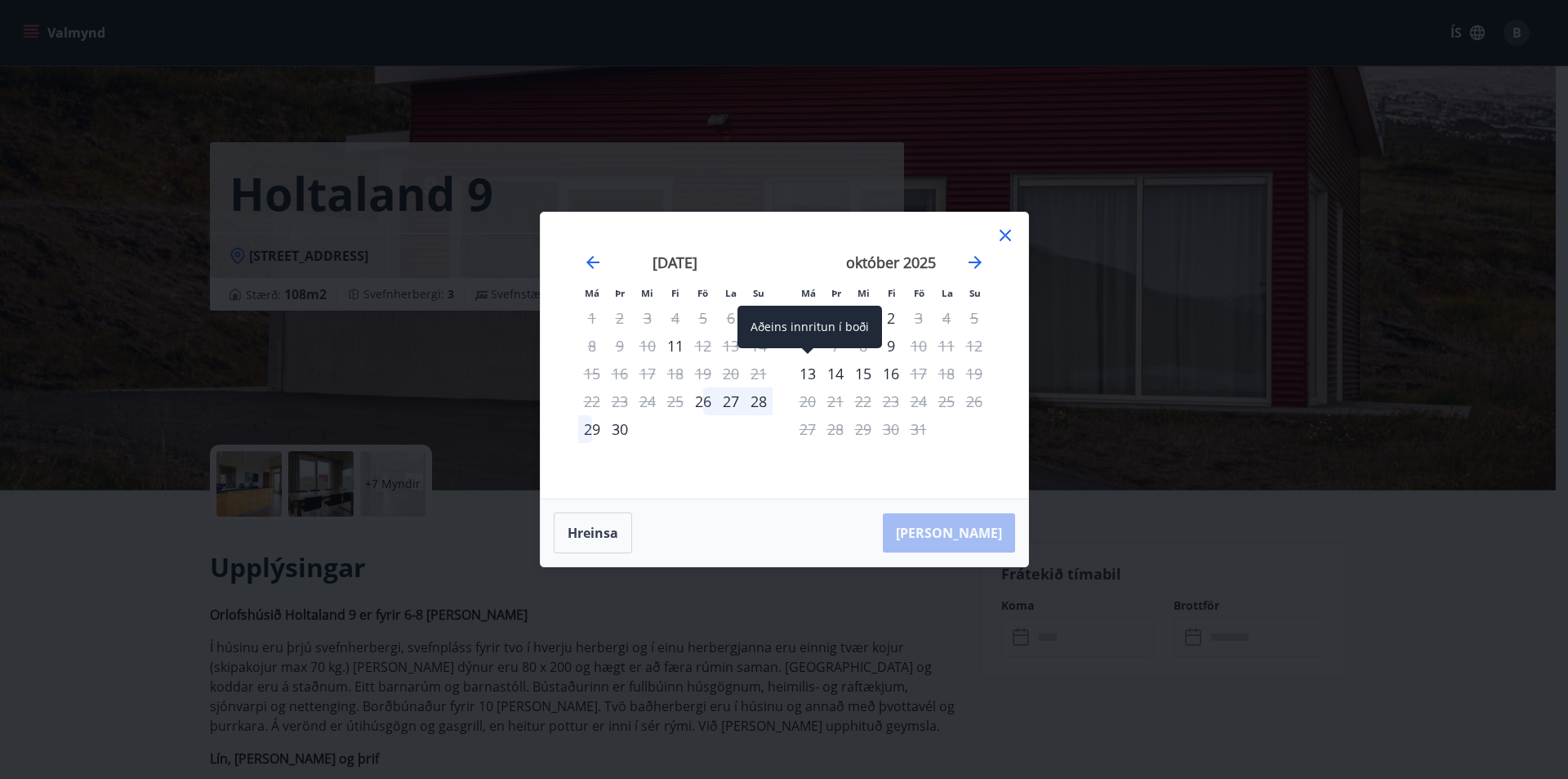
click at [811, 372] on div "13" at bounding box center [807, 373] width 28 height 28
click at [809, 374] on div "13" at bounding box center [807, 373] width 28 height 28
click at [808, 375] on div "13" at bounding box center [807, 373] width 28 height 28
click at [805, 344] on div "Aðeins innritun í boði" at bounding box center [810, 327] width 144 height 43
click at [809, 382] on div "13" at bounding box center [807, 373] width 28 height 28
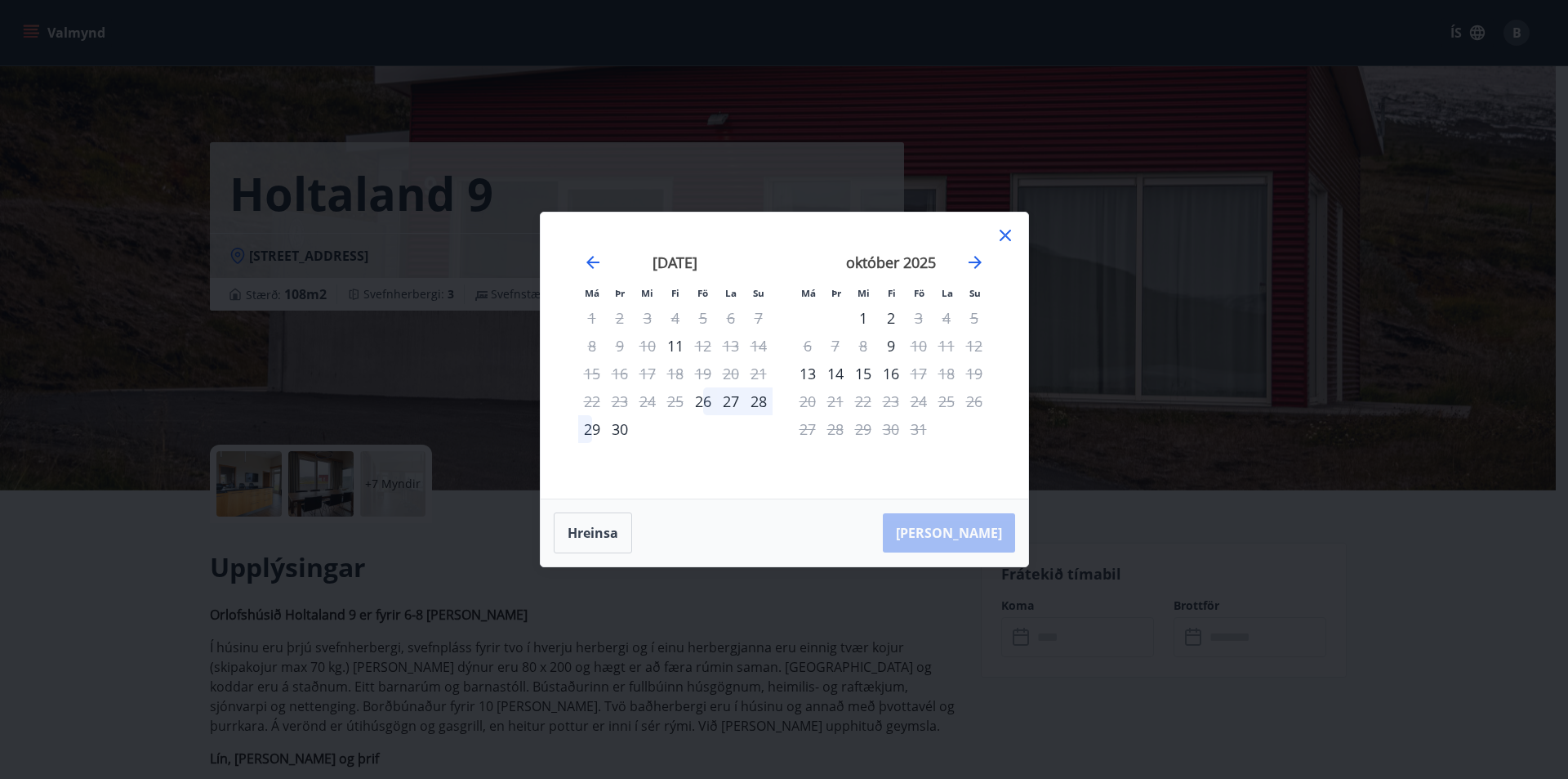
click at [887, 373] on div "16" at bounding box center [891, 373] width 28 height 28
click at [582, 533] on button "Hreinsa" at bounding box center [593, 533] width 78 height 41
click at [1003, 236] on icon at bounding box center [1005, 236] width 20 height 20
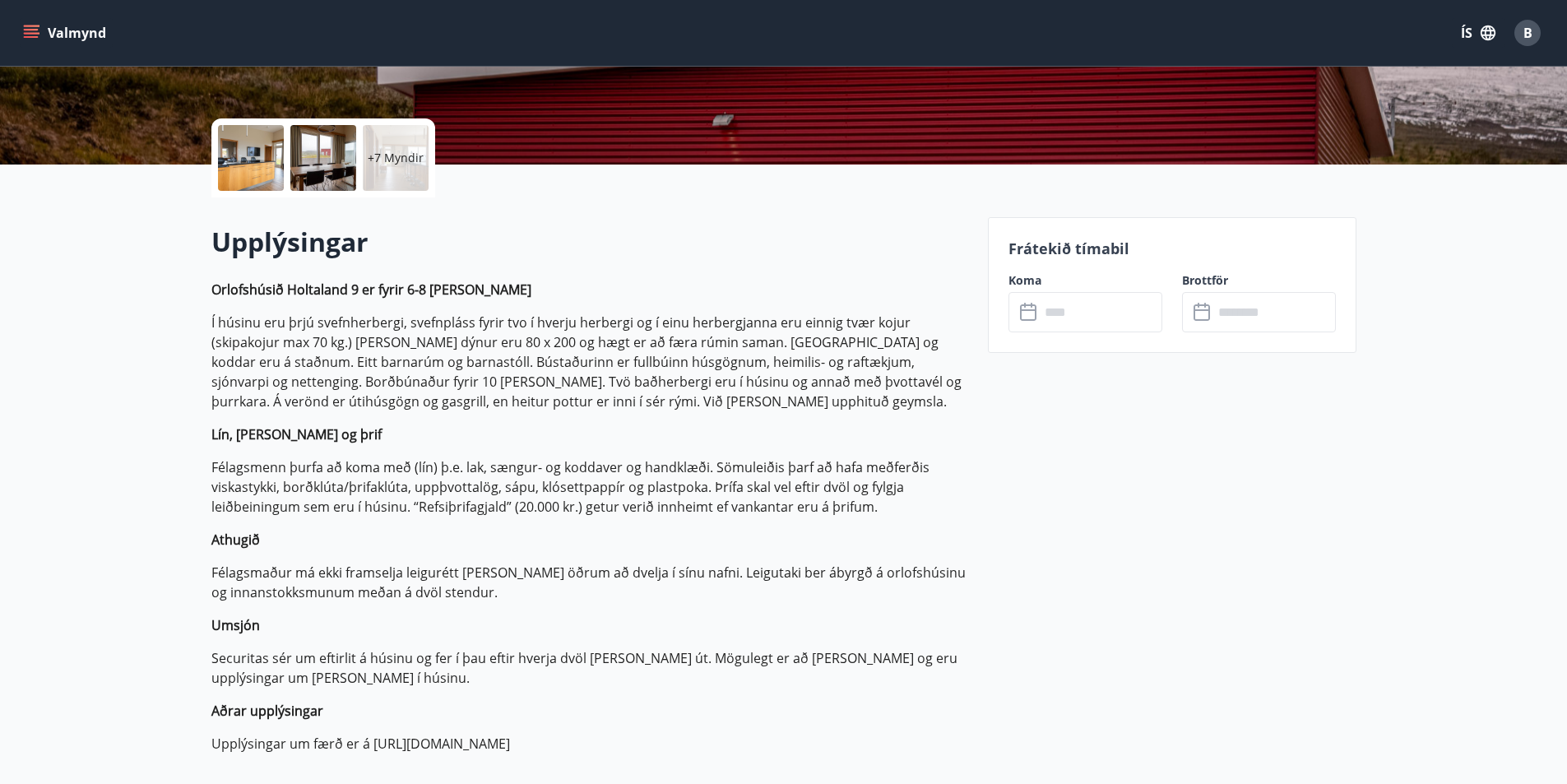
scroll to position [83, 0]
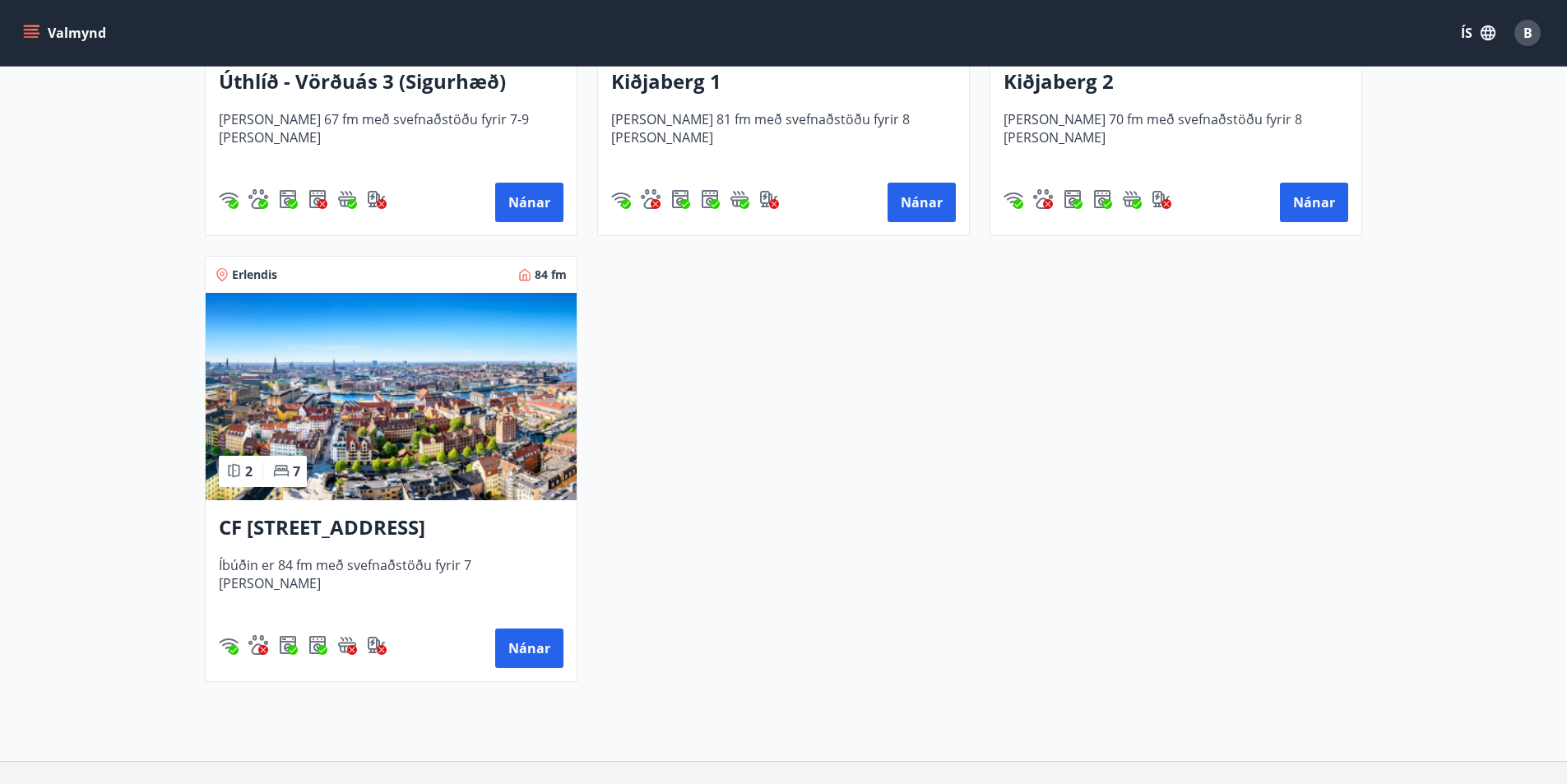
scroll to position [2911, 0]
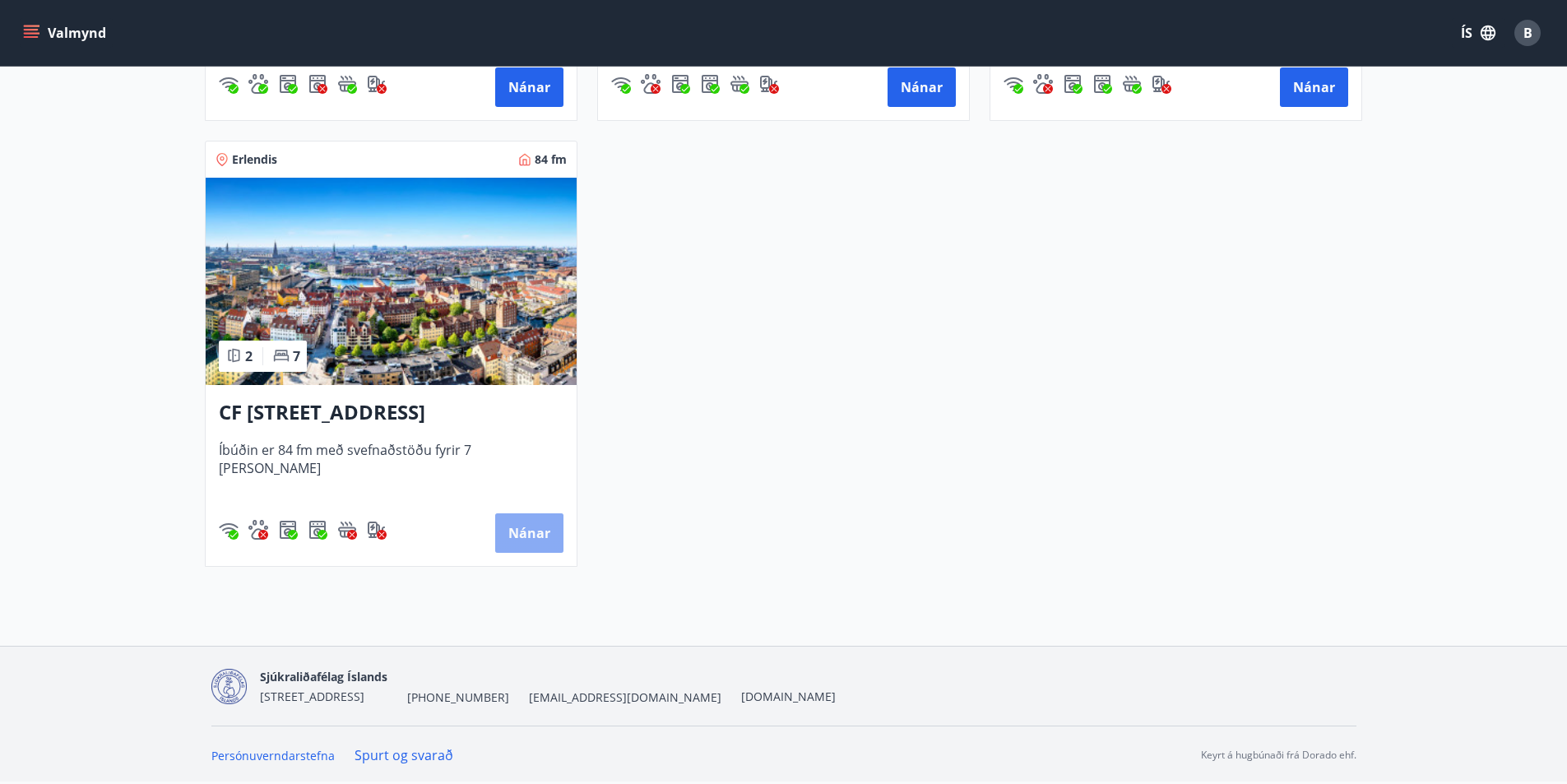
click at [535, 537] on button "Nánar" at bounding box center [529, 533] width 68 height 40
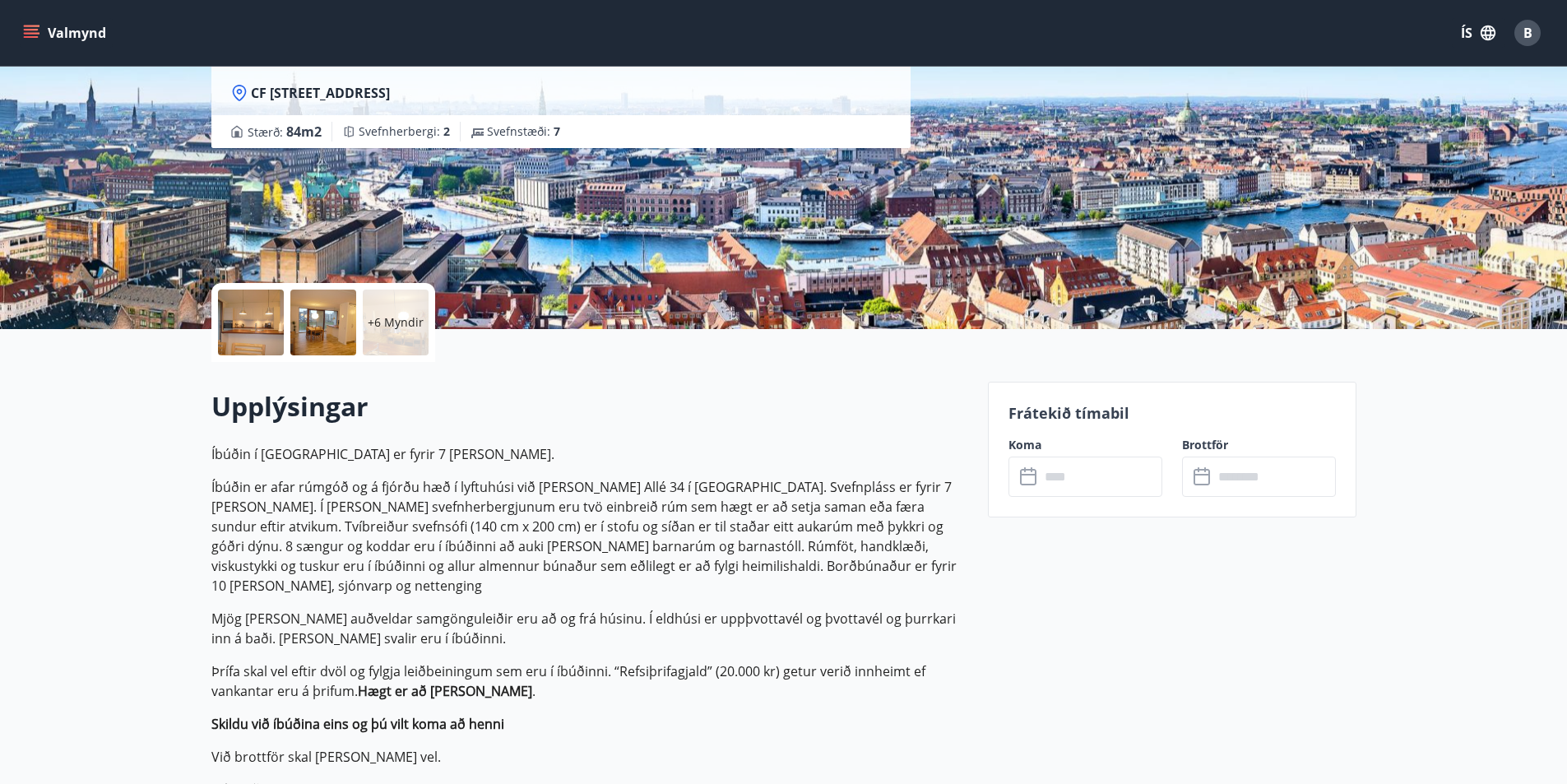
scroll to position [247, 0]
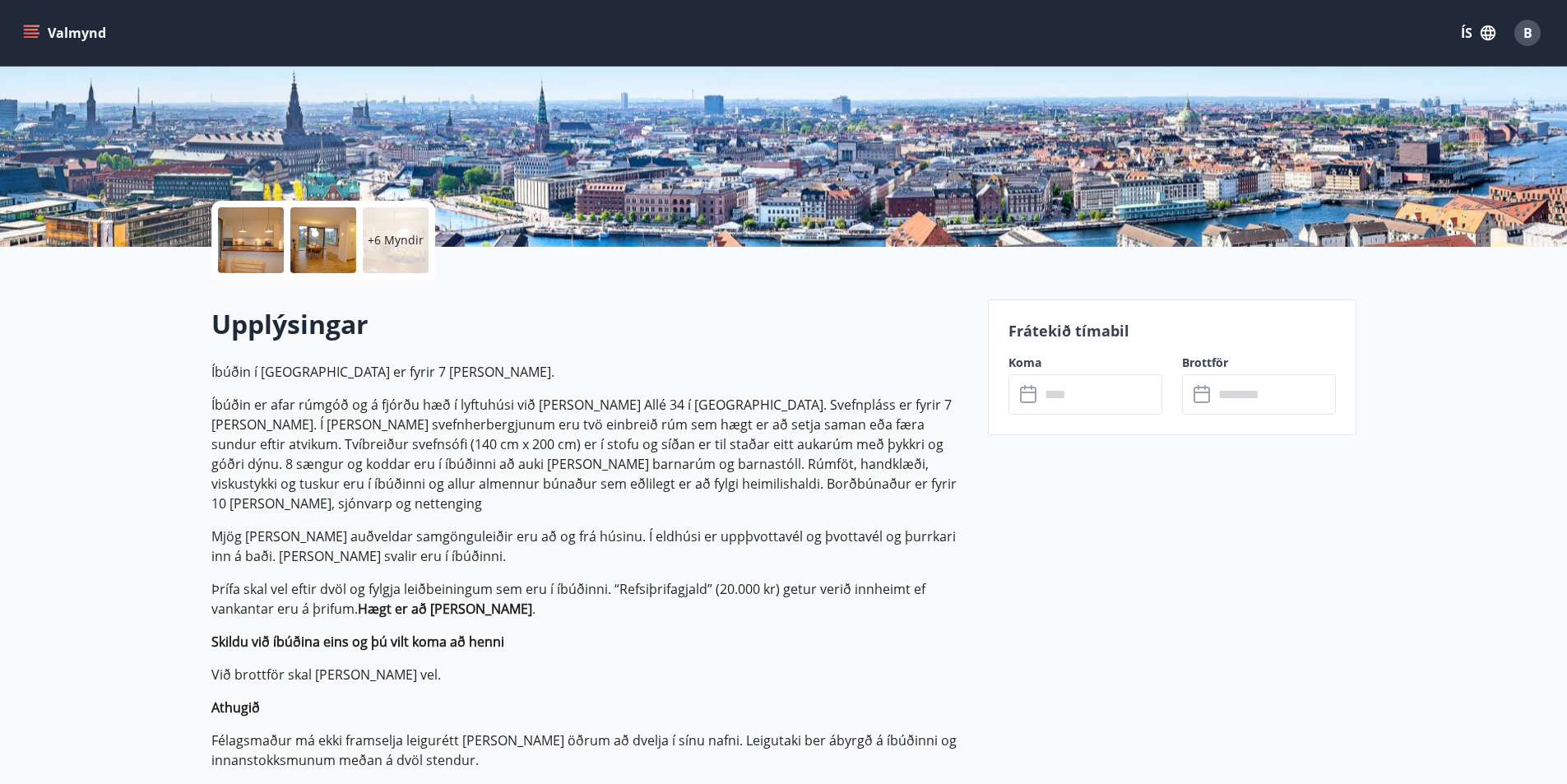
click at [1026, 402] on icon at bounding box center [1029, 394] width 16 height 16
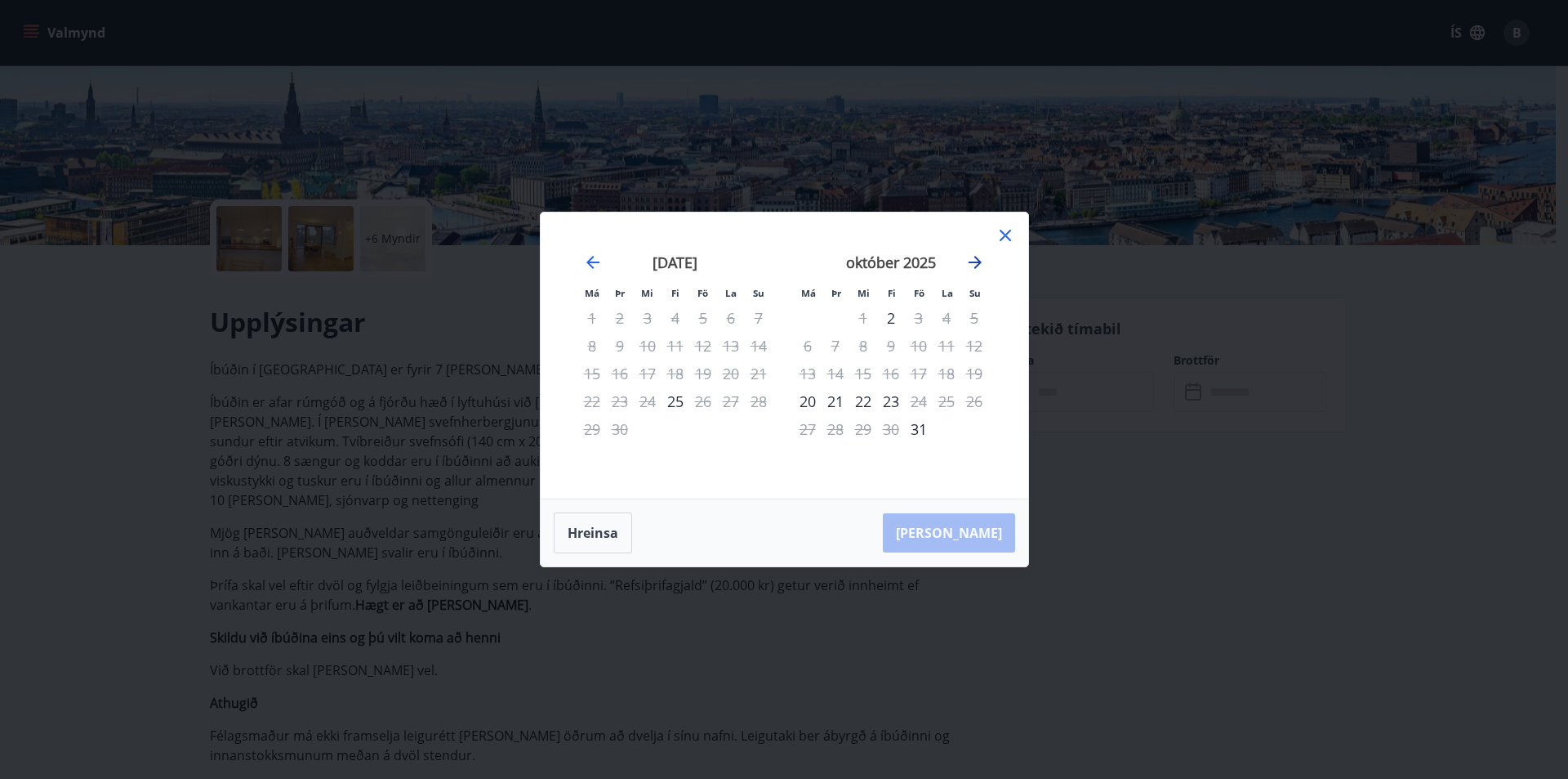
click at [974, 262] on icon "Move forward to switch to the next month." at bounding box center [975, 262] width 13 height 13
click at [973, 266] on icon "Move forward to switch to the next month." at bounding box center [975, 262] width 20 height 20
click at [972, 267] on icon "Move forward to switch to the next month." at bounding box center [975, 262] width 20 height 20
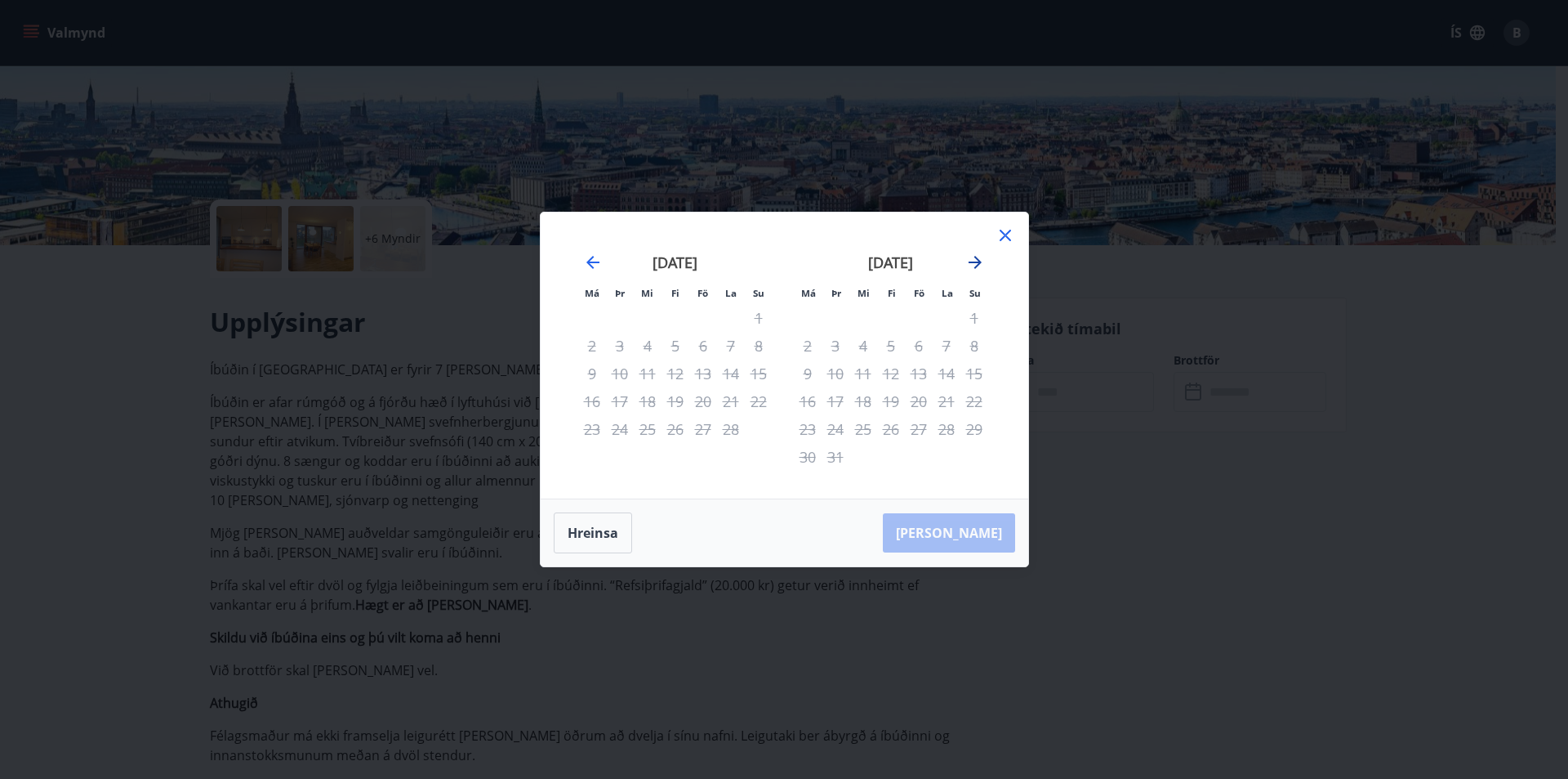
click at [972, 267] on icon "Move forward to switch to the next month." at bounding box center [975, 262] width 20 height 20
click at [1006, 235] on icon at bounding box center [1005, 235] width 12 height 12
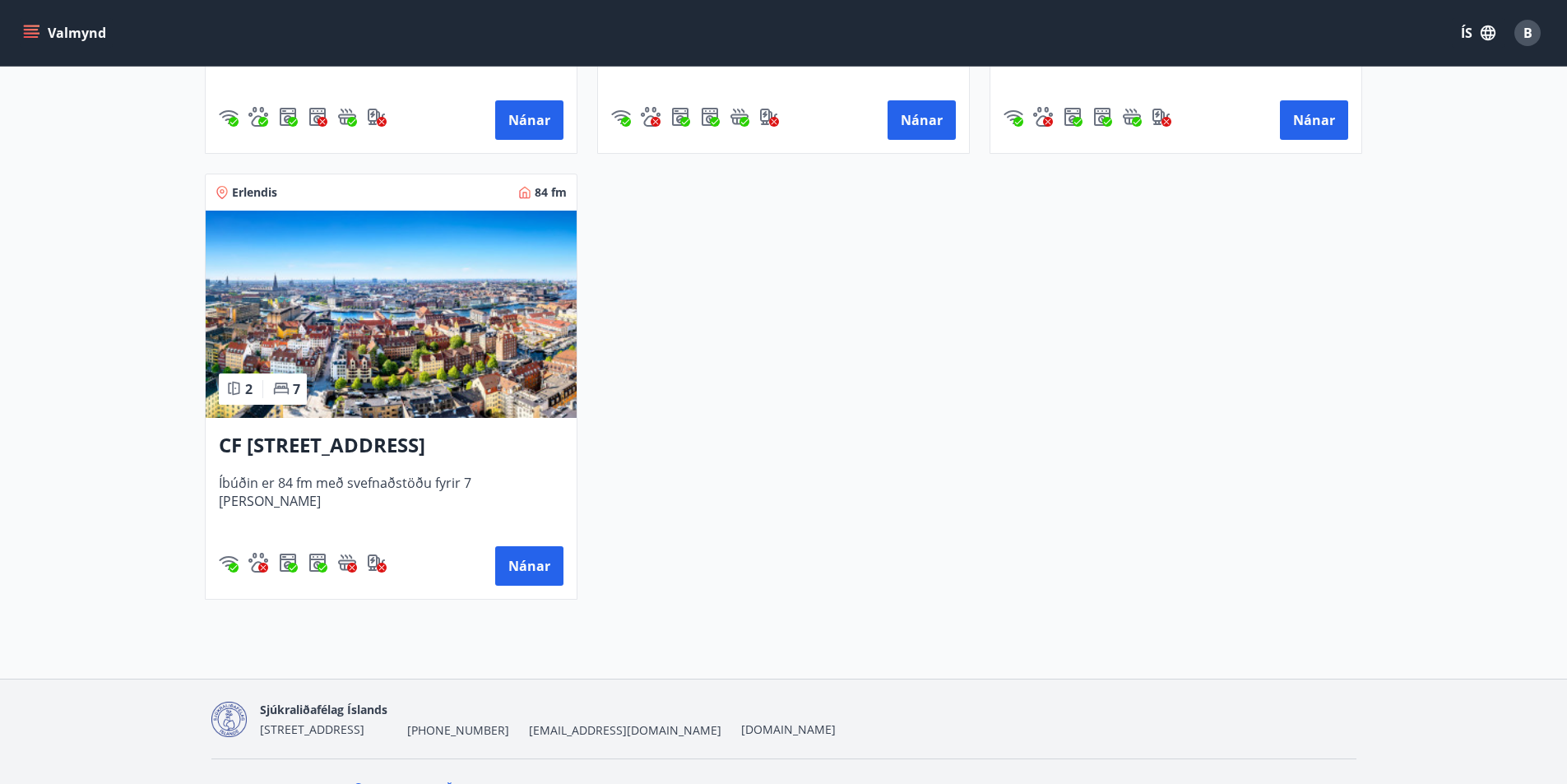
scroll to position [2911, 0]
